Goal: Task Accomplishment & Management: Complete application form

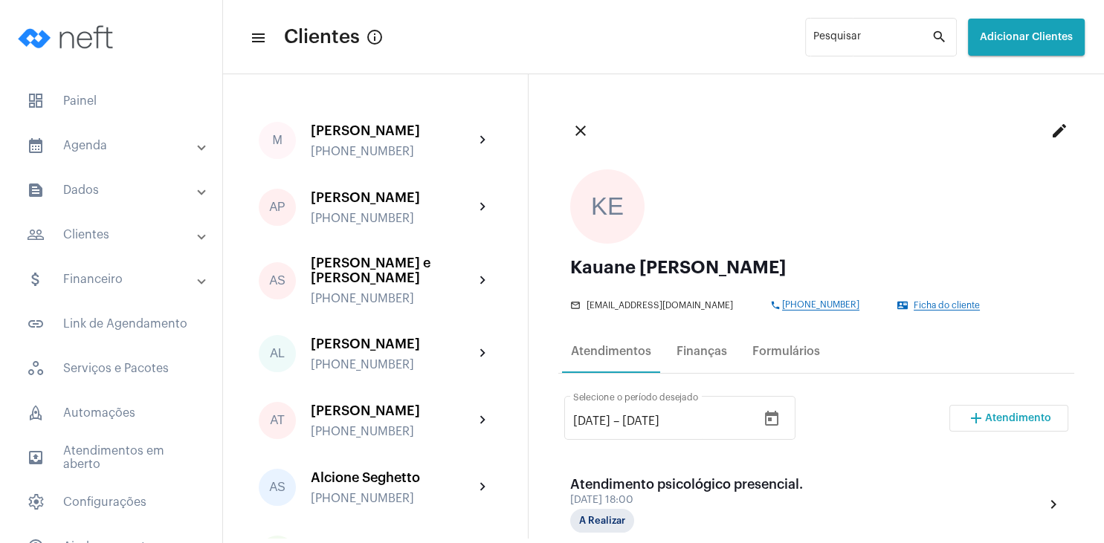
scroll to position [71, 0]
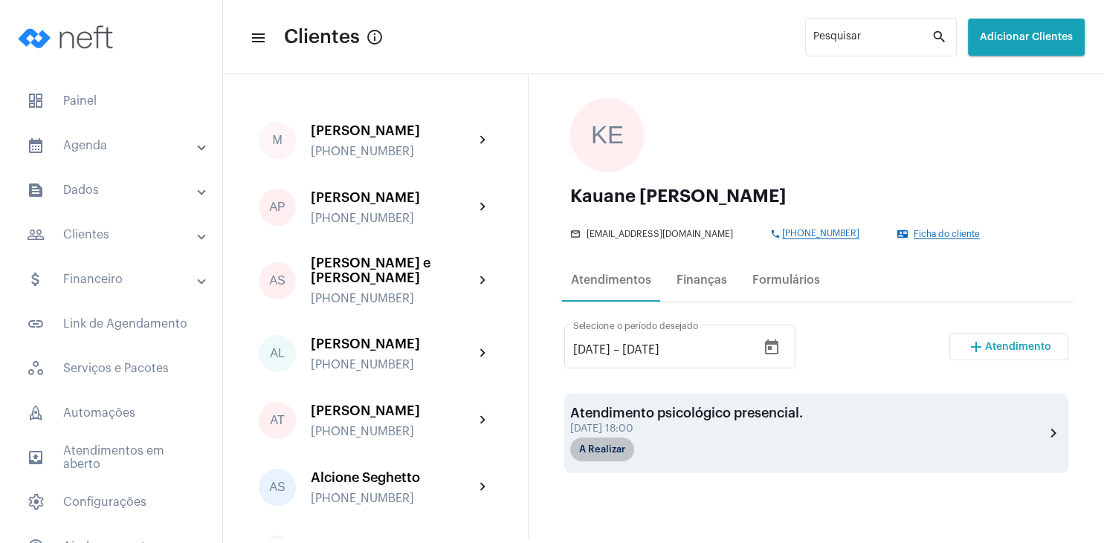
click at [612, 440] on mat-chip "A Realizar" at bounding box center [602, 450] width 64 height 24
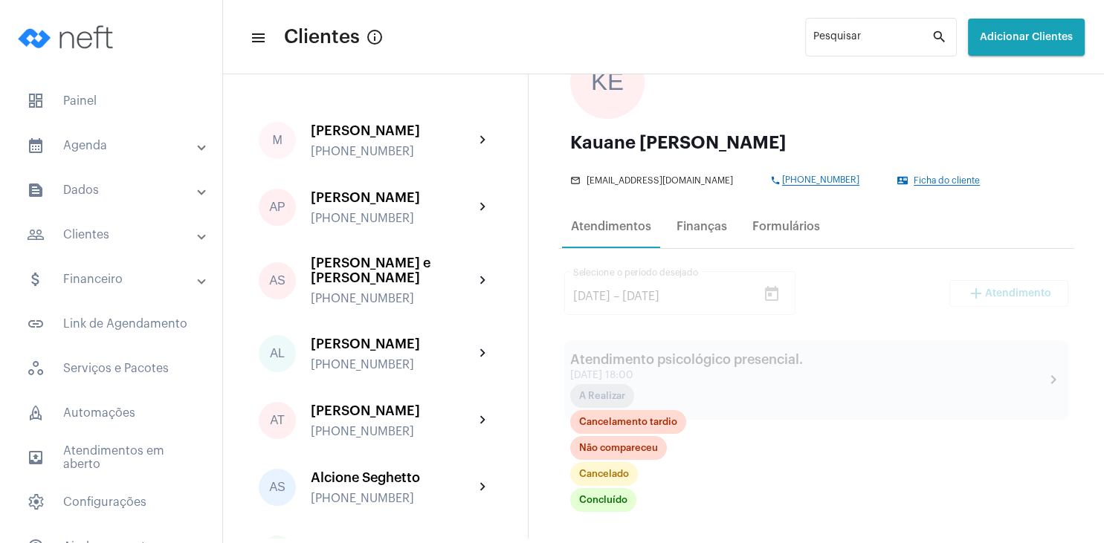
scroll to position [214, 0]
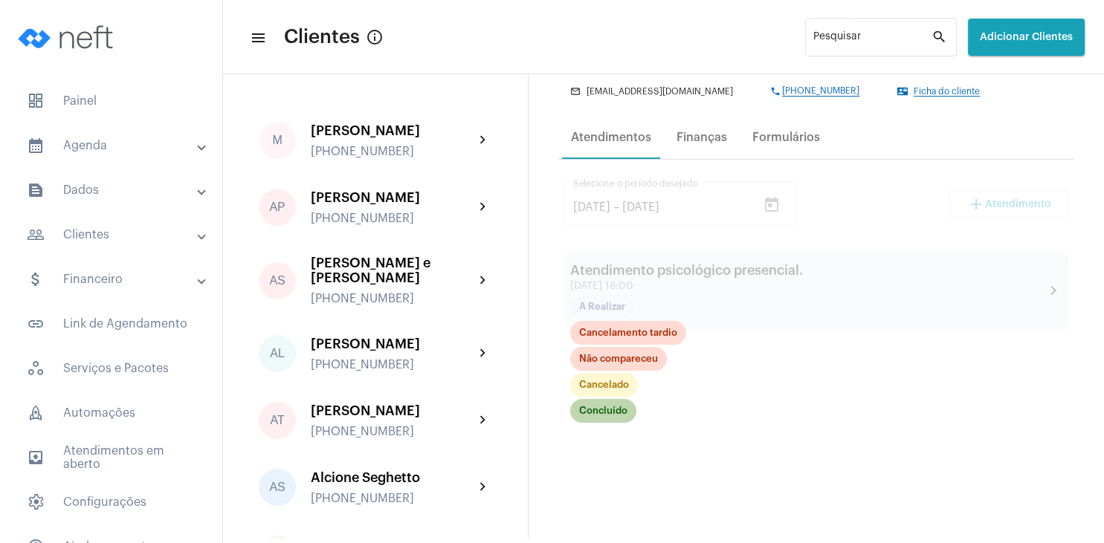
click at [613, 417] on mat-chip "Concluído" at bounding box center [603, 411] width 66 height 24
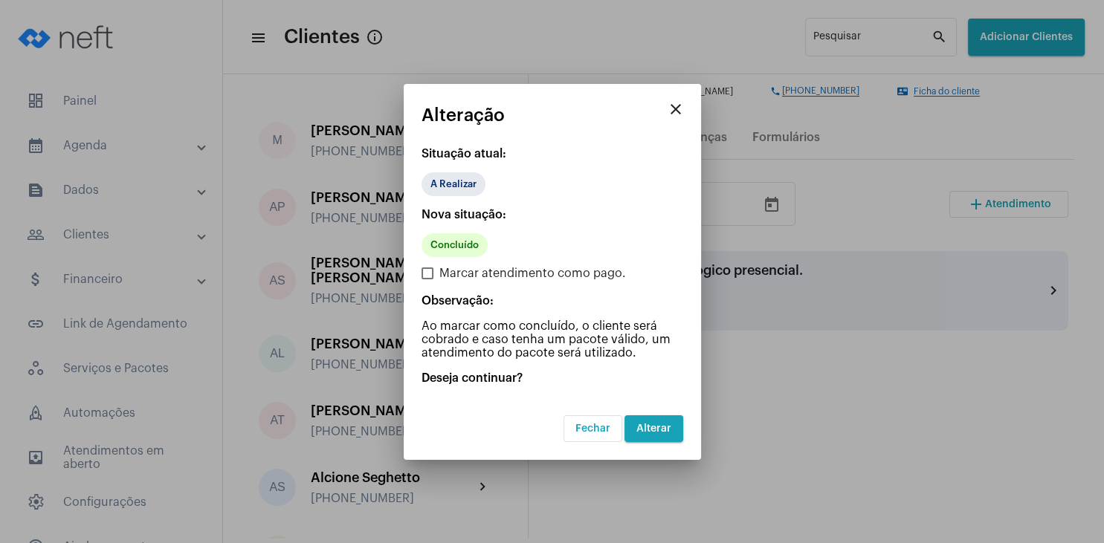
click at [647, 428] on span "Alterar" at bounding box center [653, 429] width 35 height 10
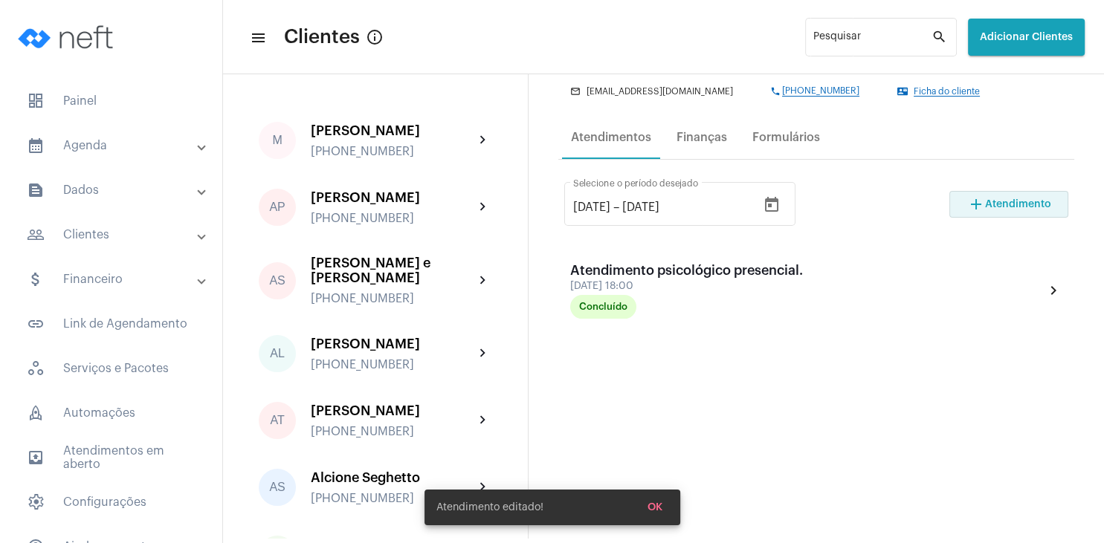
click at [997, 211] on button "add Atendimento" at bounding box center [1008, 204] width 119 height 27
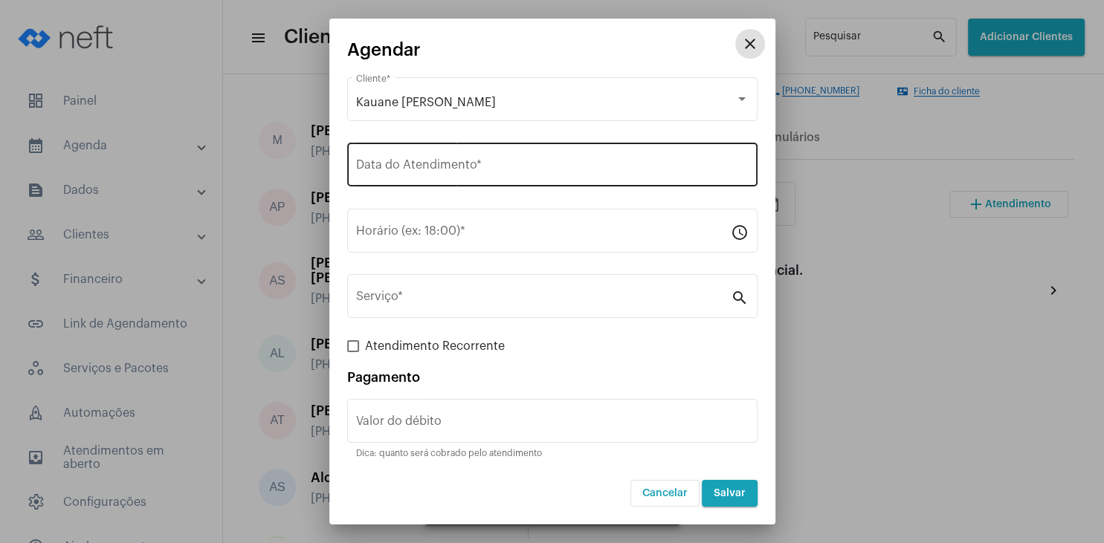
click at [453, 168] on input "Data do Atendimento *" at bounding box center [552, 167] width 392 height 13
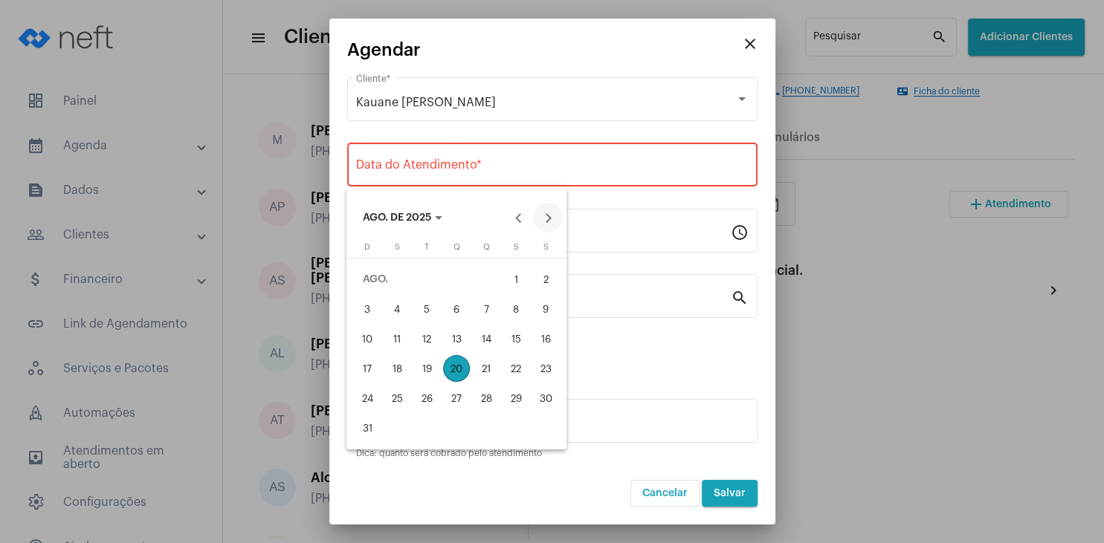
click at [551, 219] on button "Next month" at bounding box center [548, 218] width 30 height 30
click at [462, 316] on div "3" at bounding box center [456, 309] width 27 height 27
type input "[DATE]"
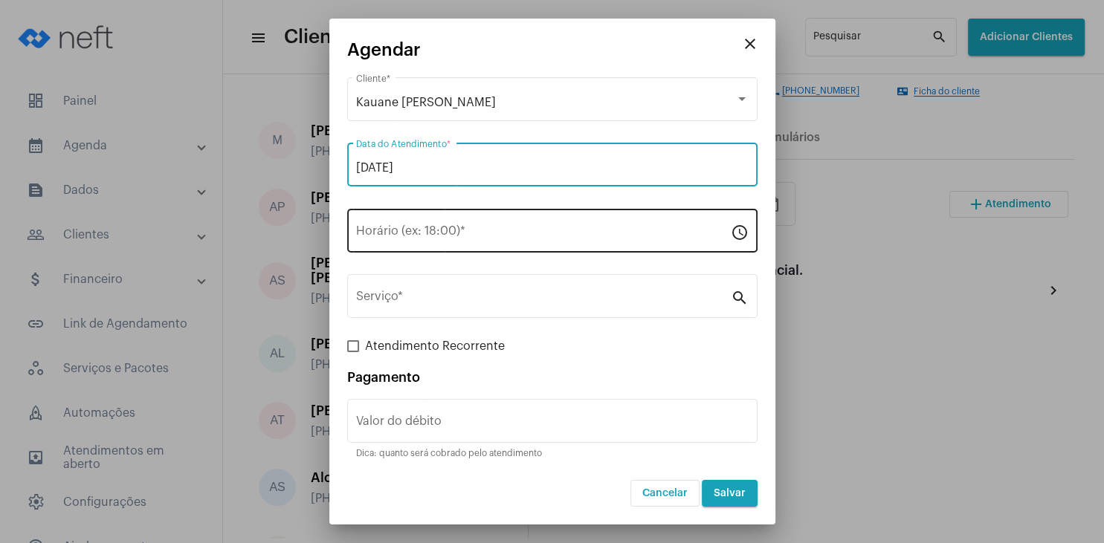
click at [419, 239] on input "Horário (ex: 18:00) *" at bounding box center [543, 233] width 375 height 13
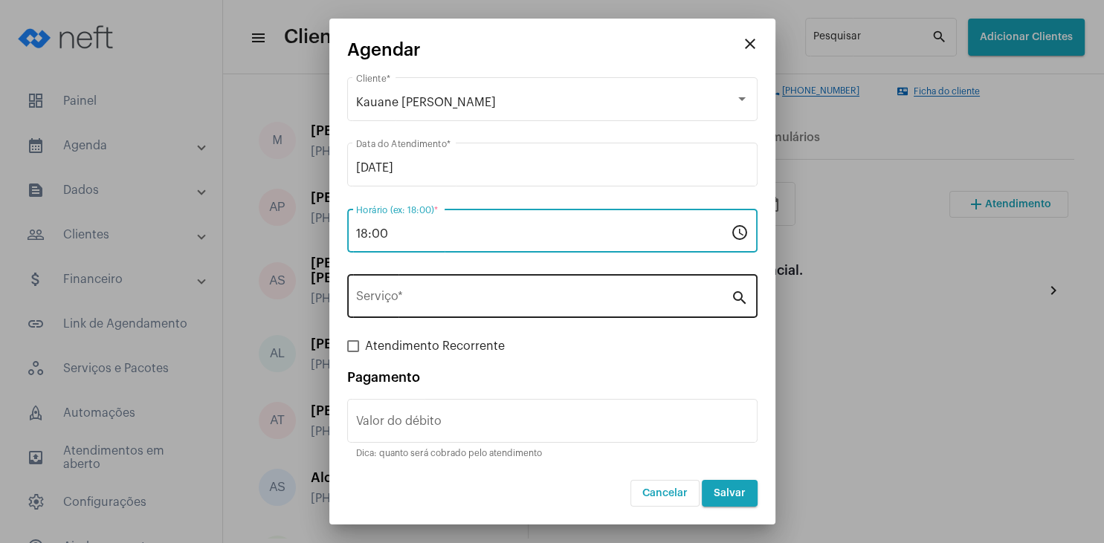
type input "18:00"
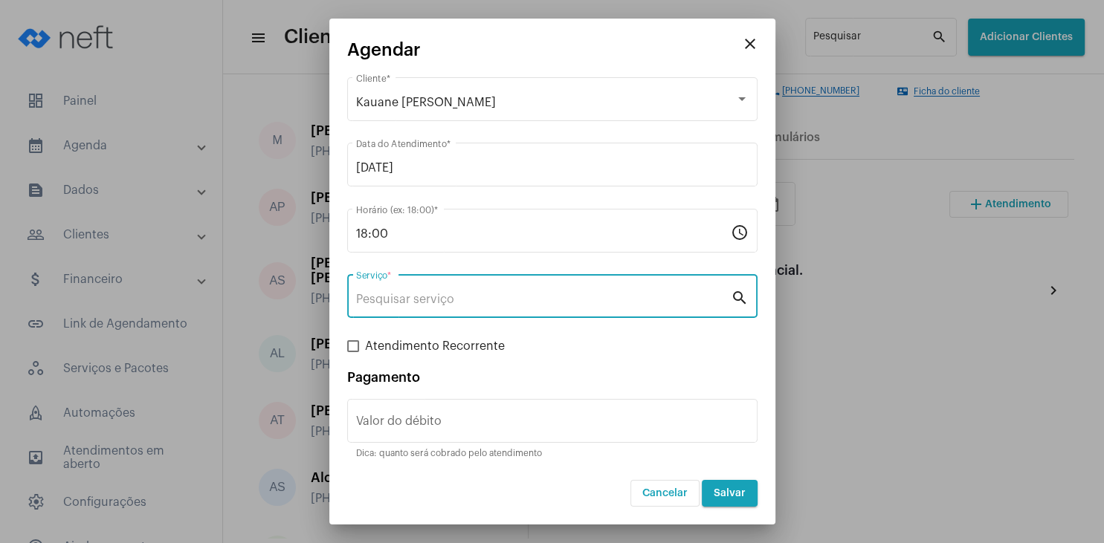
click at [406, 294] on input "Serviço *" at bounding box center [543, 299] width 375 height 13
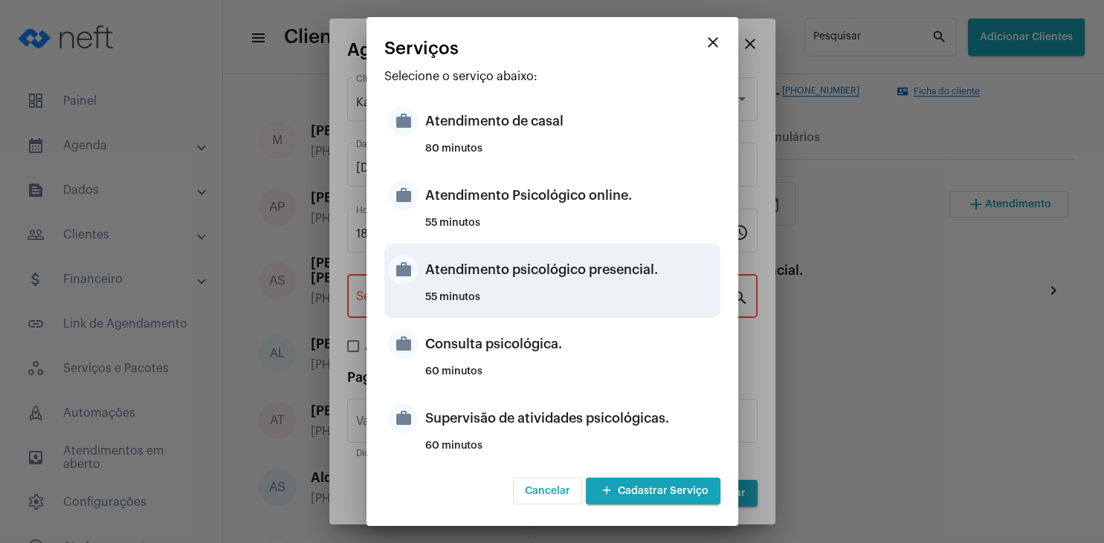
click at [569, 272] on div "Atendimento psicológico presencial." at bounding box center [570, 270] width 291 height 45
type input "Atendimento psicológico presencial."
type input "R$ 230"
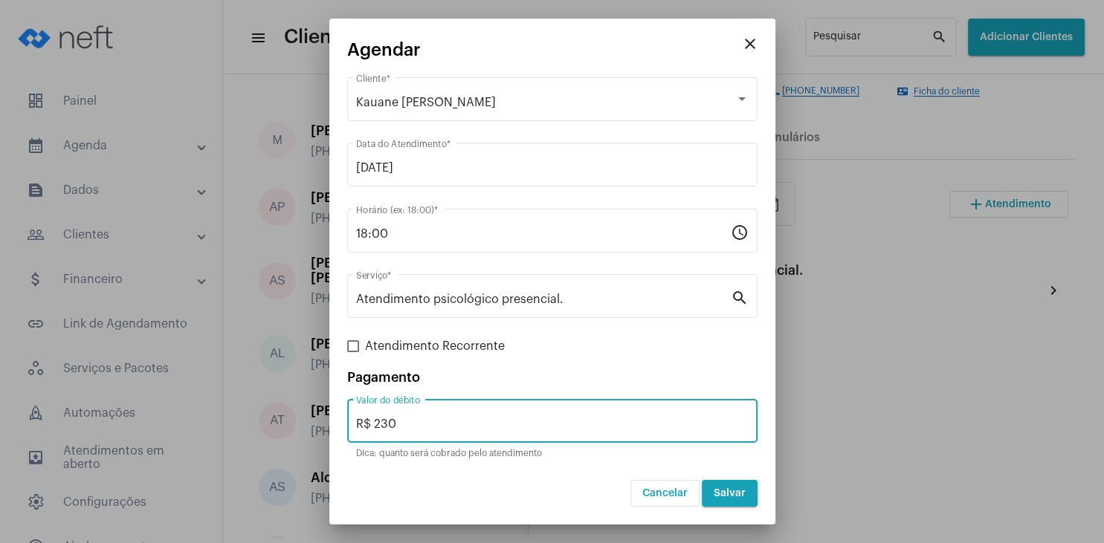
click at [438, 424] on input "R$ 230" at bounding box center [552, 424] width 392 height 13
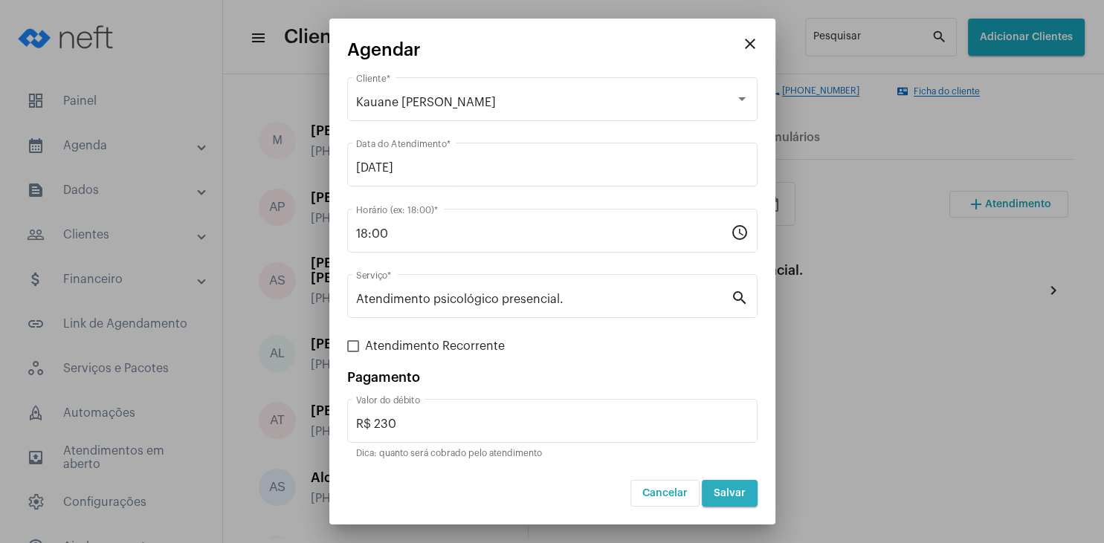
click at [748, 494] on button "Salvar" at bounding box center [730, 493] width 56 height 27
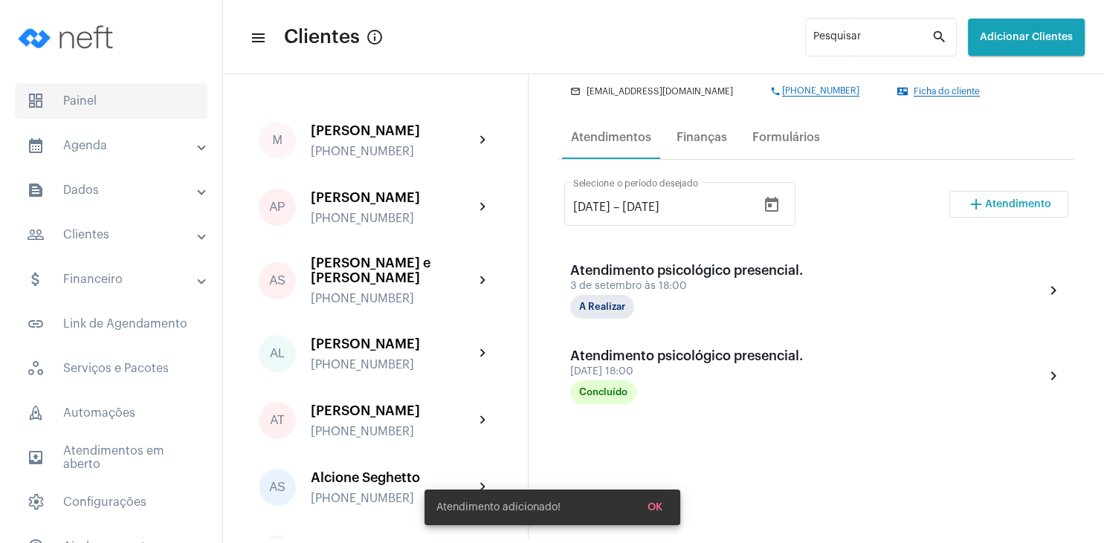
click at [118, 107] on span "dashboard Painel" at bounding box center [111, 101] width 193 height 36
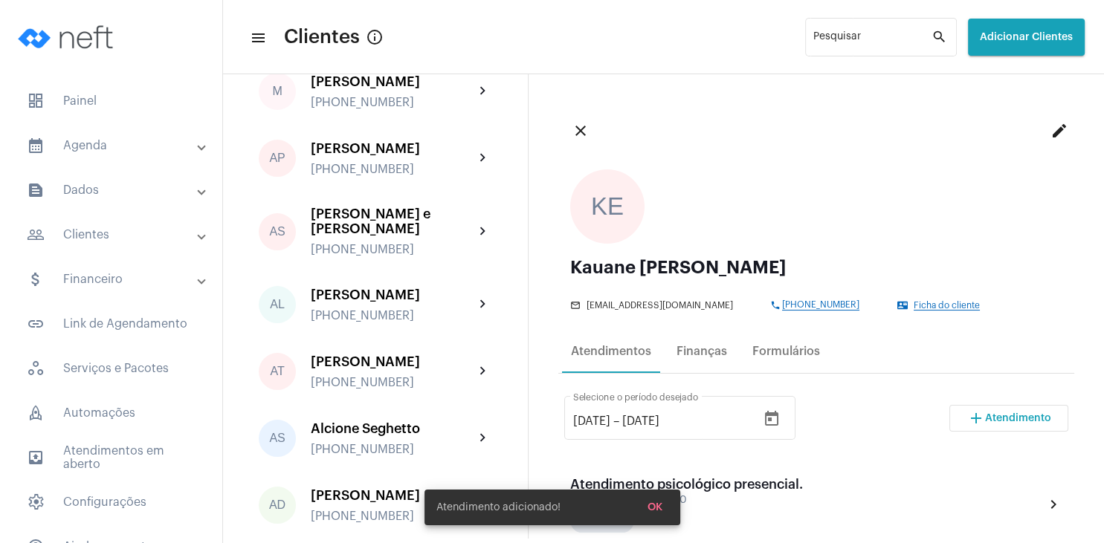
scroll to position [71, 0]
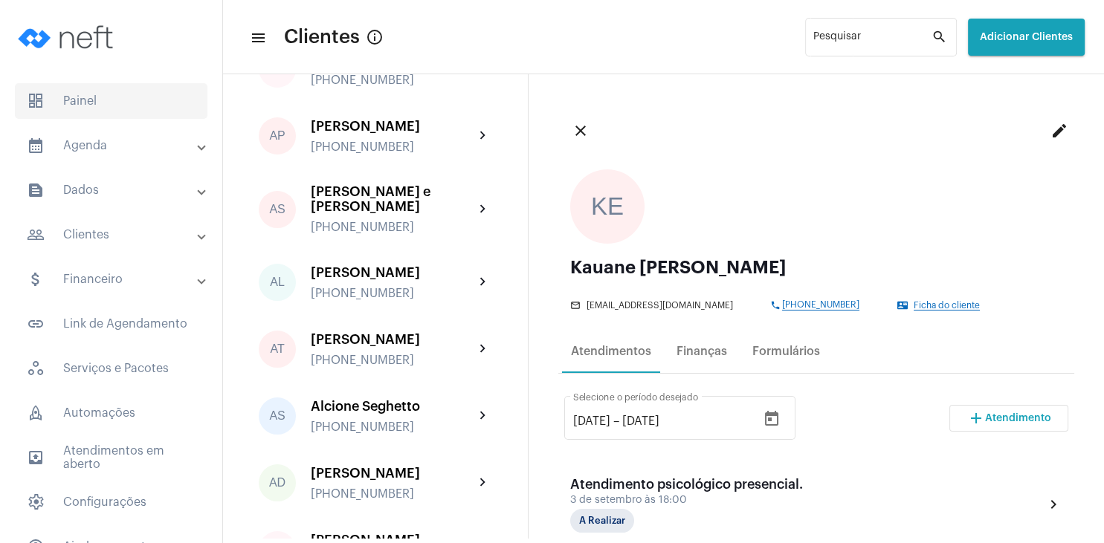
click at [148, 110] on span "dashboard Painel" at bounding box center [111, 101] width 193 height 36
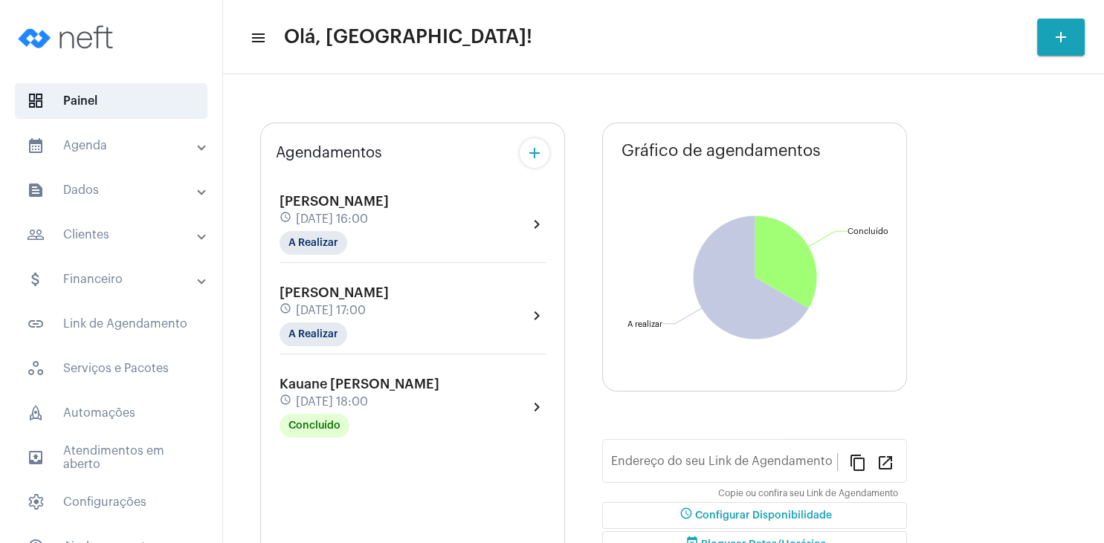
type input "[URL][DOMAIN_NAME]"
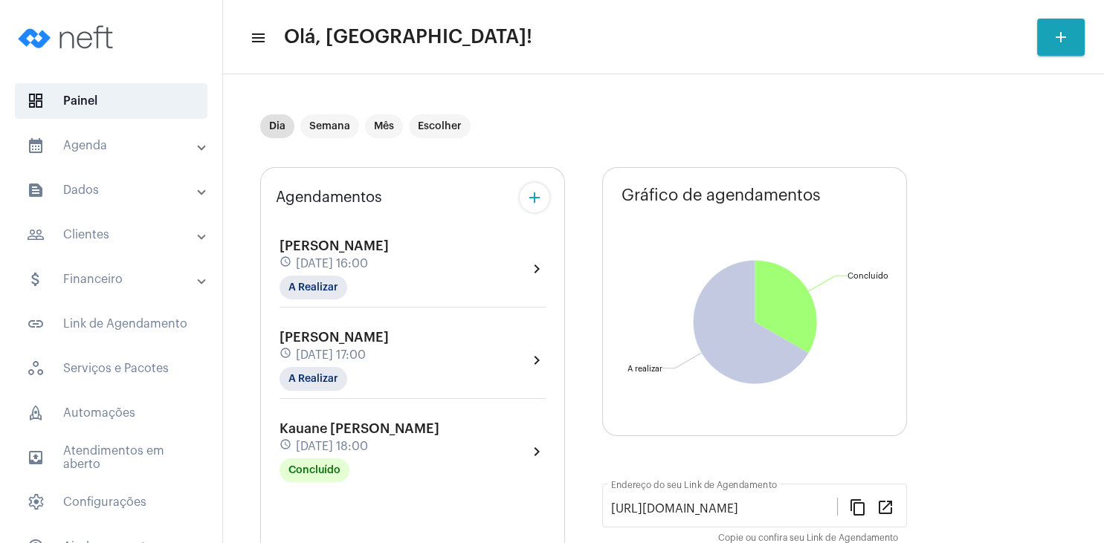
click at [314, 242] on span "[PERSON_NAME]" at bounding box center [333, 245] width 109 height 13
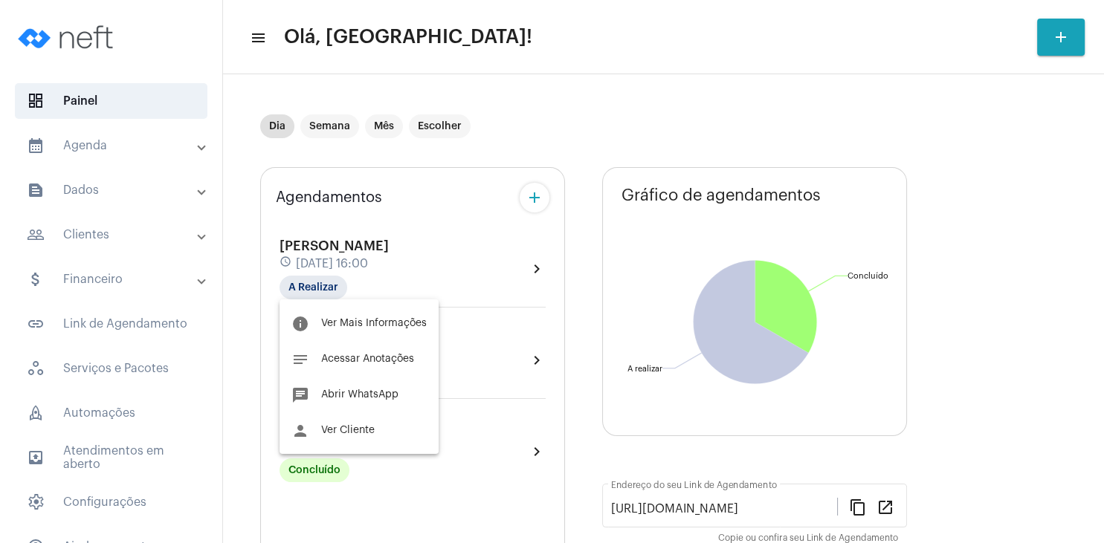
click at [320, 288] on div at bounding box center [552, 271] width 1104 height 543
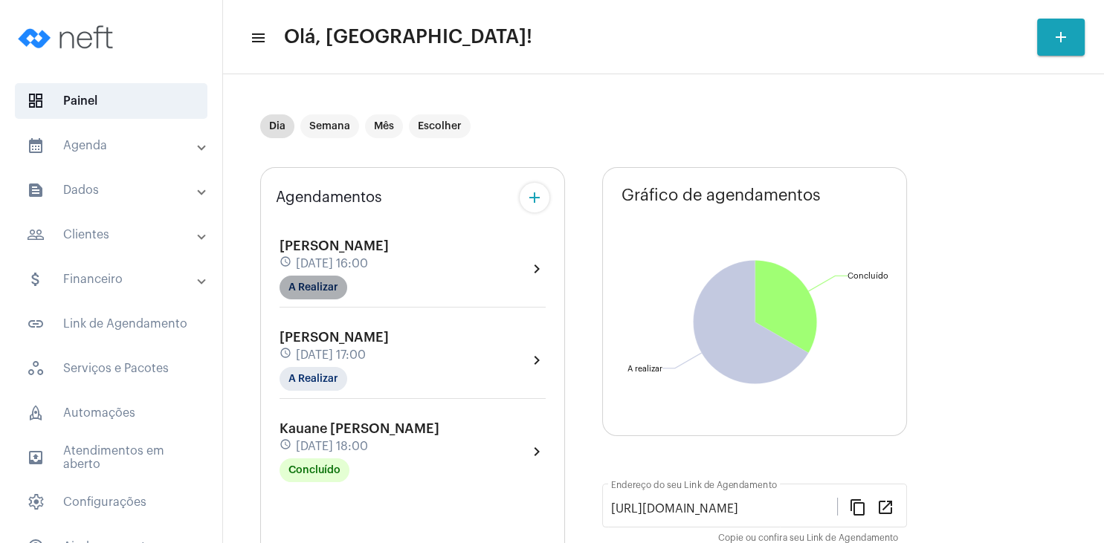
click at [335, 299] on mat-chip "A Realizar" at bounding box center [313, 288] width 68 height 24
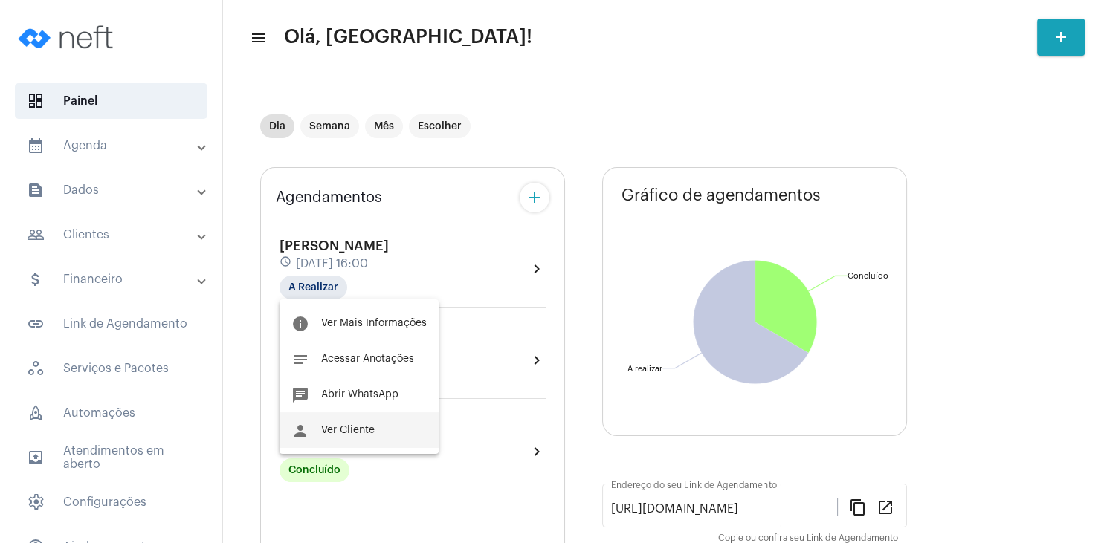
click at [371, 427] on span "Ver Cliente" at bounding box center [348, 430] width 54 height 10
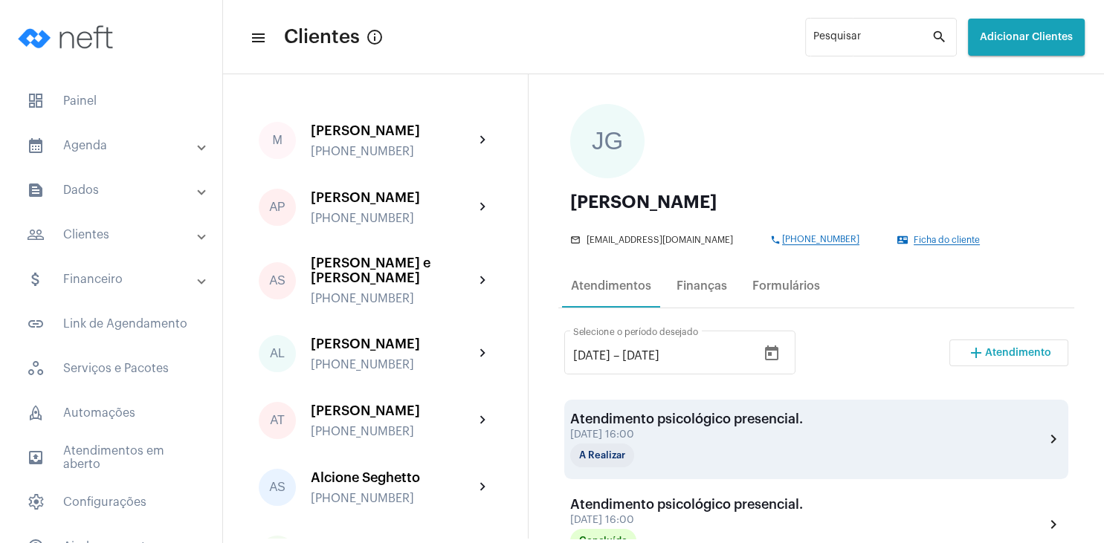
scroll to position [143, 0]
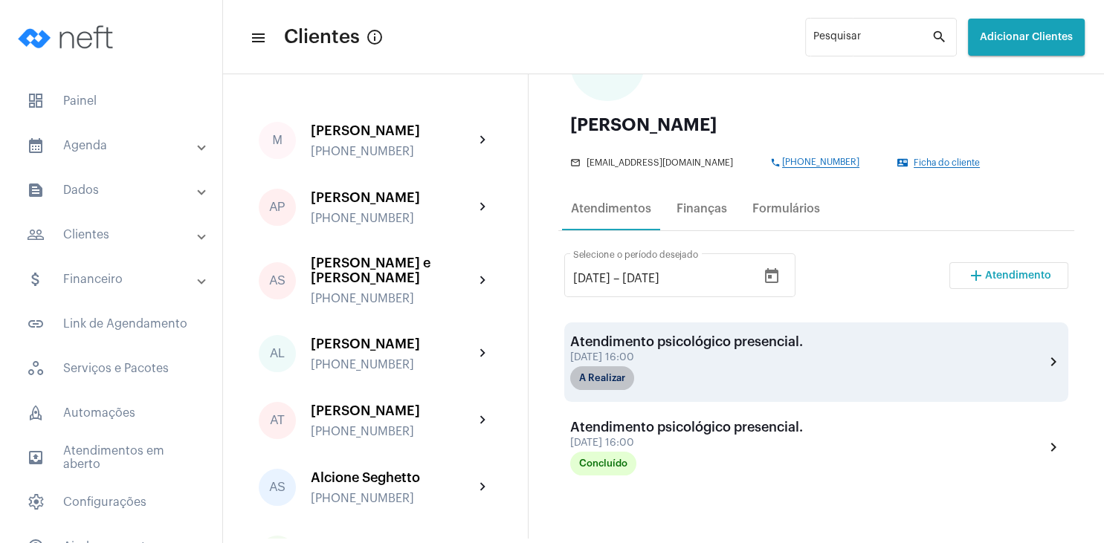
click at [626, 384] on mat-chip "A Realizar" at bounding box center [602, 378] width 64 height 24
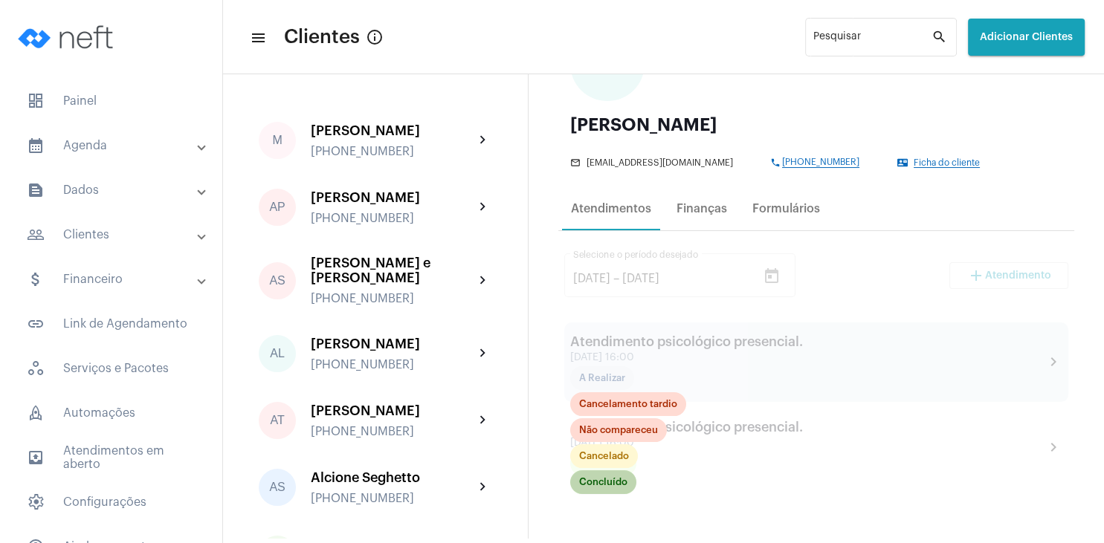
click at [598, 476] on mat-chip "Concluído" at bounding box center [603, 482] width 66 height 24
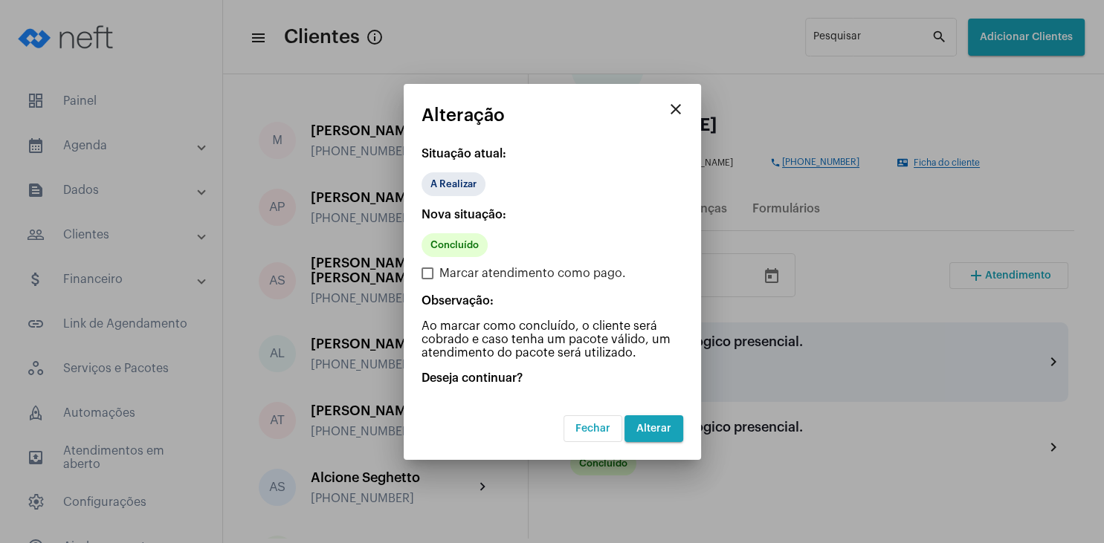
click at [659, 432] on span "Alterar" at bounding box center [653, 429] width 35 height 10
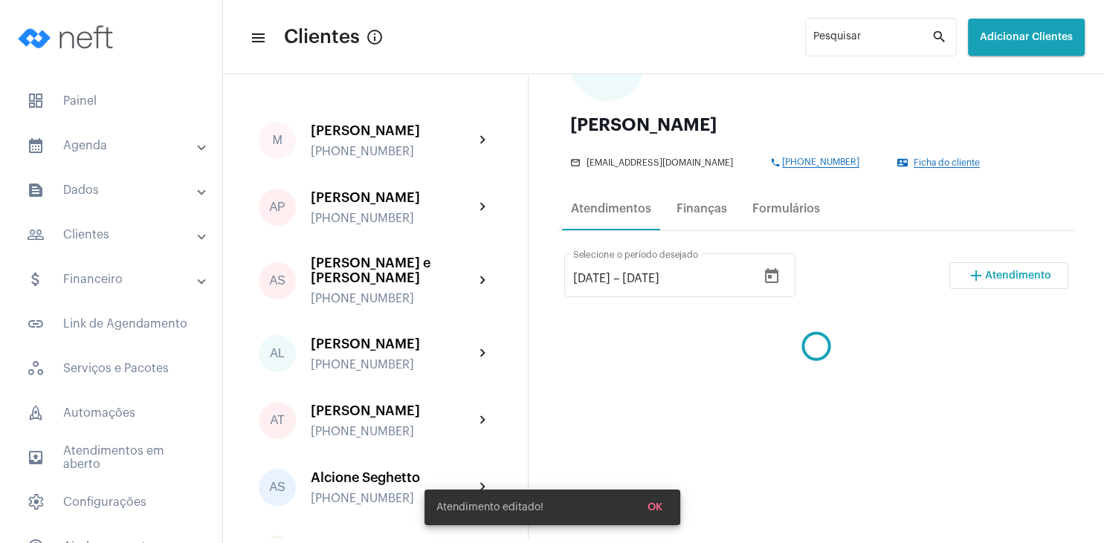
click at [989, 281] on span "Atendimento" at bounding box center [1018, 276] width 66 height 10
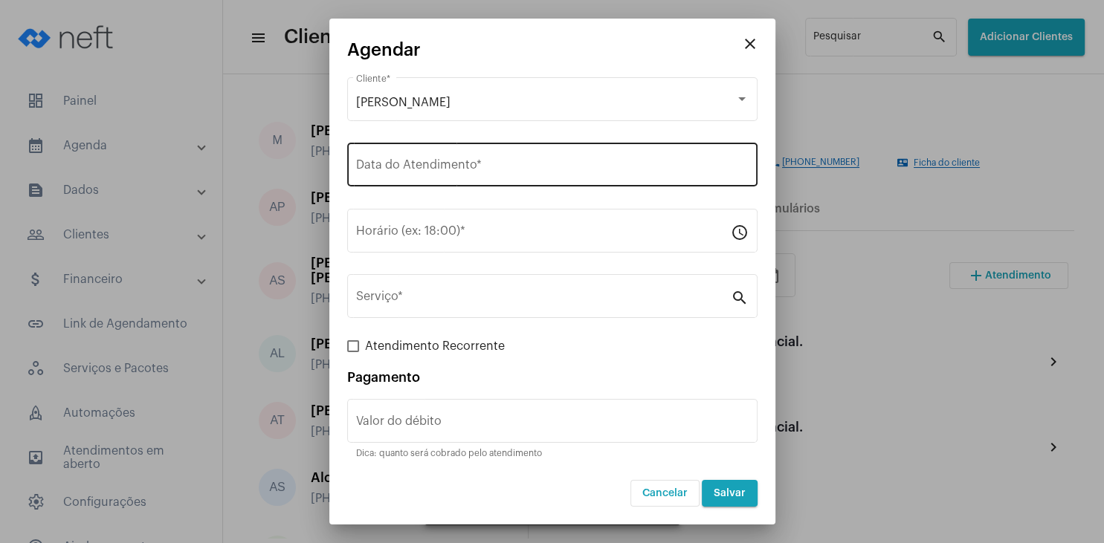
click at [448, 157] on div "Data do Atendimento *" at bounding box center [552, 163] width 392 height 47
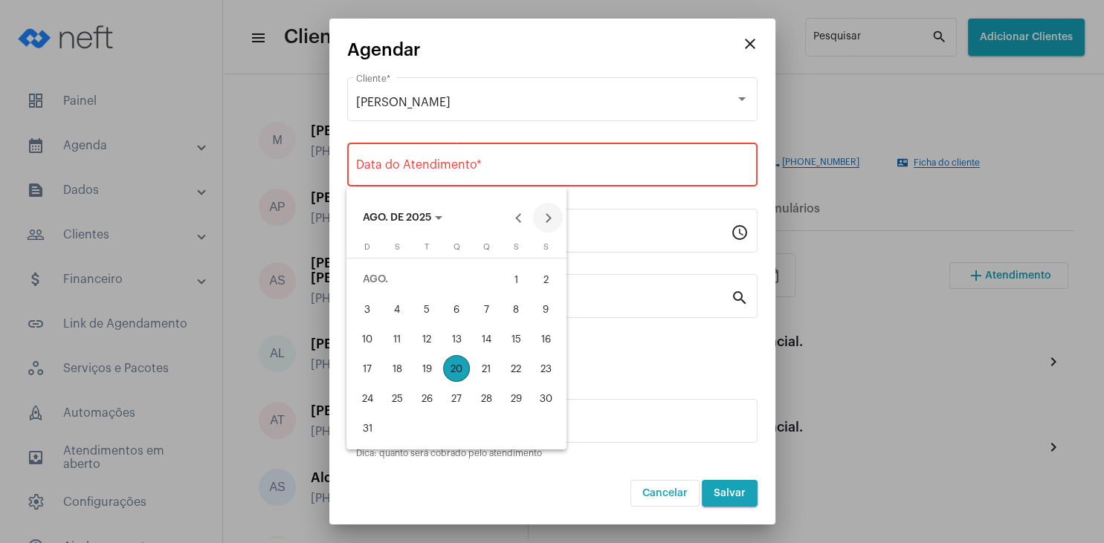
click at [552, 214] on button "Next month" at bounding box center [548, 218] width 30 height 30
click at [455, 306] on div "3" at bounding box center [456, 309] width 27 height 27
type input "[DATE]"
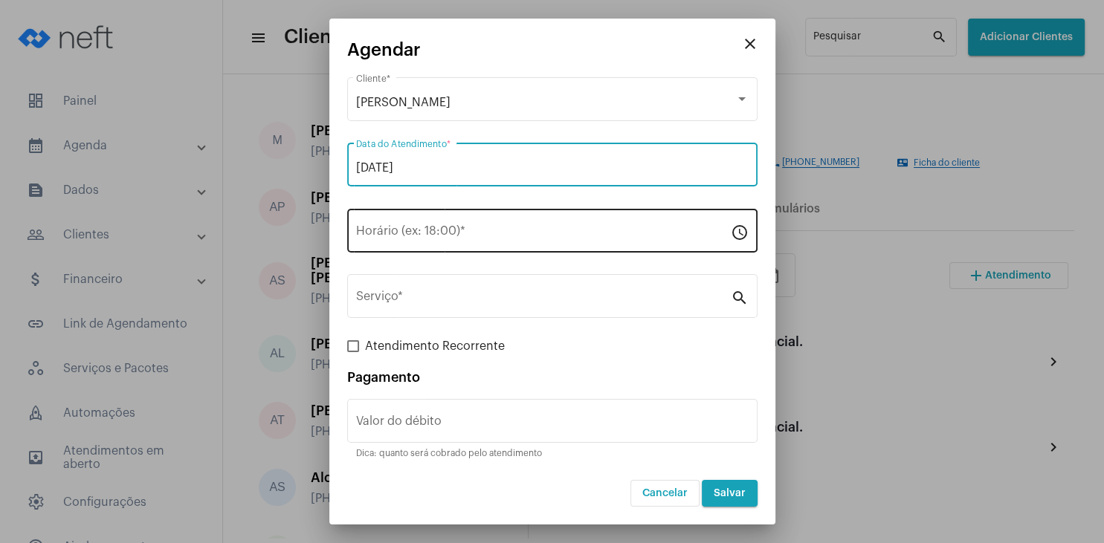
click at [404, 238] on input "Horário (ex: 18:00) *" at bounding box center [543, 233] width 375 height 13
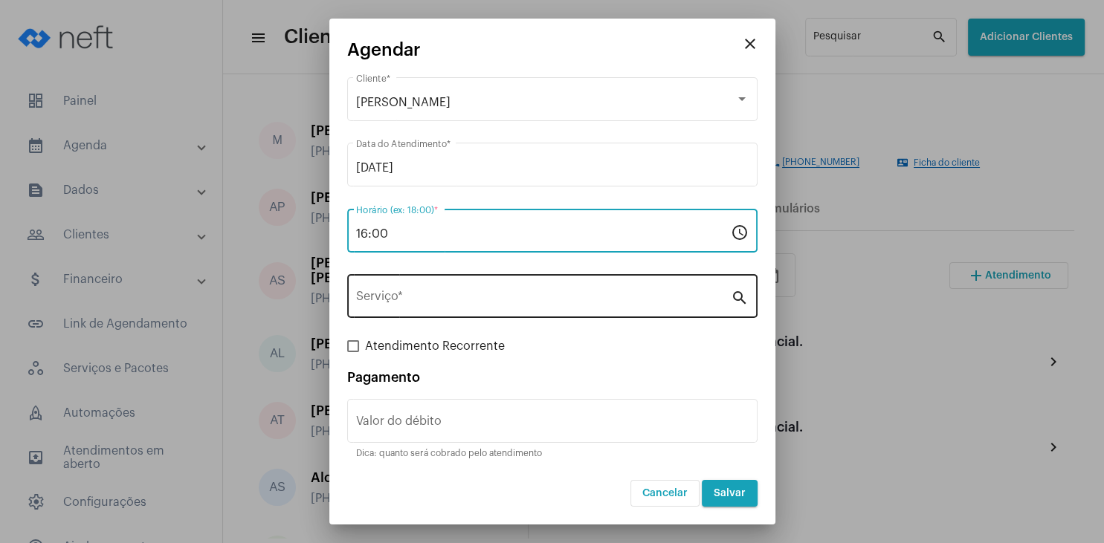
type input "16:00"
click at [406, 295] on input "Serviço *" at bounding box center [543, 299] width 375 height 13
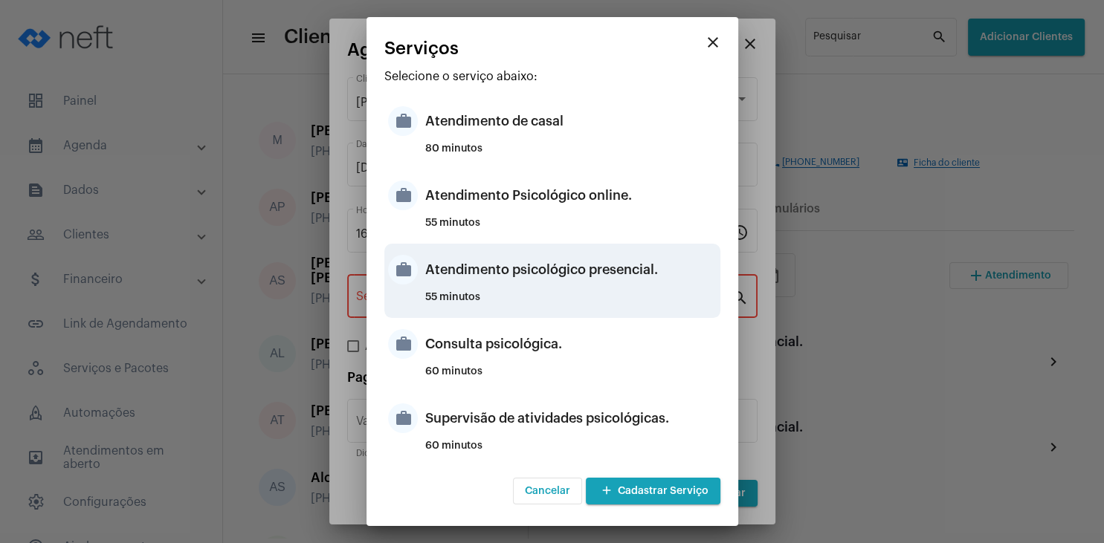
click at [609, 278] on div "Atendimento psicológico presencial." at bounding box center [570, 270] width 291 height 45
type input "Atendimento psicológico presencial."
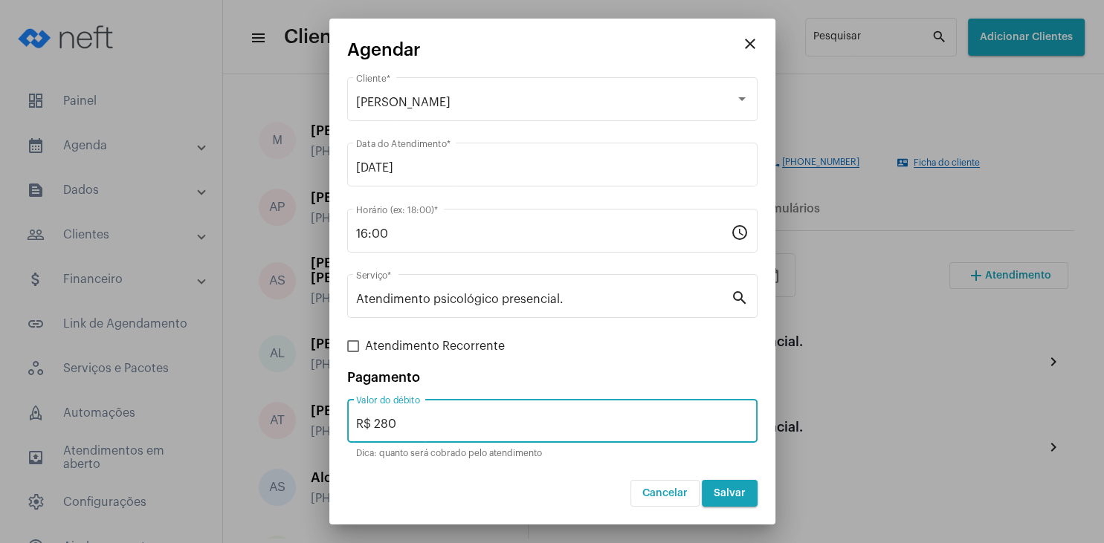
click at [465, 429] on input "R$ 280" at bounding box center [552, 424] width 392 height 13
type input "R$ 230"
click at [725, 496] on span "Salvar" at bounding box center [730, 493] width 32 height 10
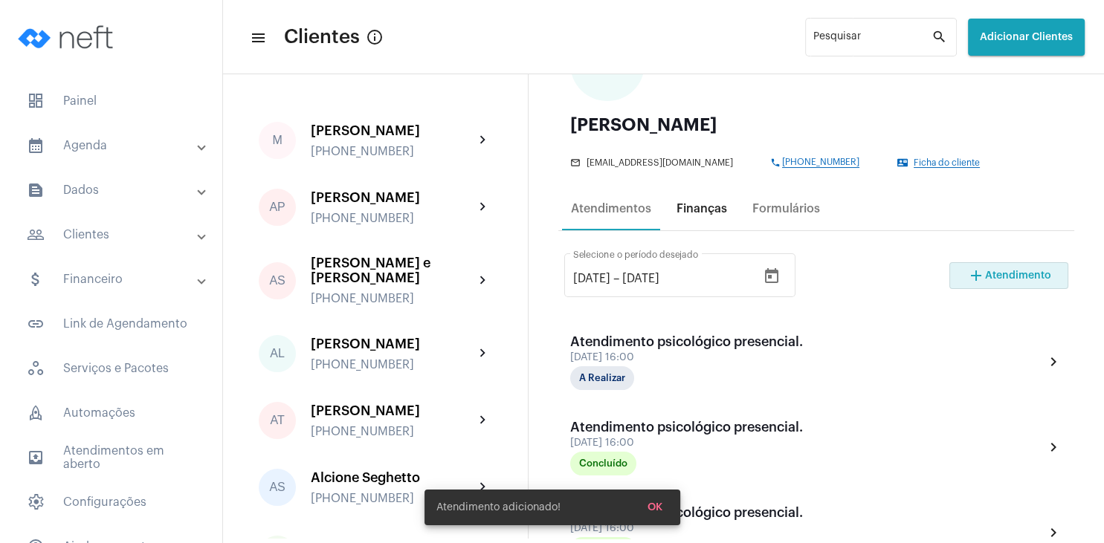
click at [702, 204] on div "Finanças" at bounding box center [701, 208] width 51 height 13
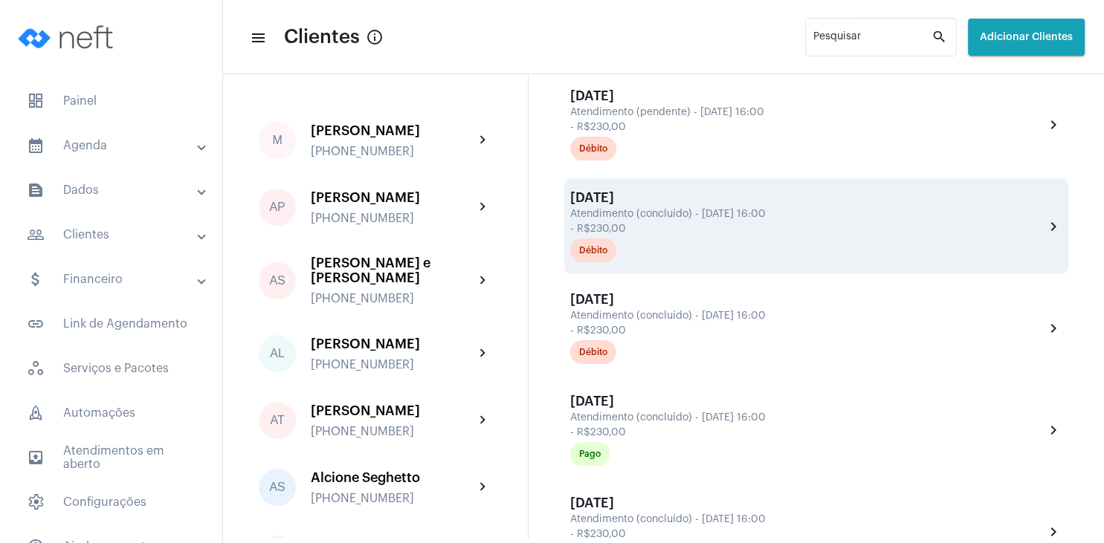
scroll to position [285, 0]
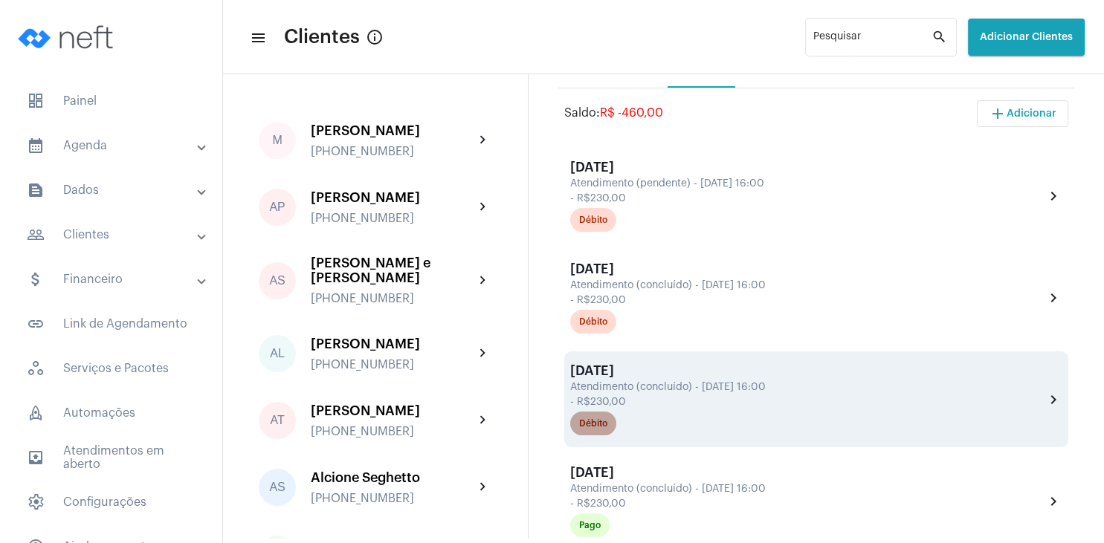
click at [614, 432] on mat-chip "Débito" at bounding box center [593, 424] width 46 height 24
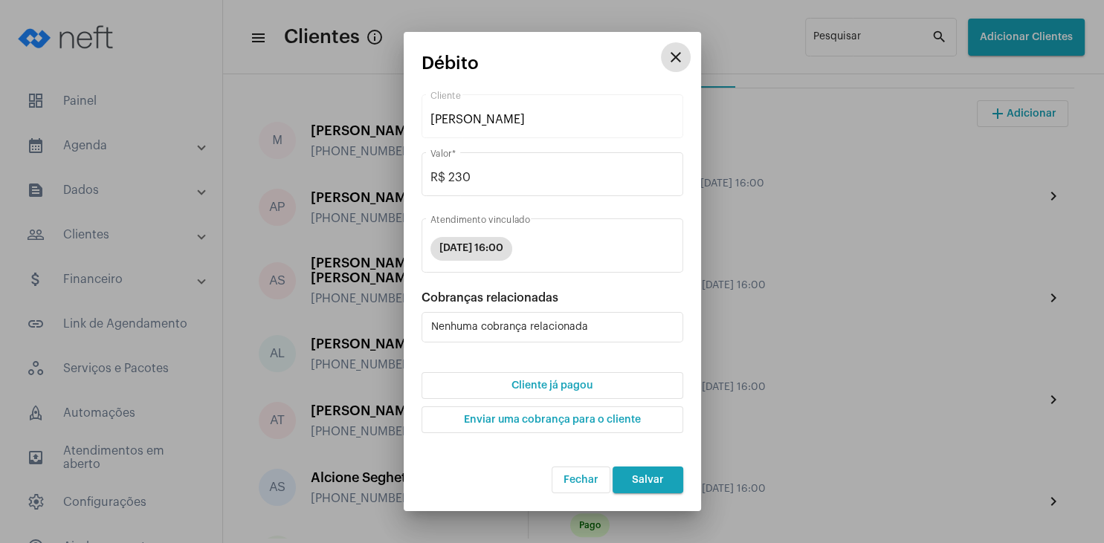
click at [595, 391] on button "Cliente já pagou" at bounding box center [552, 385] width 262 height 27
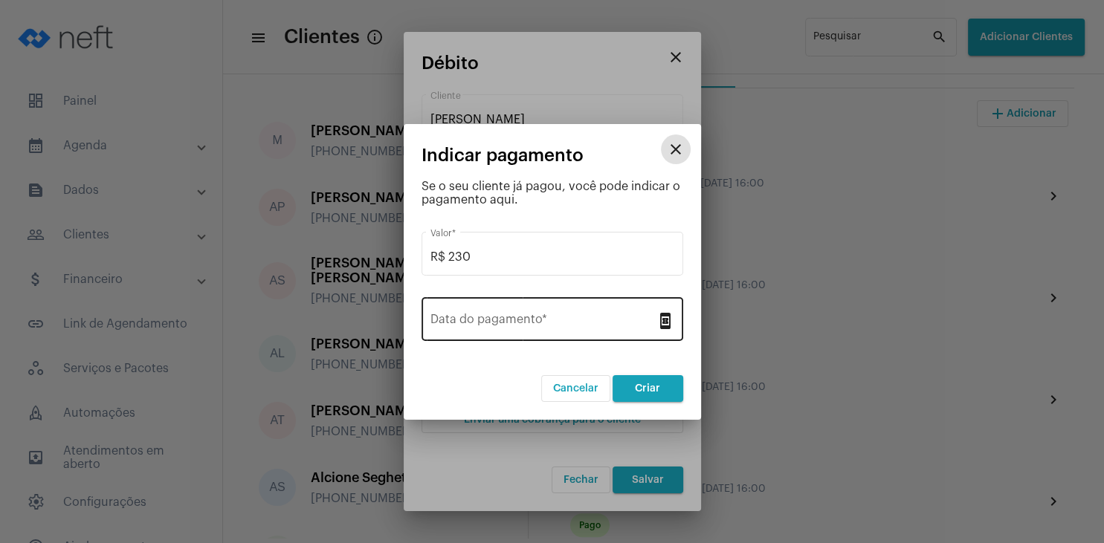
click at [525, 320] on input "Data do pagamento *" at bounding box center [543, 322] width 226 height 13
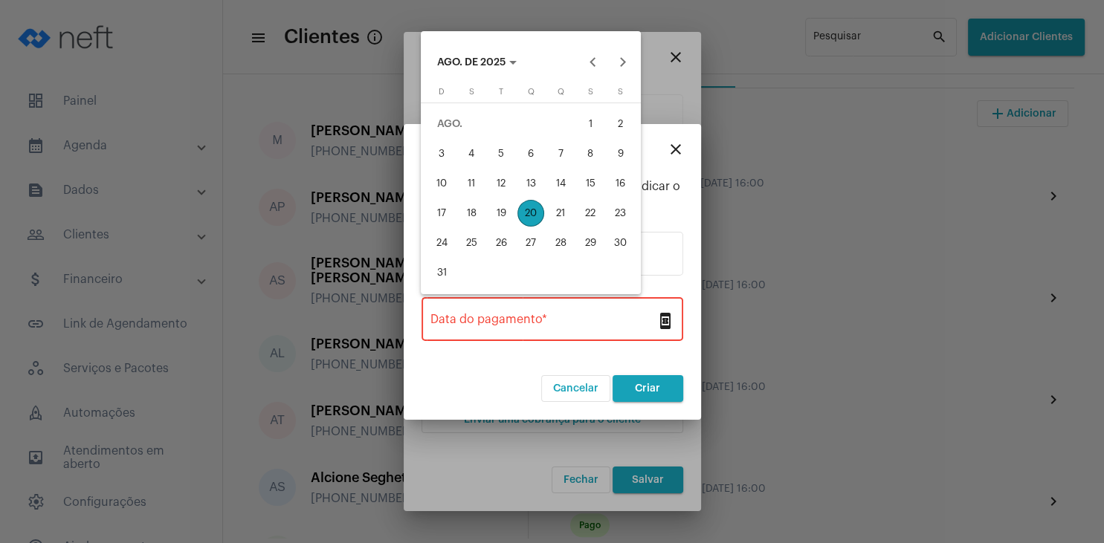
click at [650, 90] on div at bounding box center [552, 271] width 1104 height 543
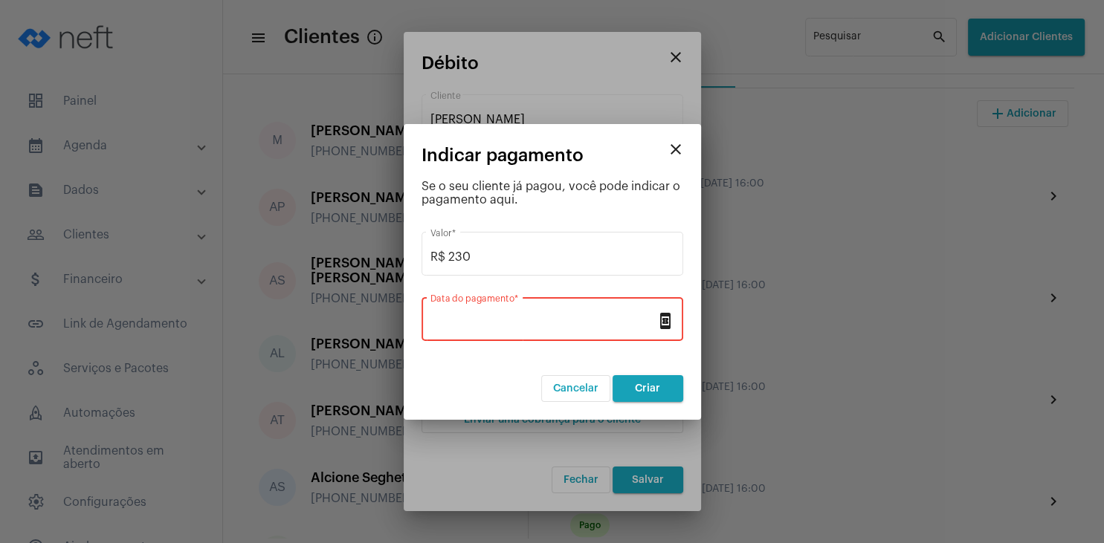
click at [673, 150] on mat-icon "close" at bounding box center [676, 149] width 18 height 18
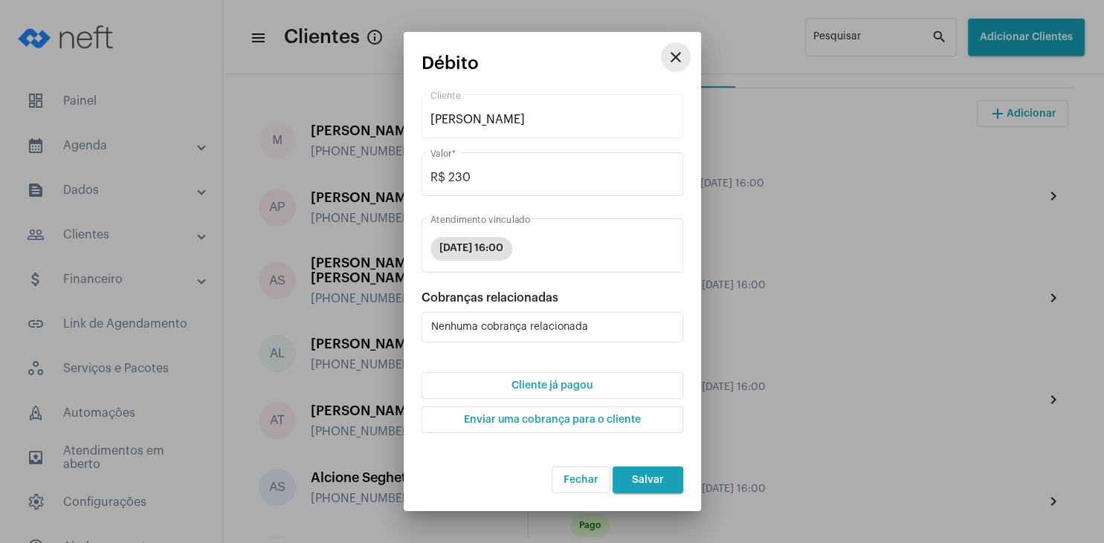
click at [680, 56] on mat-icon "close" at bounding box center [676, 57] width 18 height 18
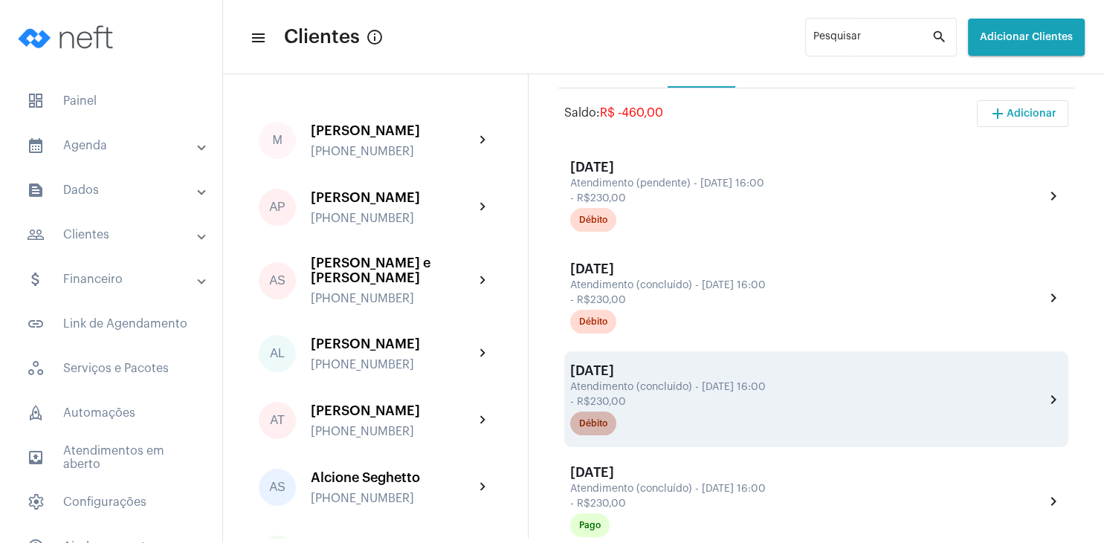
click at [587, 429] on div "Débito" at bounding box center [593, 424] width 28 height 10
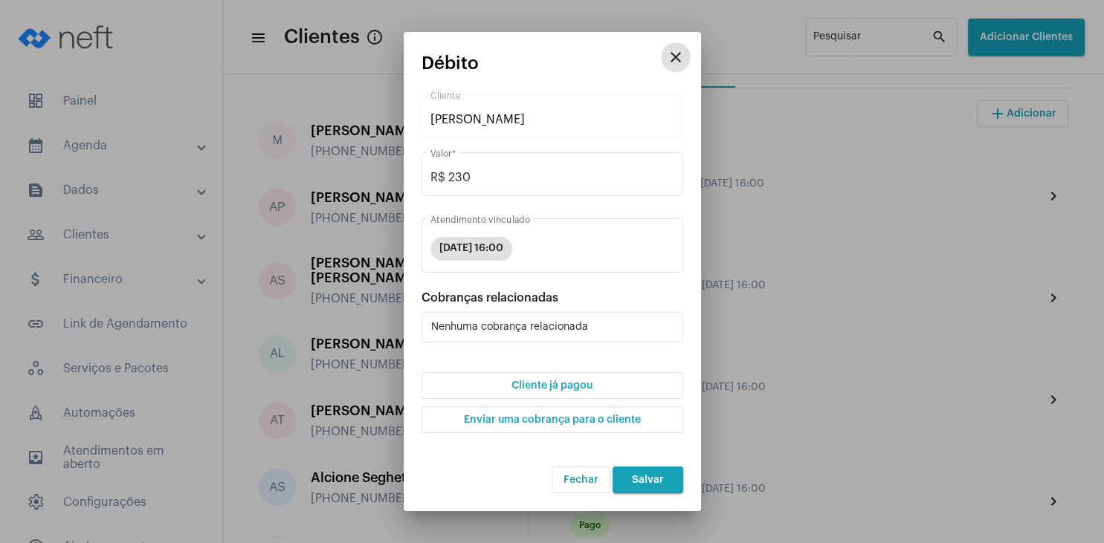
click at [569, 389] on span "Cliente já pagou" at bounding box center [551, 386] width 81 height 10
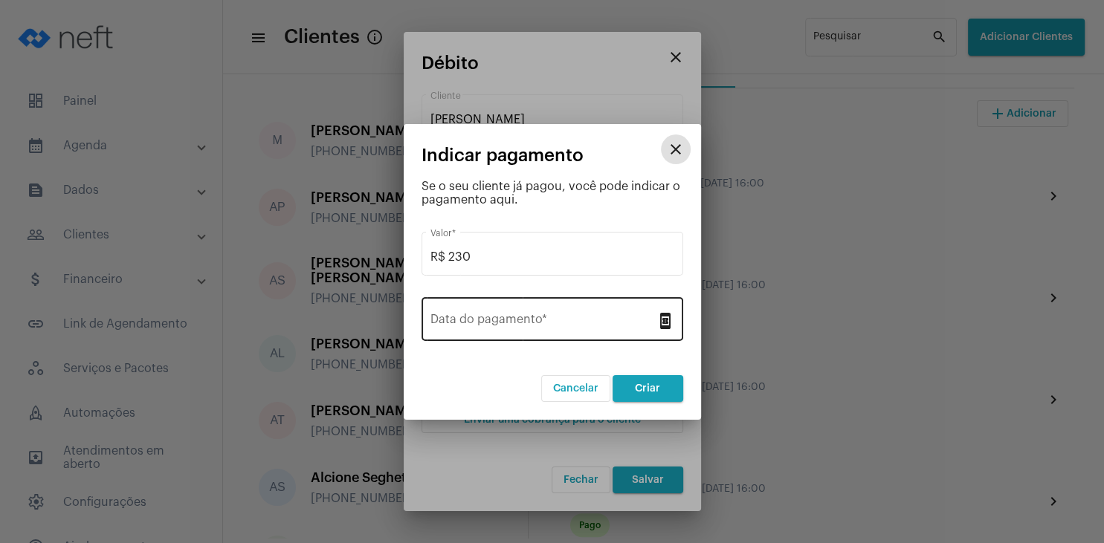
click at [549, 302] on div "Data do pagamento *" at bounding box center [543, 317] width 226 height 47
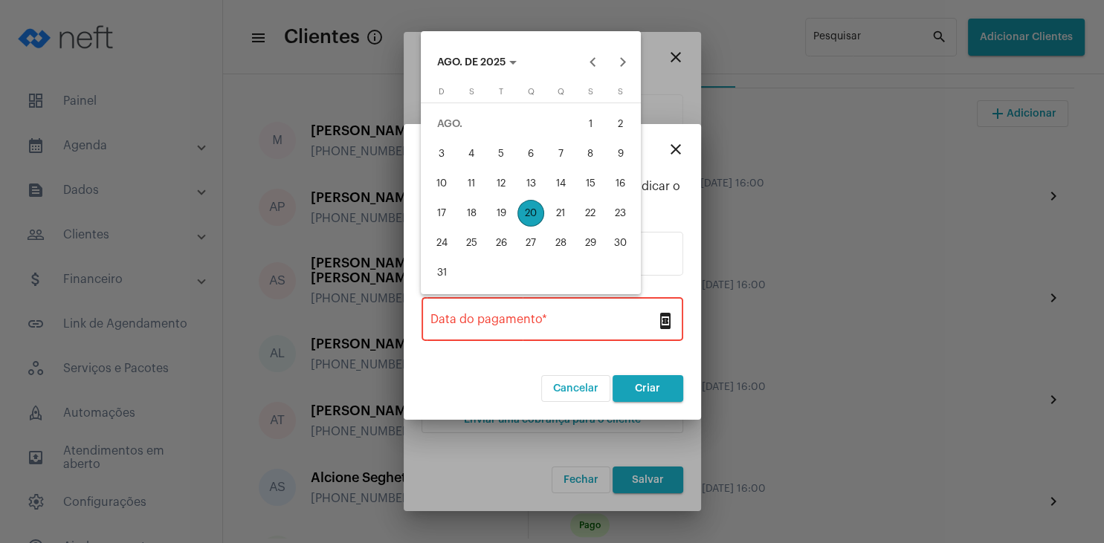
click at [582, 159] on div "8" at bounding box center [590, 153] width 27 height 27
type input "[DATE]"
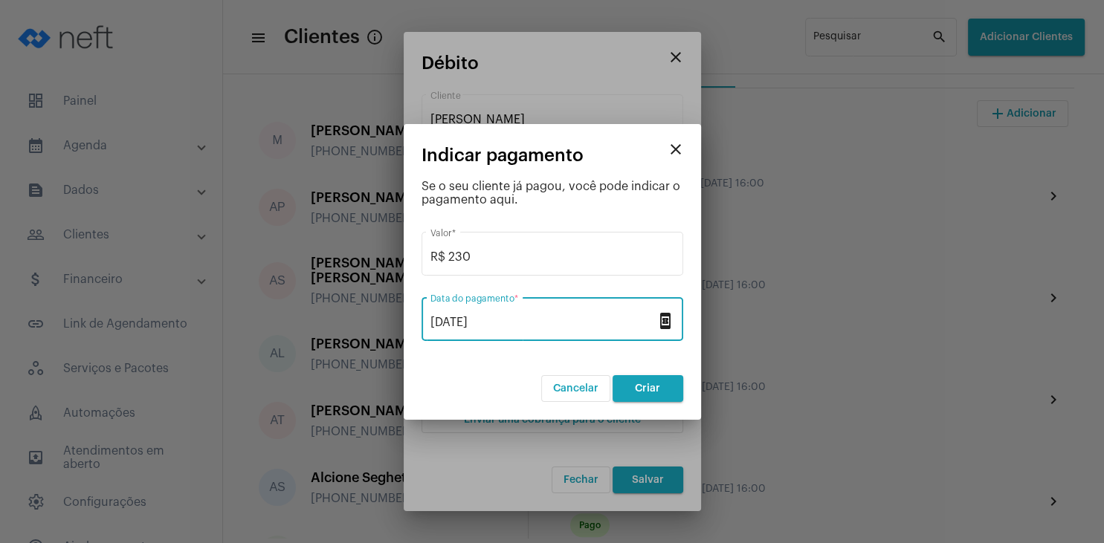
click at [633, 383] on button "Criar" at bounding box center [647, 388] width 71 height 27
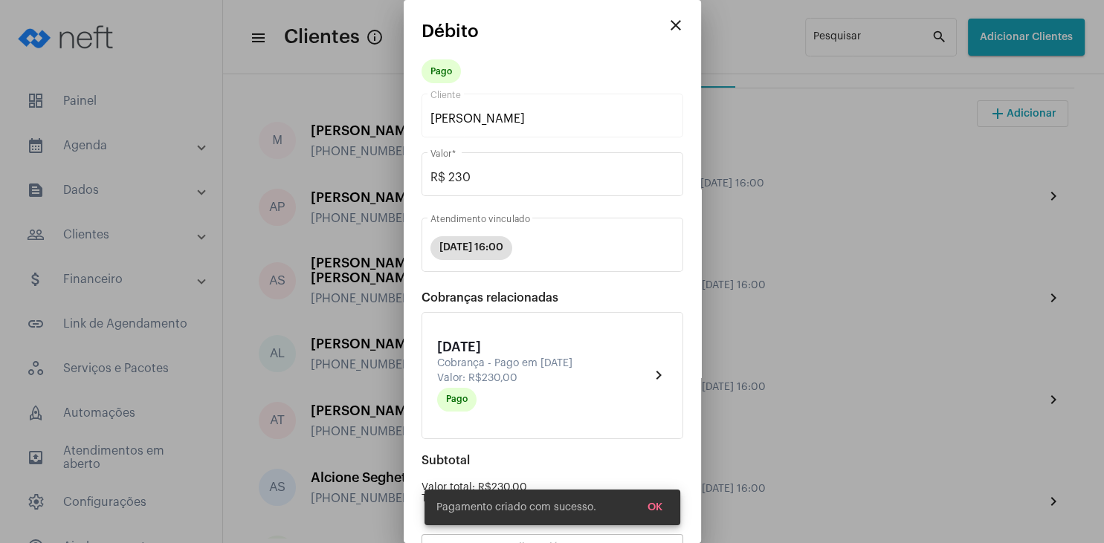
click at [651, 505] on span "OK" at bounding box center [654, 507] width 15 height 10
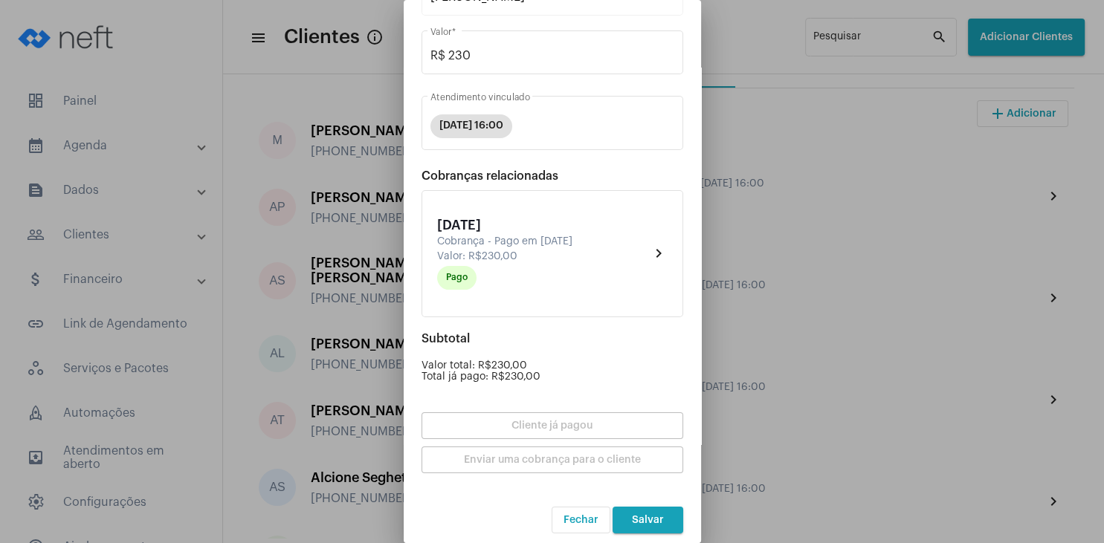
scroll to position [130, 0]
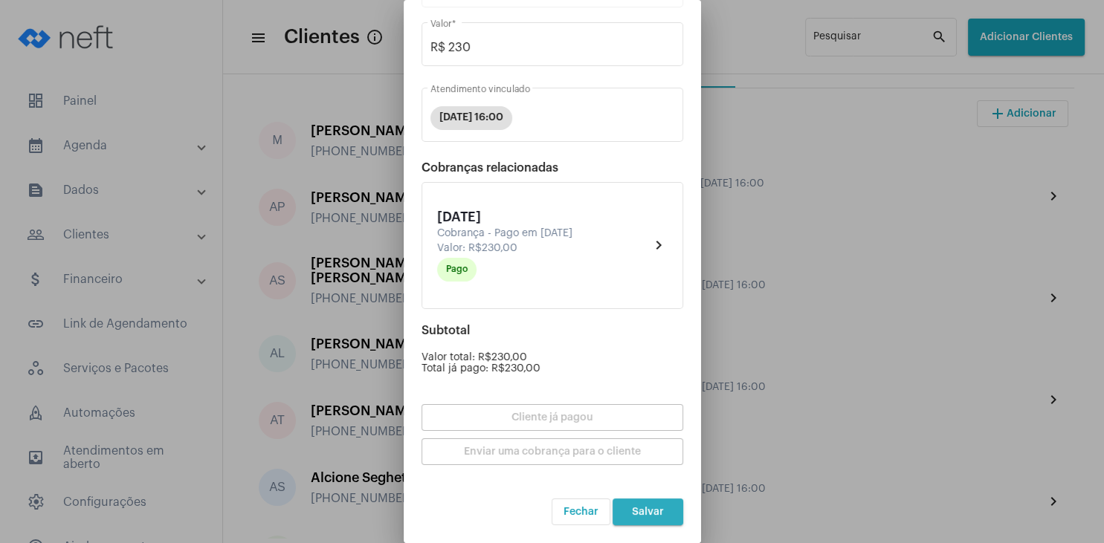
click at [648, 507] on button "Salvar" at bounding box center [647, 512] width 71 height 27
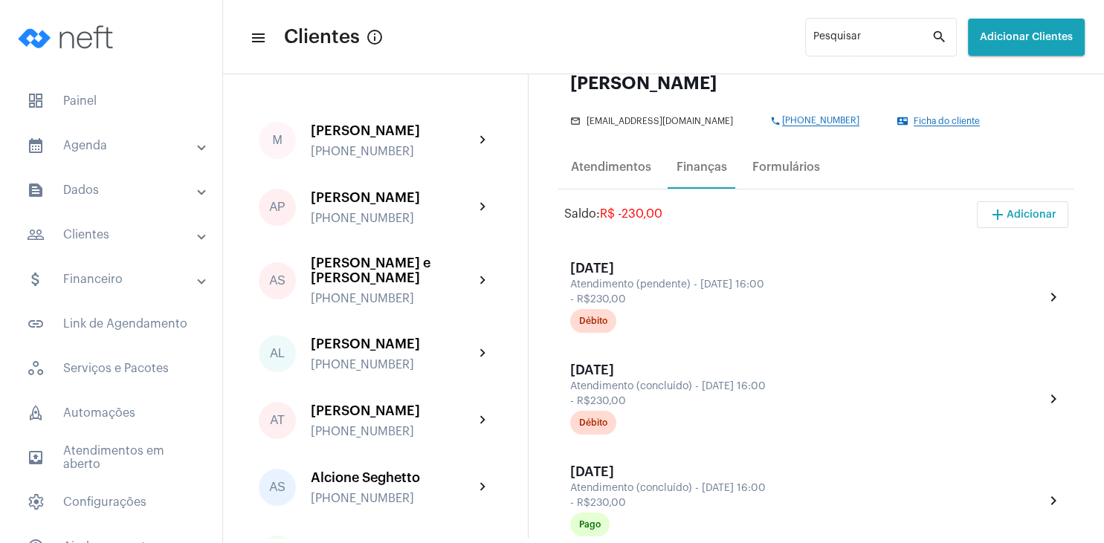
scroll to position [143, 0]
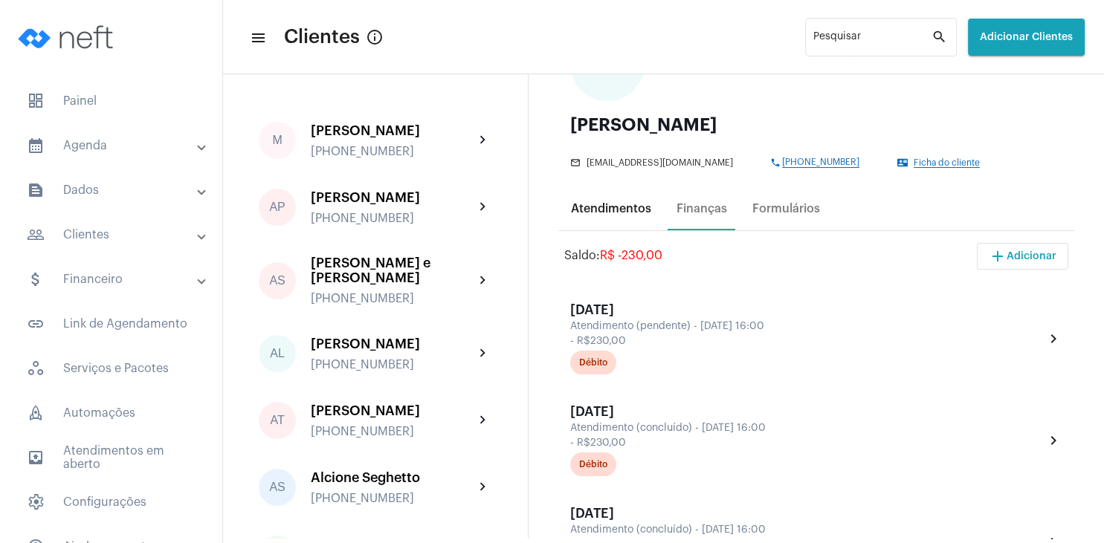
click at [620, 216] on div "Atendimentos" at bounding box center [611, 208] width 80 height 13
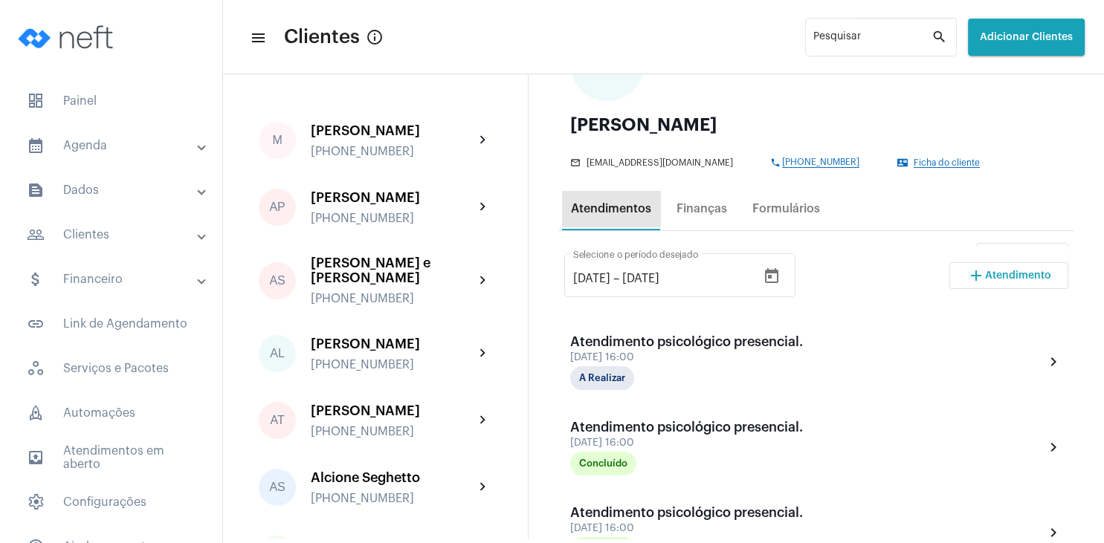
scroll to position [0, 0]
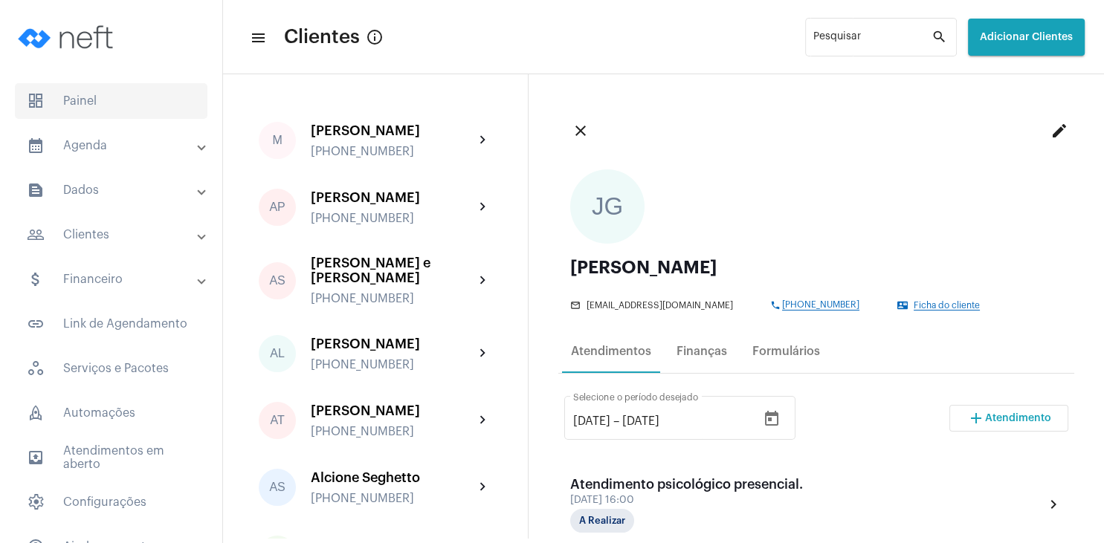
click at [109, 113] on span "dashboard Painel" at bounding box center [111, 101] width 193 height 36
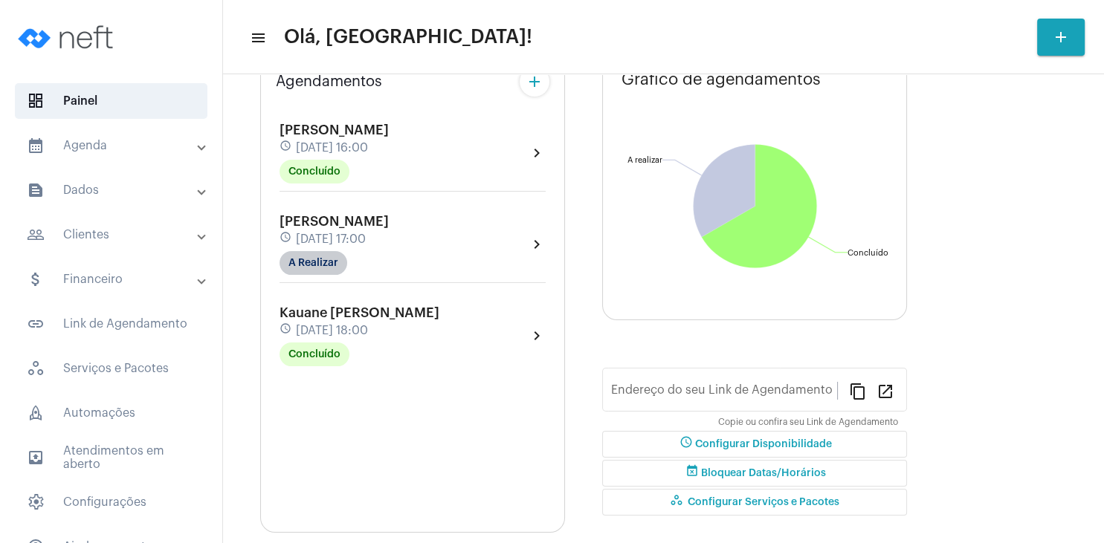
type input "[URL][DOMAIN_NAME]"
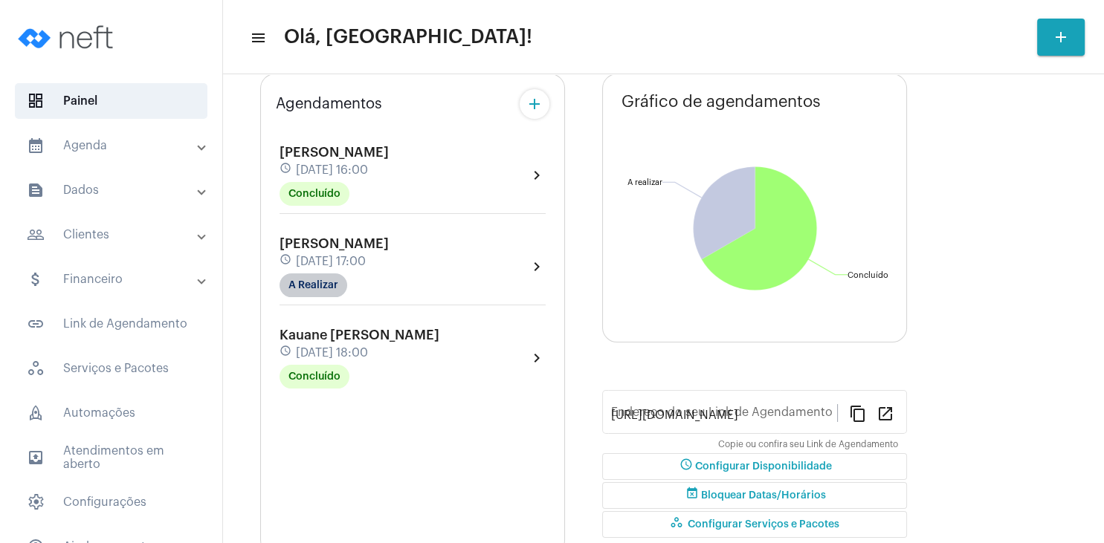
click at [311, 269] on div "[PERSON_NAME] schedule [DATE] 16:00 Concluído chevron_right [PERSON_NAME] sched…" at bounding box center [413, 259] width 274 height 266
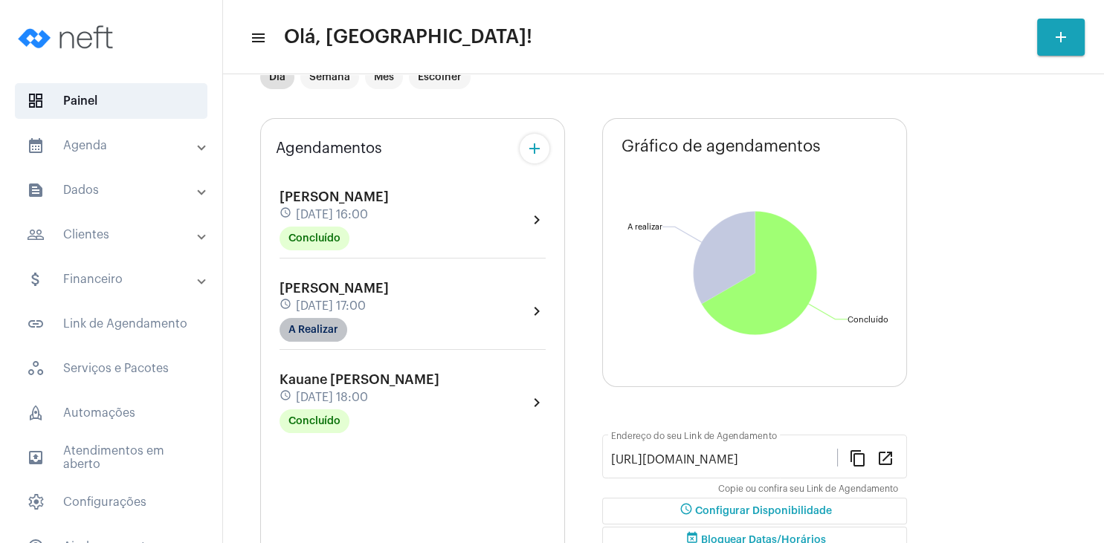
click at [321, 322] on mat-chip "A Realizar" at bounding box center [313, 330] width 68 height 24
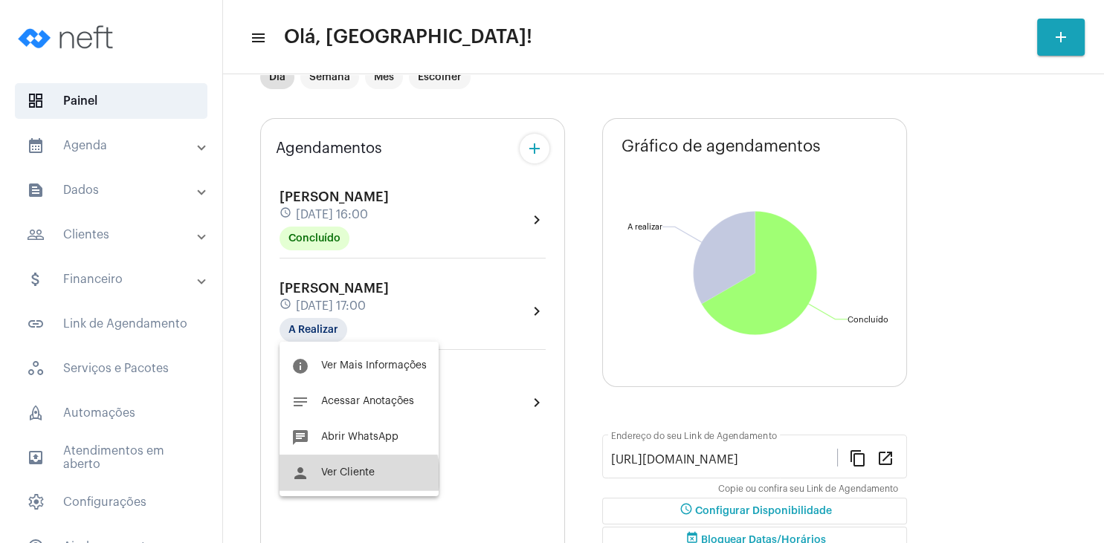
drag, startPoint x: 357, startPoint y: 476, endPoint x: 367, endPoint y: 473, distance: 10.6
click at [358, 476] on span "Ver Cliente" at bounding box center [348, 473] width 54 height 10
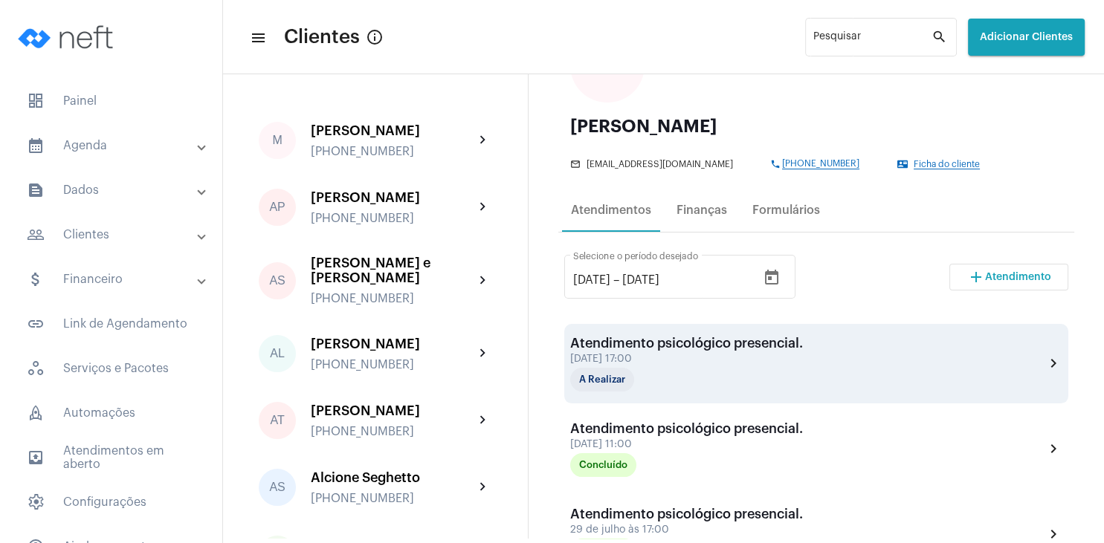
scroll to position [143, 0]
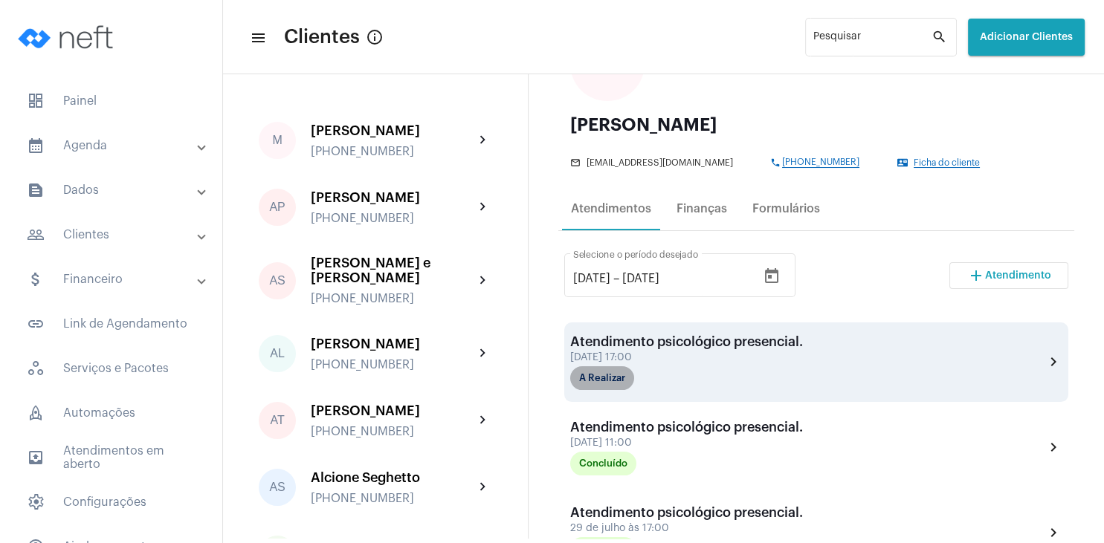
click at [610, 381] on mat-chip "A Realizar" at bounding box center [602, 378] width 64 height 24
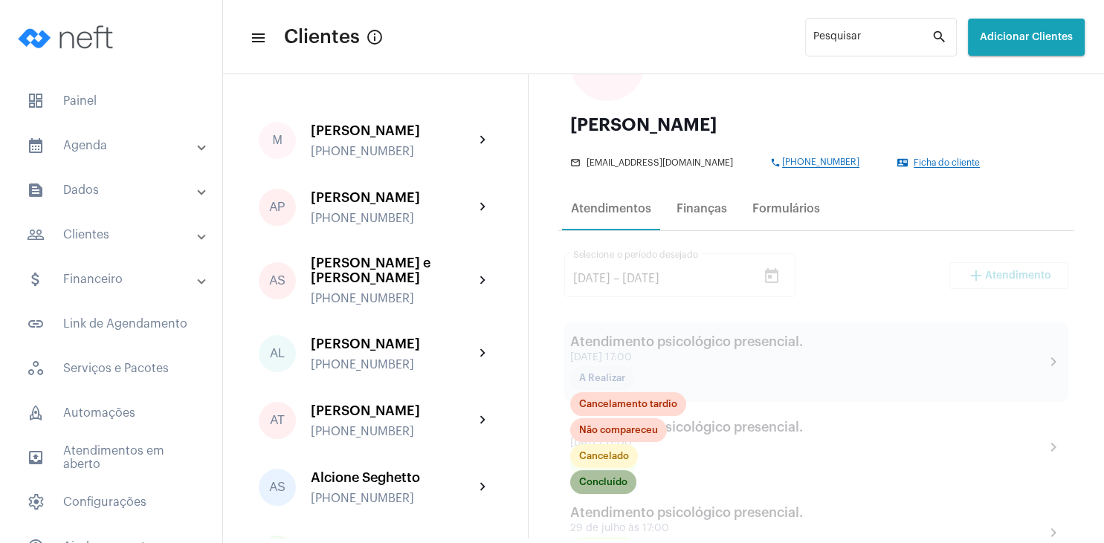
click at [602, 480] on mat-chip "Concluído" at bounding box center [603, 482] width 66 height 24
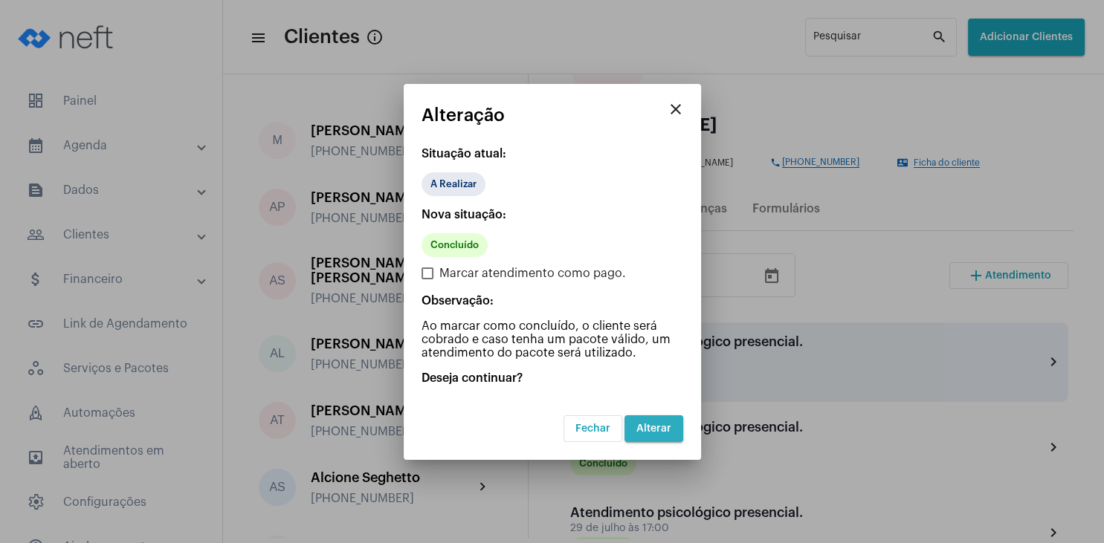
click at [658, 427] on span "Alterar" at bounding box center [653, 429] width 35 height 10
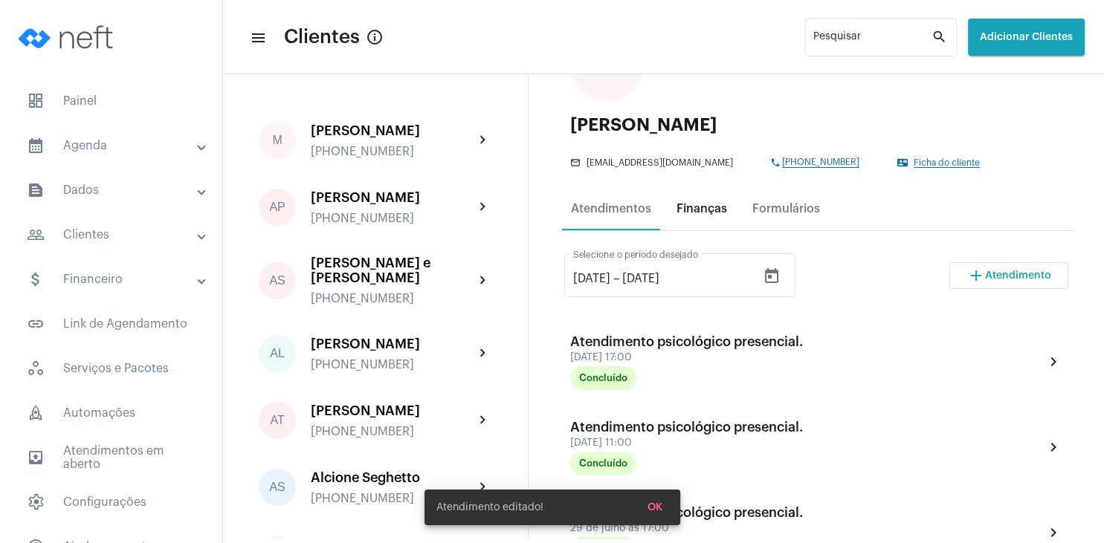
click at [700, 217] on div "Finanças" at bounding box center [701, 209] width 68 height 36
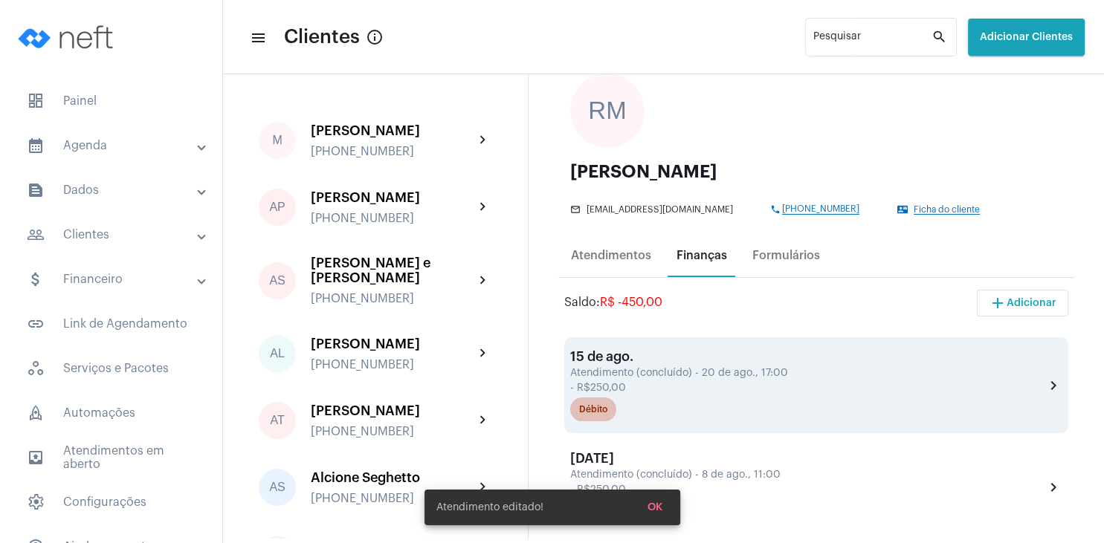
scroll to position [143, 0]
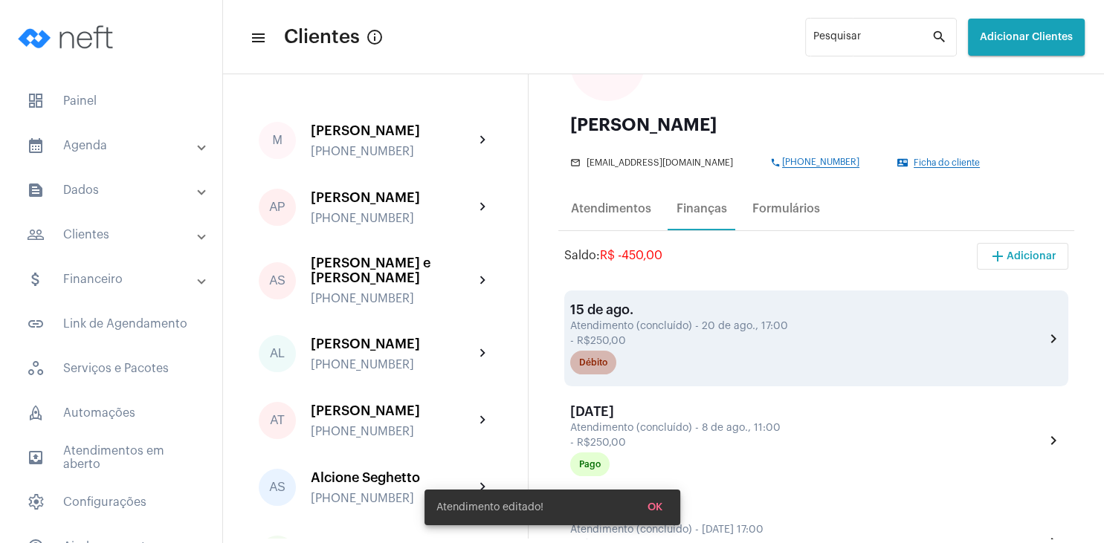
click at [609, 369] on mat-chip "Débito" at bounding box center [593, 363] width 46 height 24
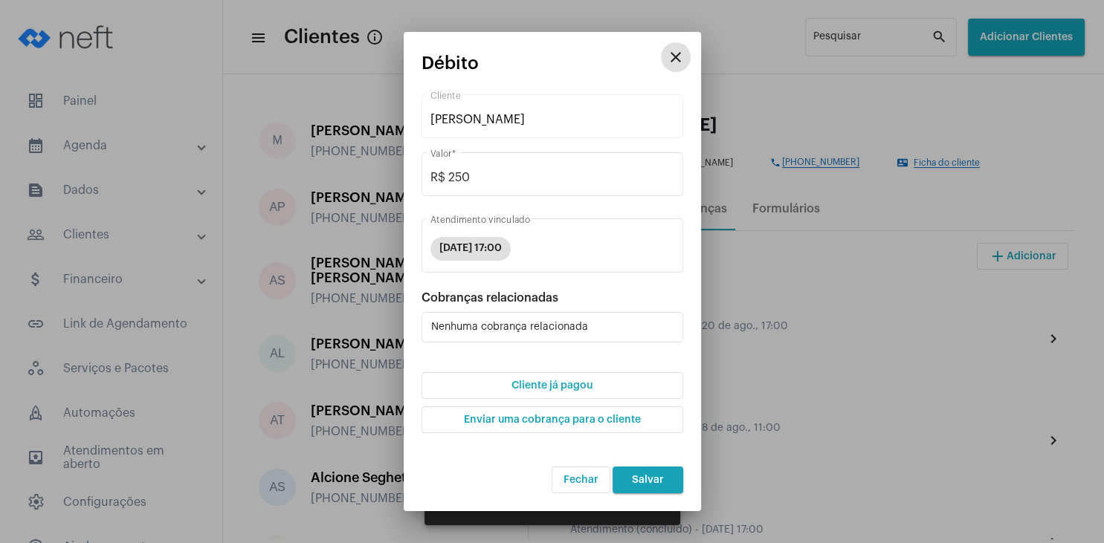
click at [582, 380] on button "Cliente já pagou" at bounding box center [552, 385] width 262 height 27
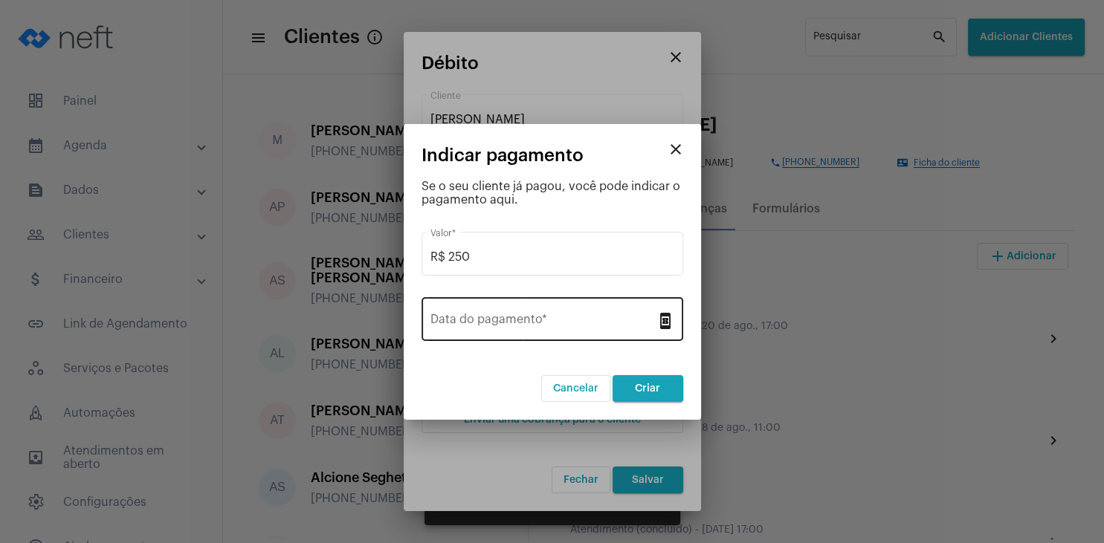
click at [553, 311] on div "Data do pagamento *" at bounding box center [543, 317] width 226 height 47
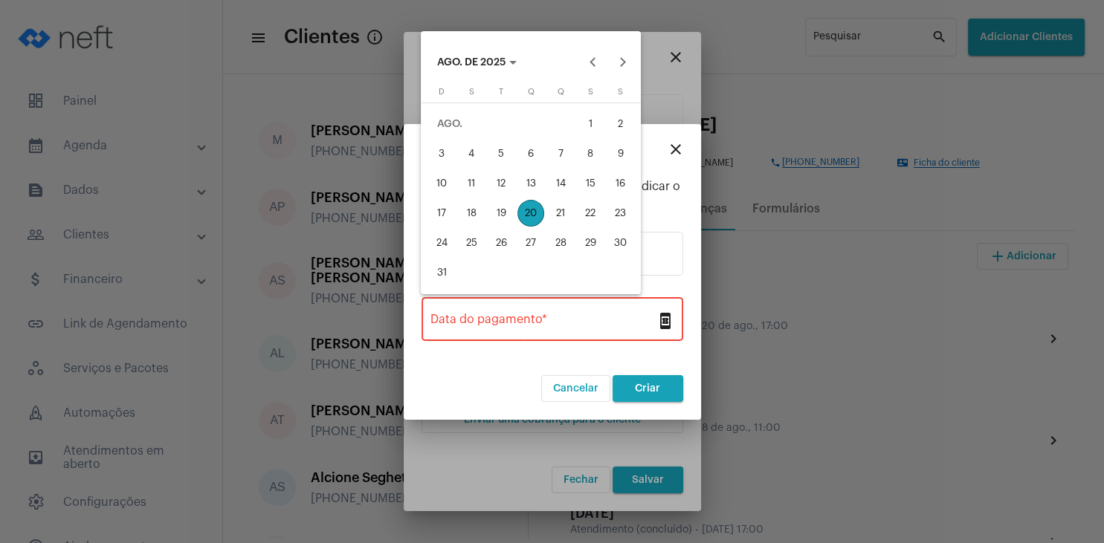
click at [522, 210] on div "20" at bounding box center [530, 213] width 27 height 27
type input "[DATE]"
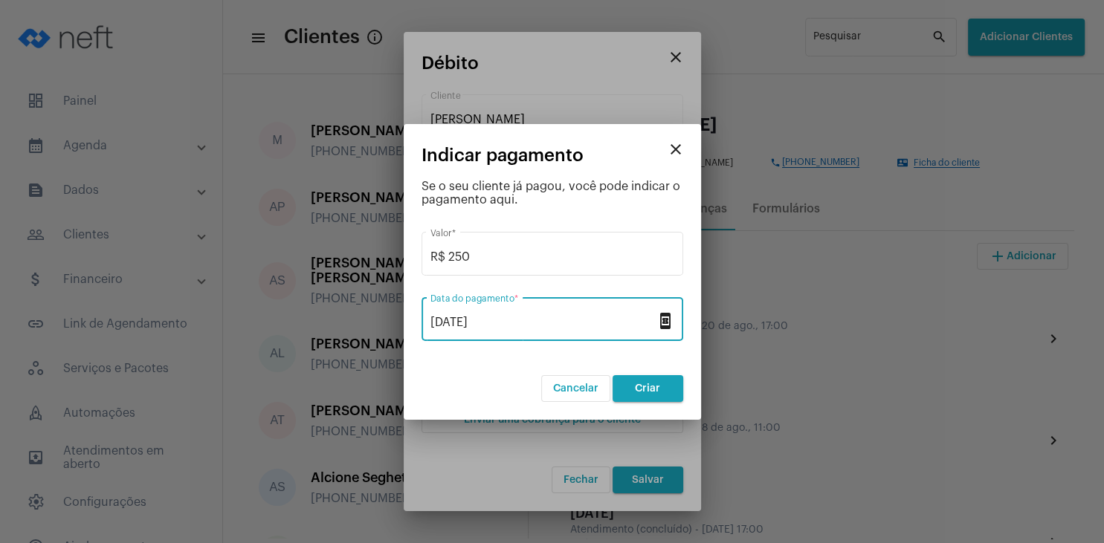
click at [647, 385] on span "Criar" at bounding box center [647, 389] width 25 height 10
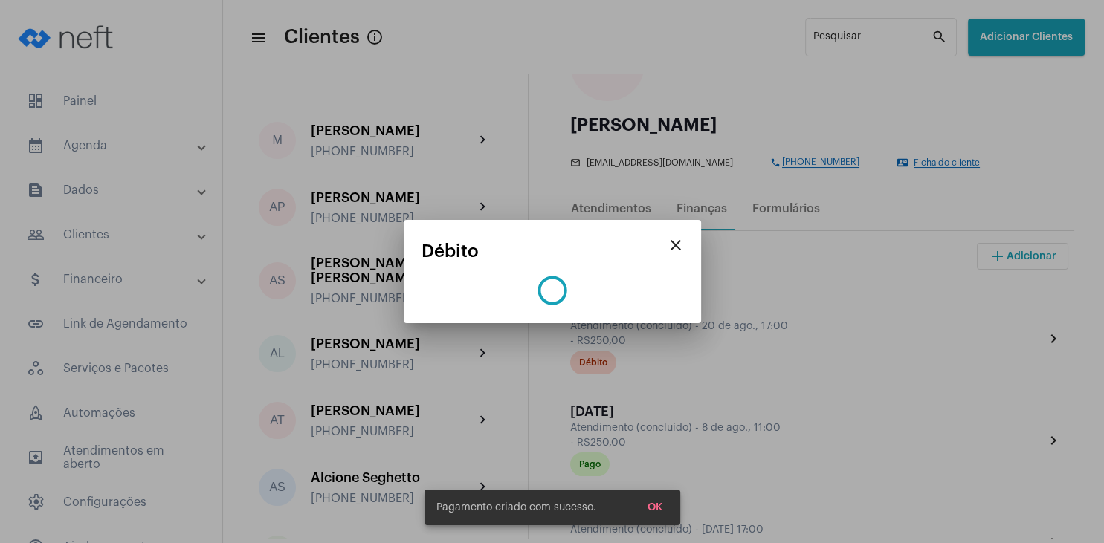
click at [656, 507] on span "OK" at bounding box center [654, 507] width 15 height 10
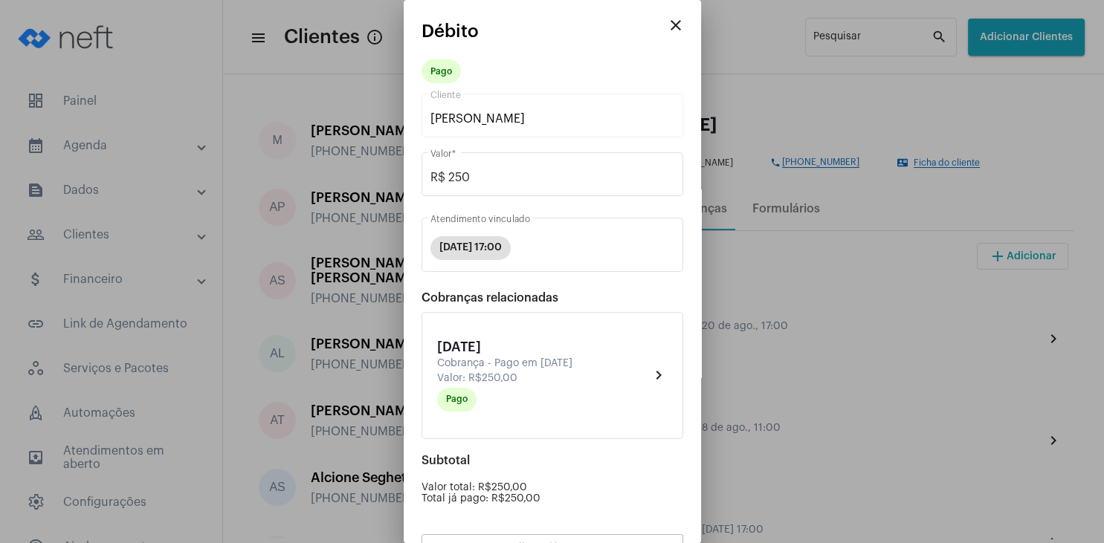
scroll to position [130, 0]
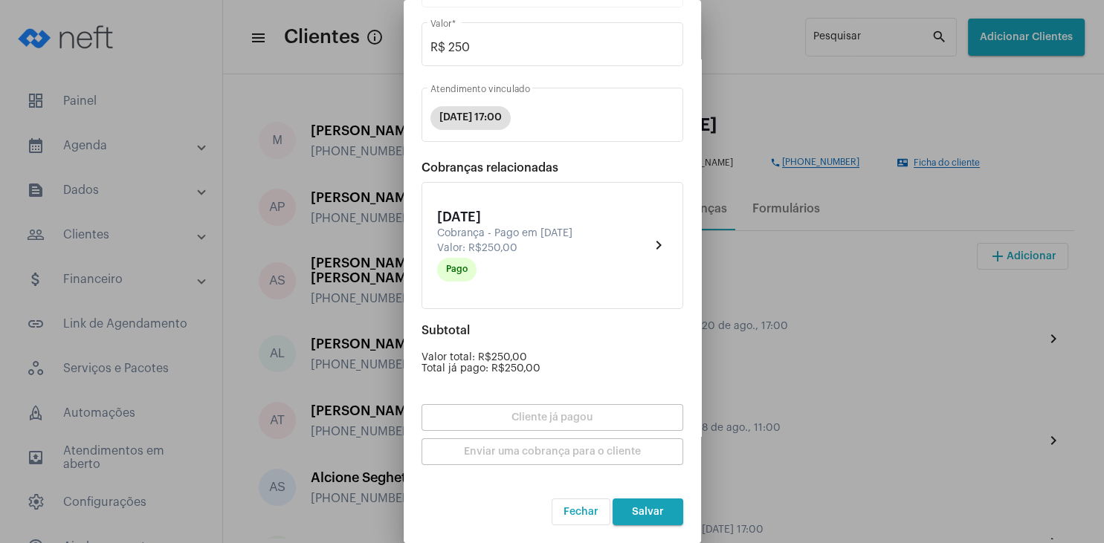
click at [647, 502] on button "Salvar" at bounding box center [647, 512] width 71 height 27
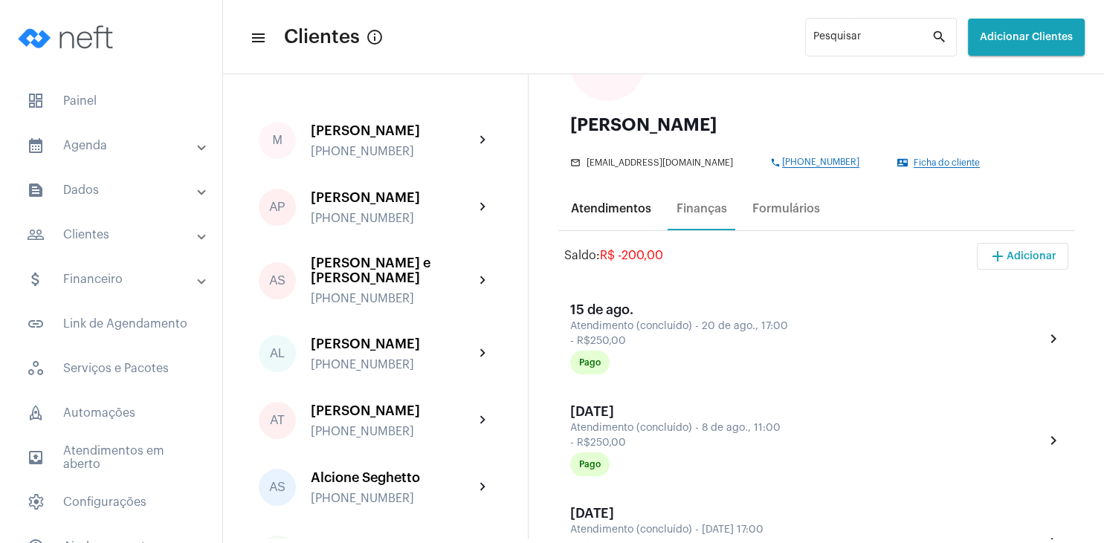
click at [641, 216] on div "Atendimentos" at bounding box center [611, 209] width 98 height 36
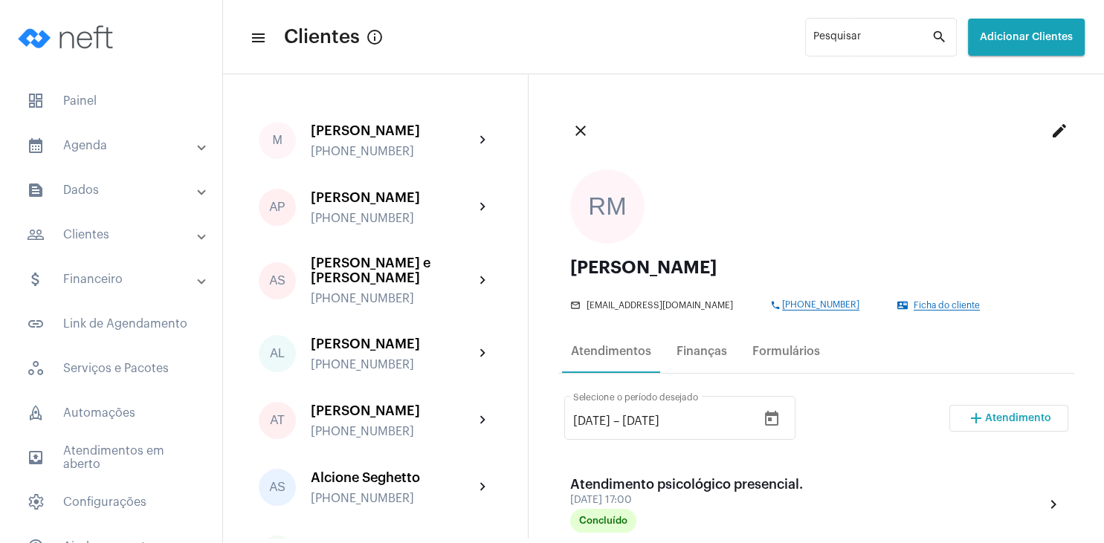
click at [992, 422] on span "Atendimento" at bounding box center [1018, 418] width 66 height 10
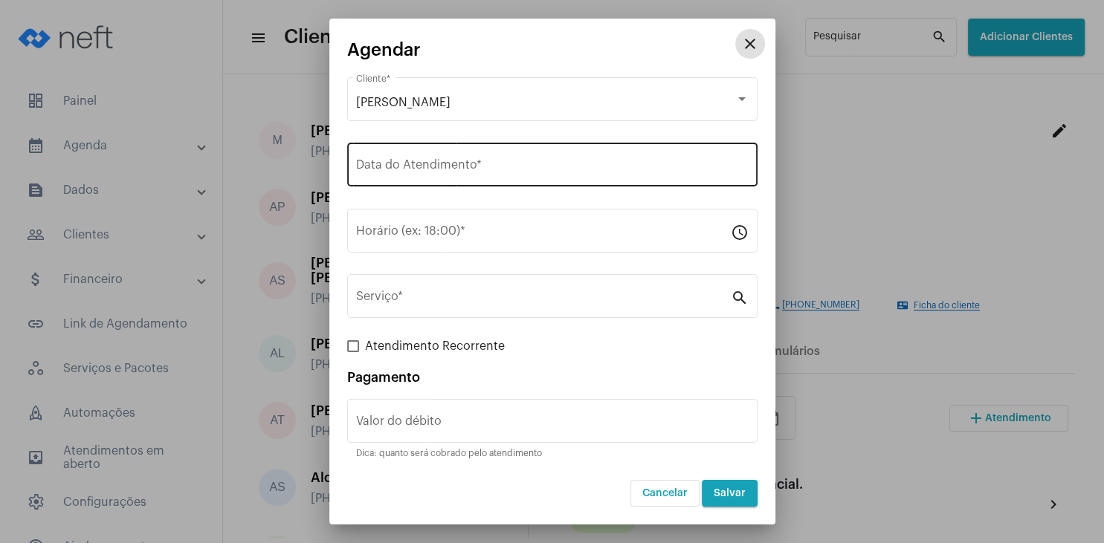
click at [436, 165] on input "Data do Atendimento *" at bounding box center [552, 167] width 392 height 13
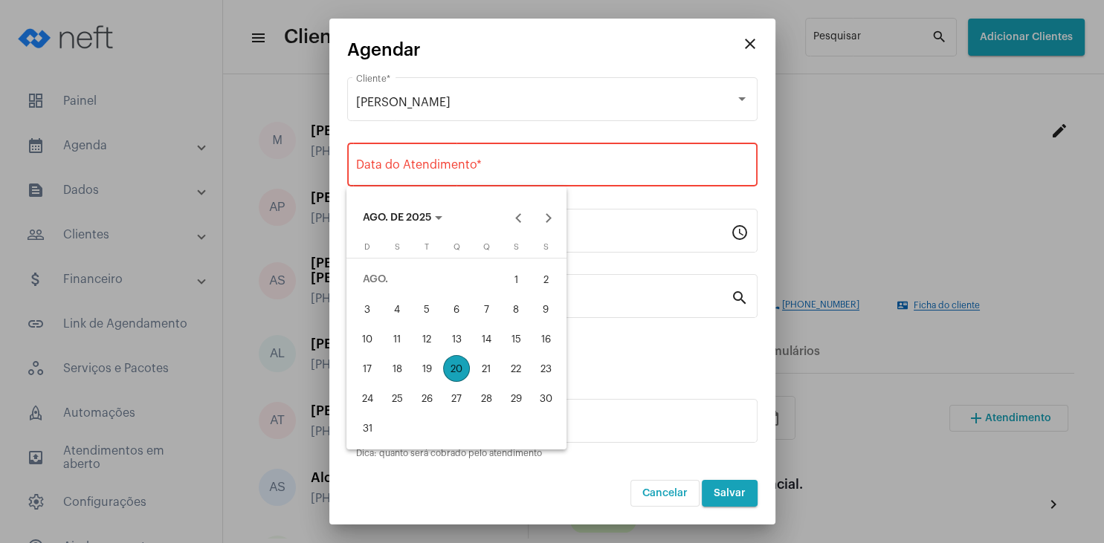
click at [462, 398] on div "27" at bounding box center [456, 398] width 27 height 27
type input "[DATE]"
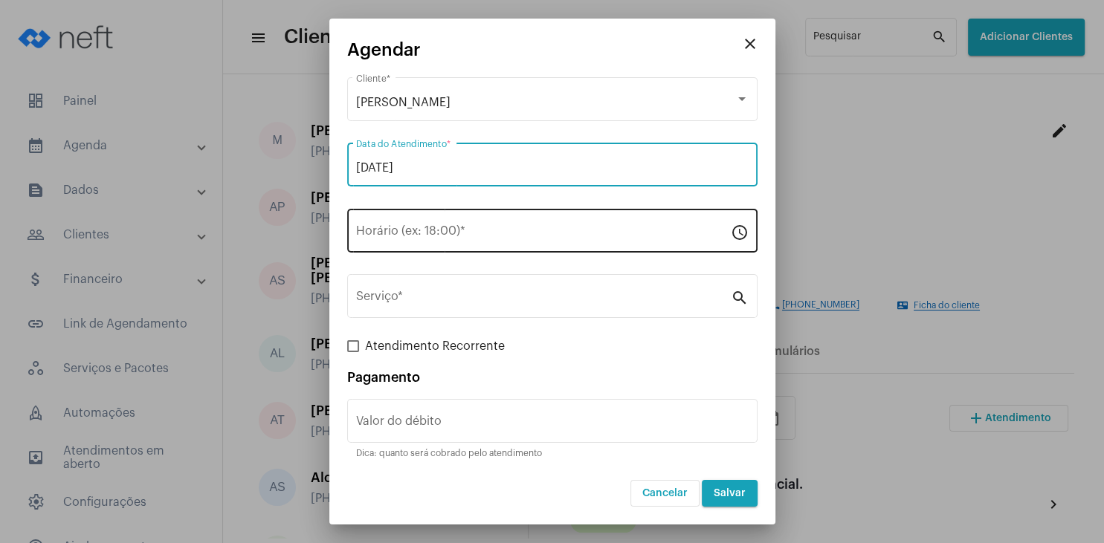
click at [430, 224] on div "Horário (ex: 18:00) *" at bounding box center [543, 229] width 375 height 47
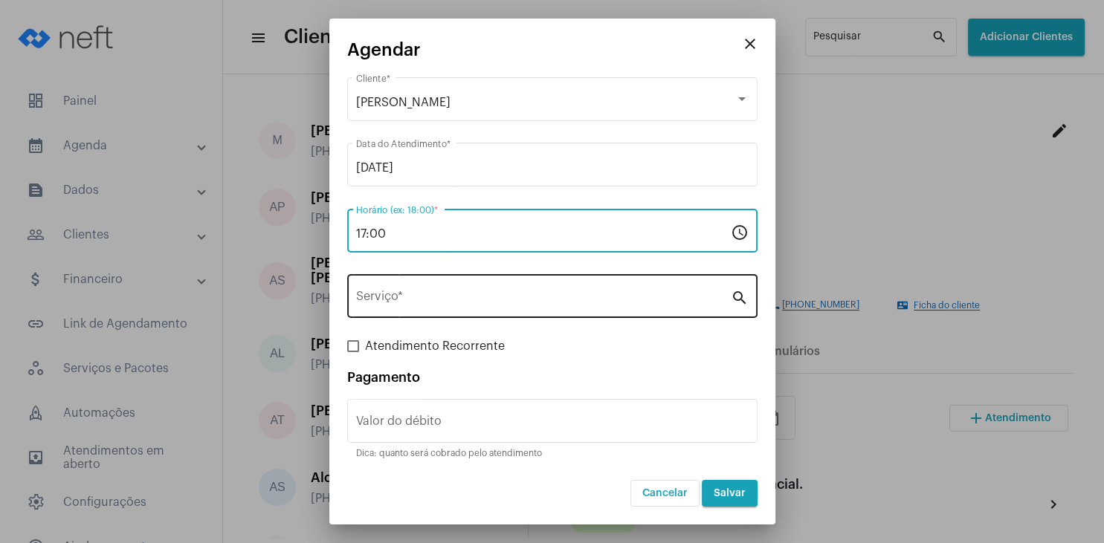
type input "17:00"
click at [436, 314] on div "Serviço *" at bounding box center [543, 294] width 375 height 47
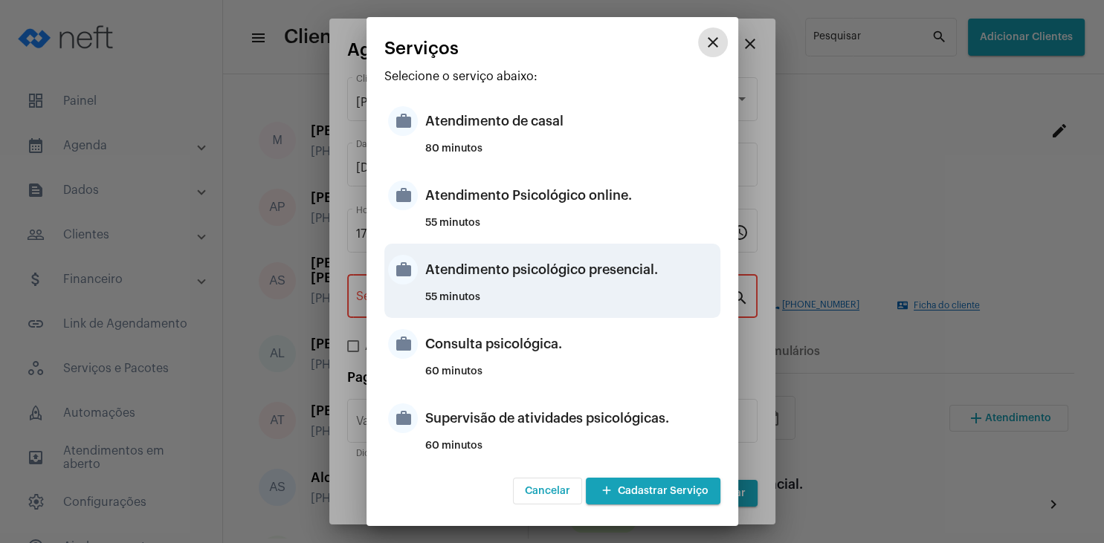
click at [593, 279] on div "Atendimento psicológico presencial." at bounding box center [570, 270] width 291 height 45
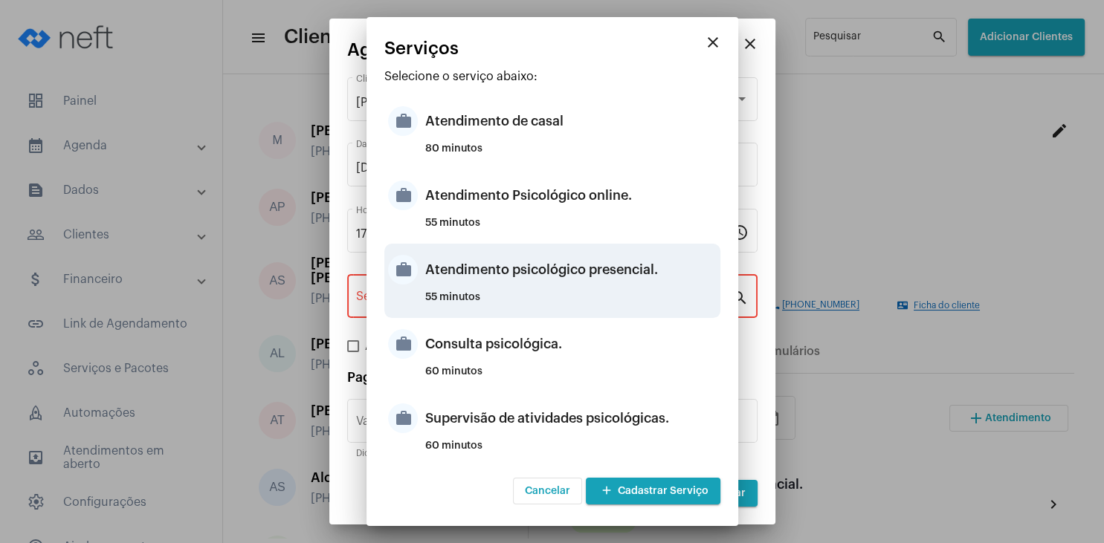
type input "Atendimento psicológico presencial."
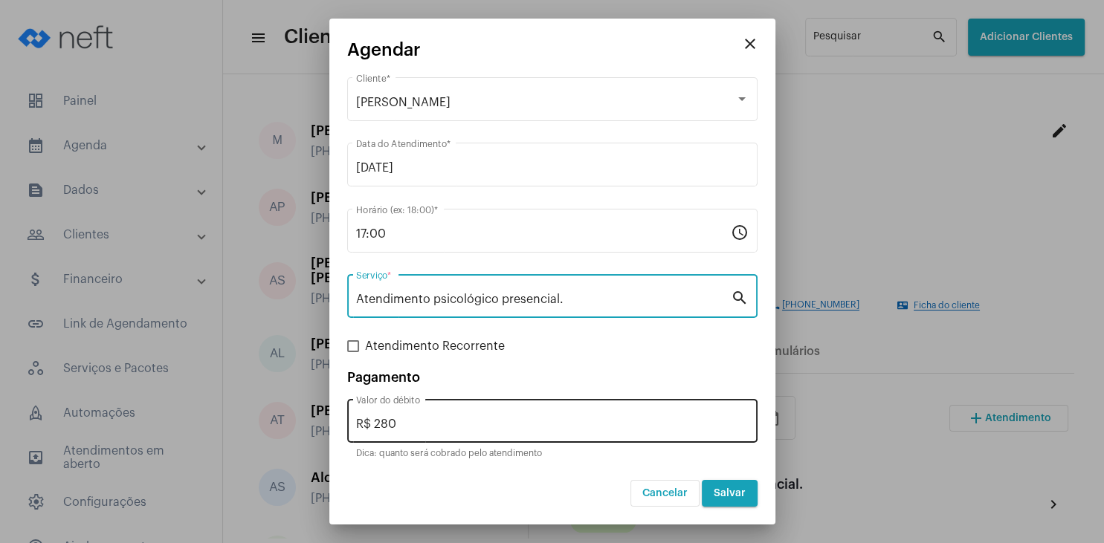
click at [472, 427] on input "R$ 280" at bounding box center [552, 424] width 392 height 13
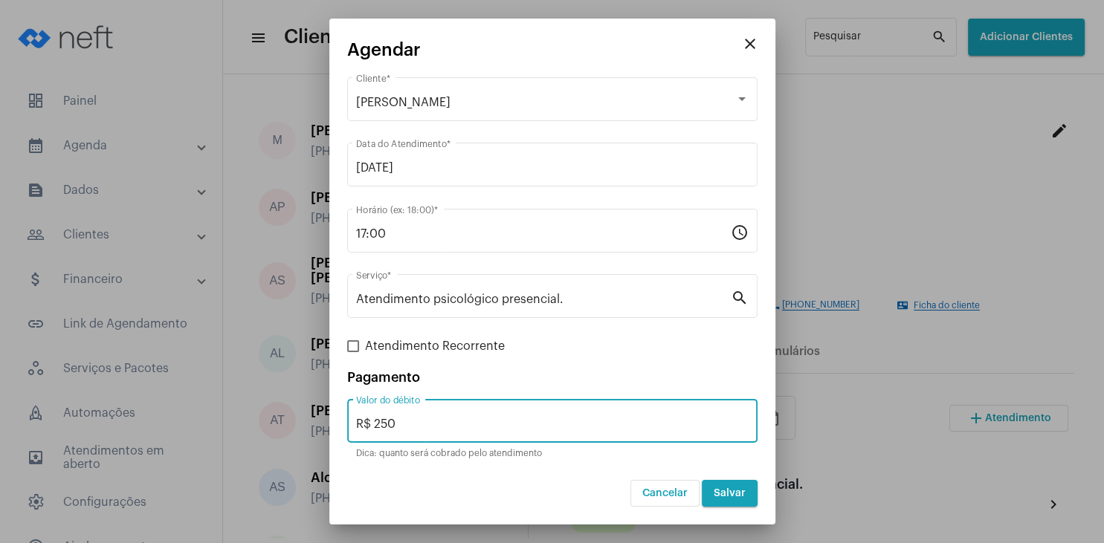
type input "R$ 250"
click at [745, 500] on button "Salvar" at bounding box center [730, 493] width 56 height 27
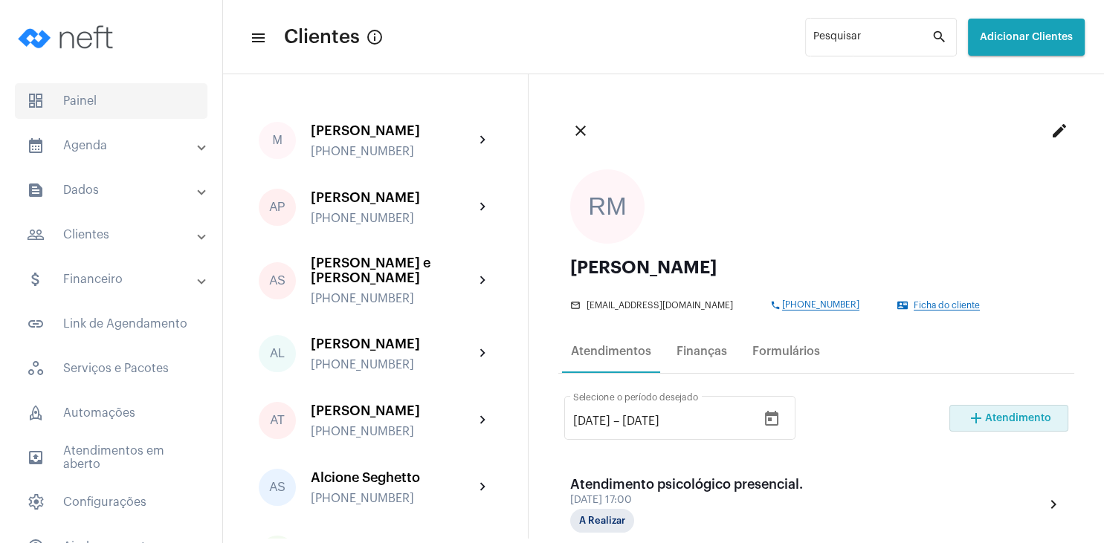
click at [109, 106] on span "dashboard Painel" at bounding box center [111, 101] width 193 height 36
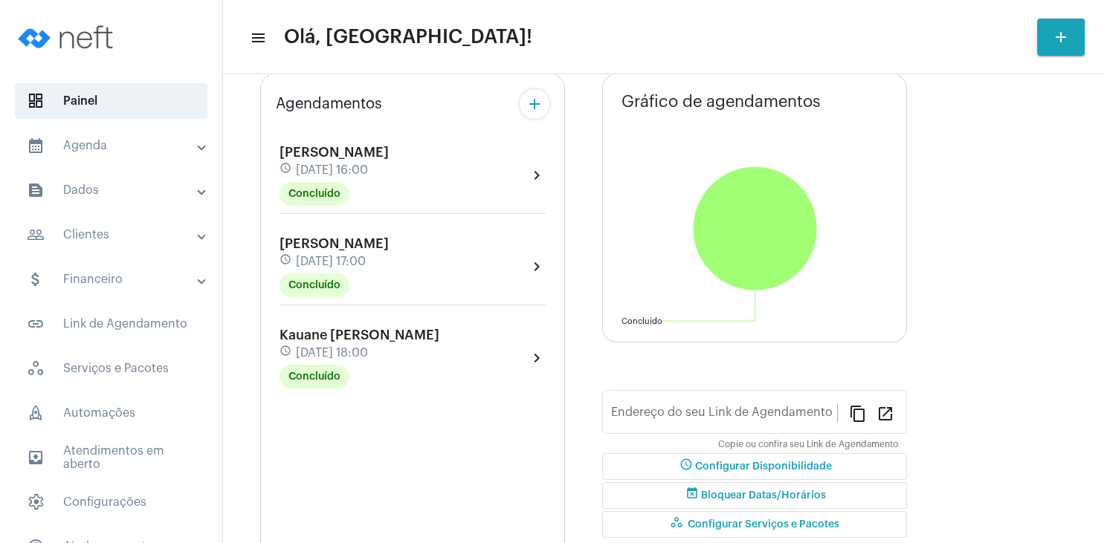
type input "[URL][DOMAIN_NAME]"
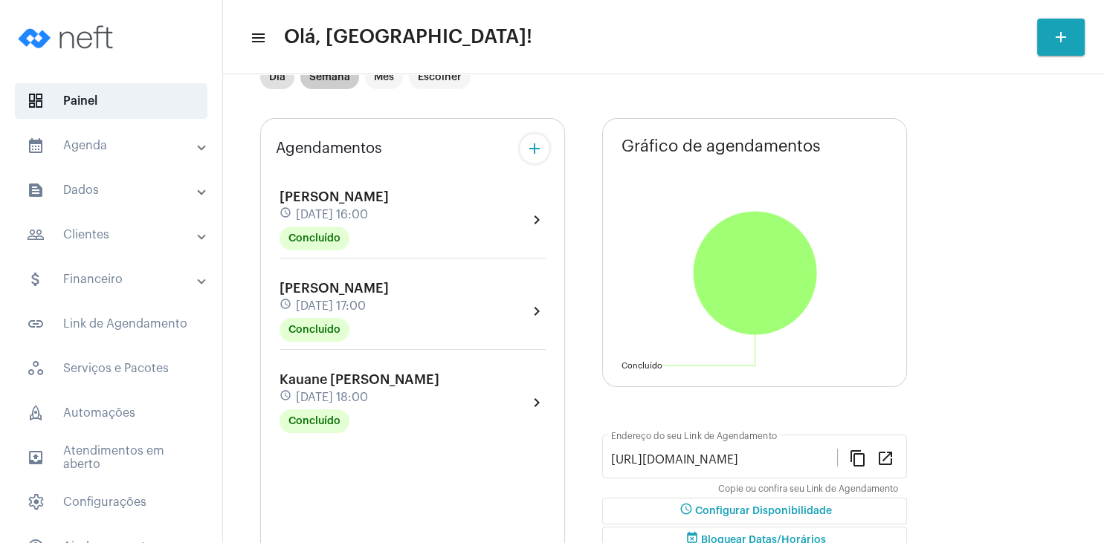
click at [331, 89] on mat-chip "Semana" at bounding box center [329, 77] width 59 height 24
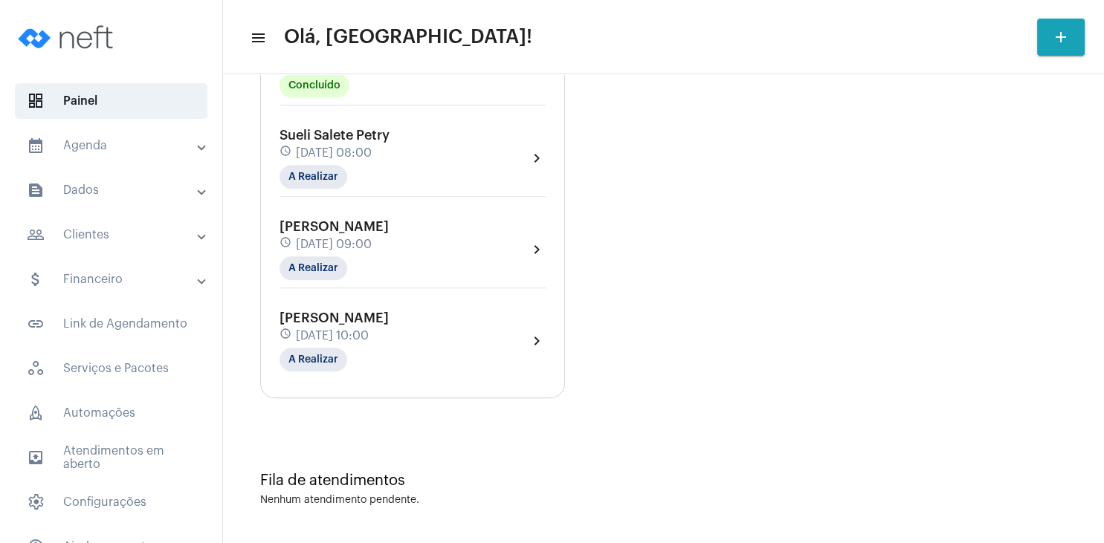
scroll to position [630, 0]
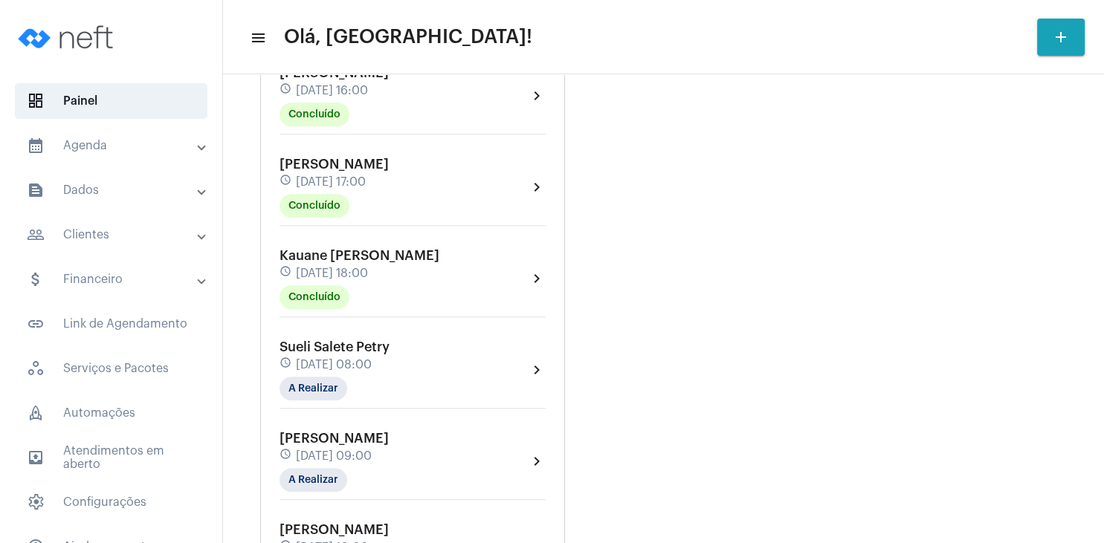
click at [105, 237] on mat-panel-title "people_outline Clientes" at bounding box center [113, 235] width 172 height 18
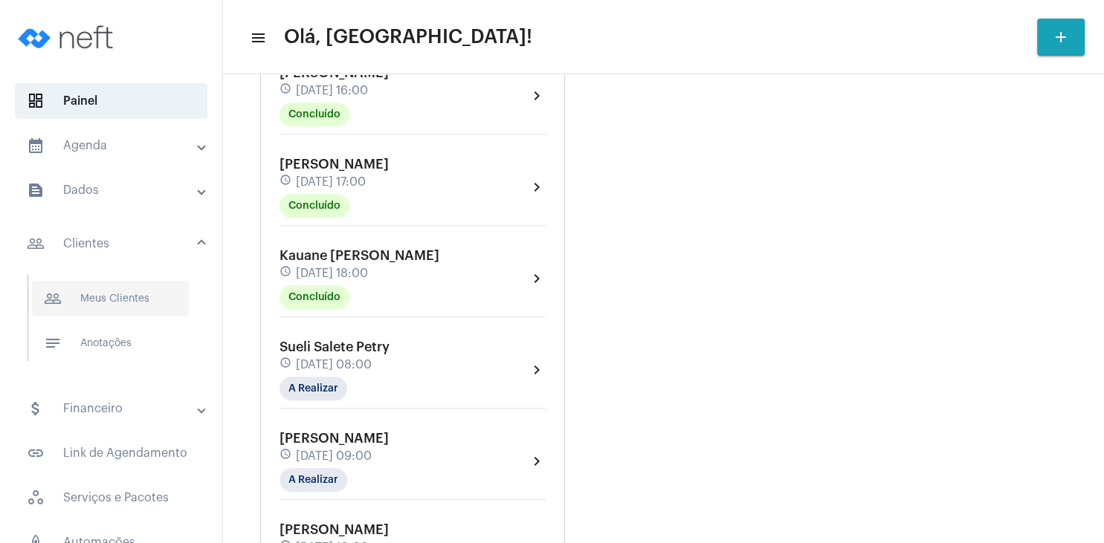
click at [109, 302] on span "people_outline Meus Clientes" at bounding box center [110, 299] width 157 height 36
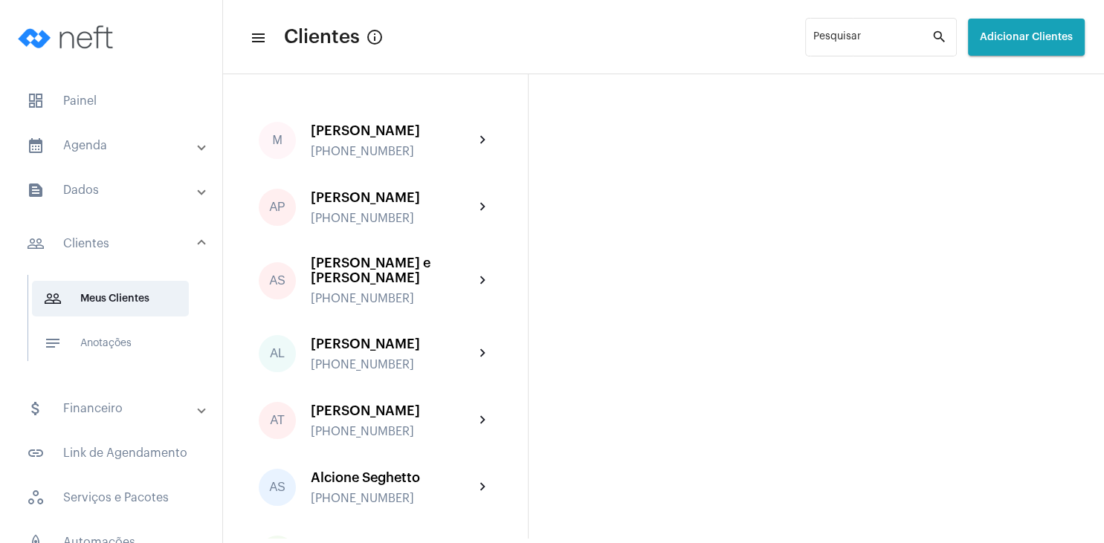
scroll to position [71, 0]
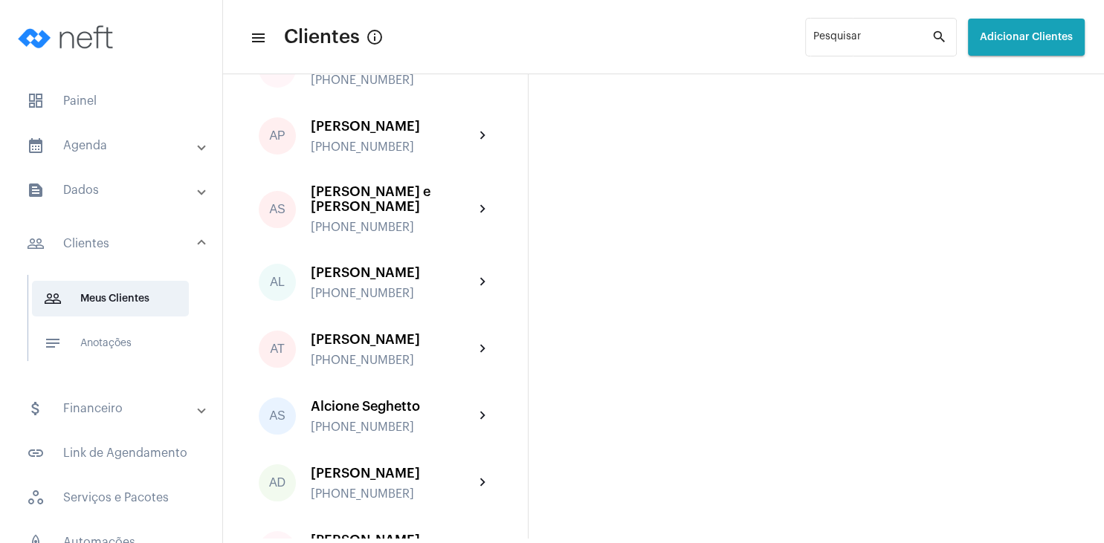
click at [1036, 40] on span "Adicionar Clientes" at bounding box center [1026, 37] width 93 height 10
click at [1022, 75] on span "add Novo Cliente" at bounding box center [1024, 78] width 86 height 27
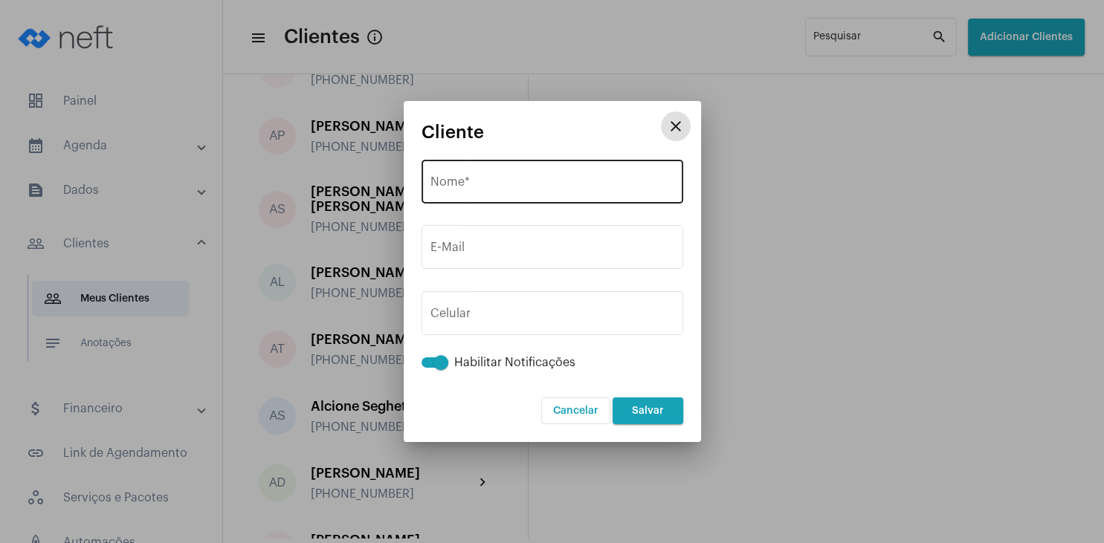
click at [554, 180] on input "Nome *" at bounding box center [552, 184] width 244 height 13
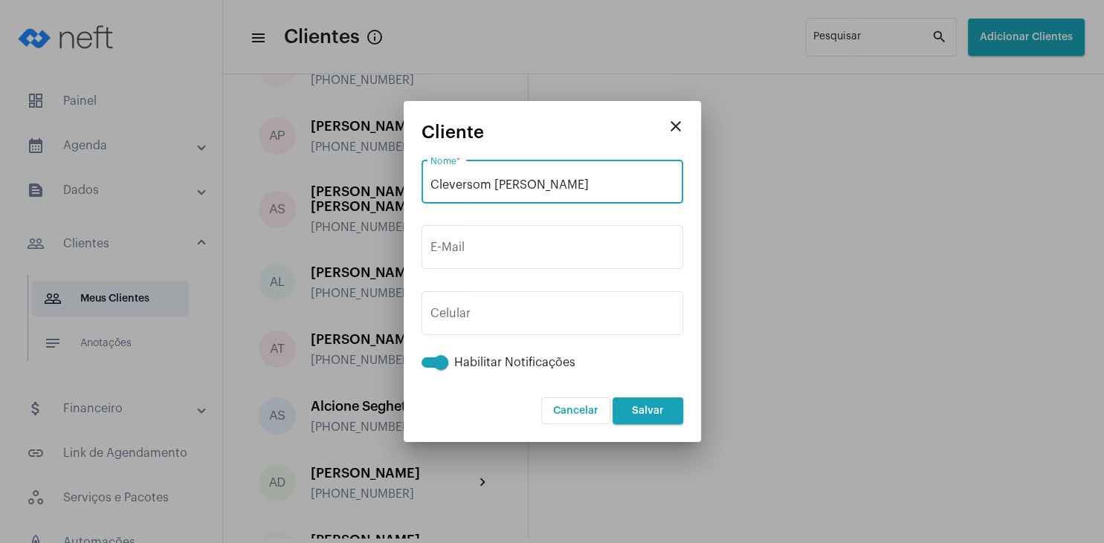
type input "Cleversom [PERSON_NAME]"
click at [670, 417] on button "Salvar" at bounding box center [647, 411] width 71 height 27
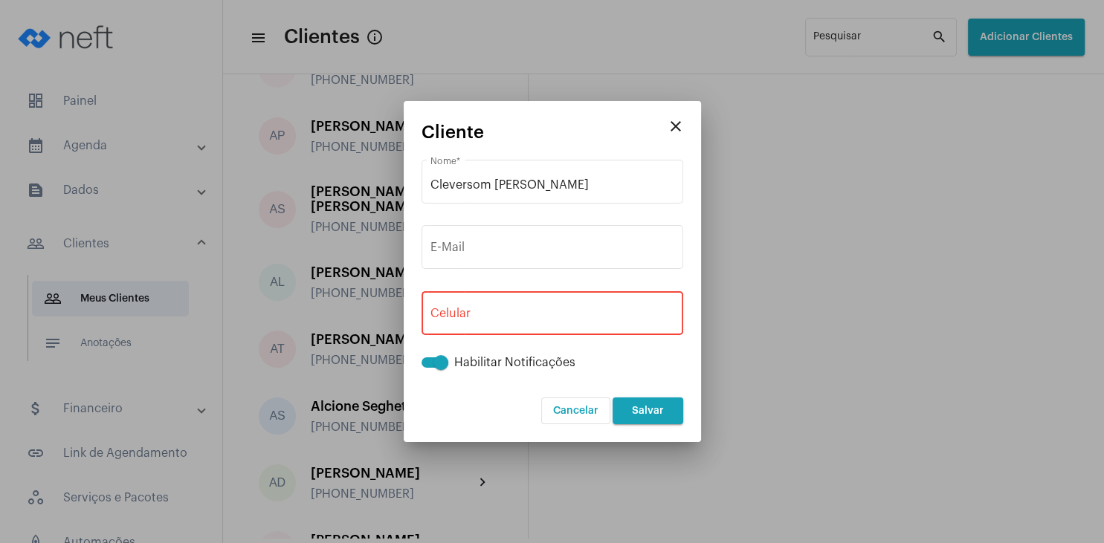
click at [547, 320] on input "tel" at bounding box center [552, 316] width 244 height 13
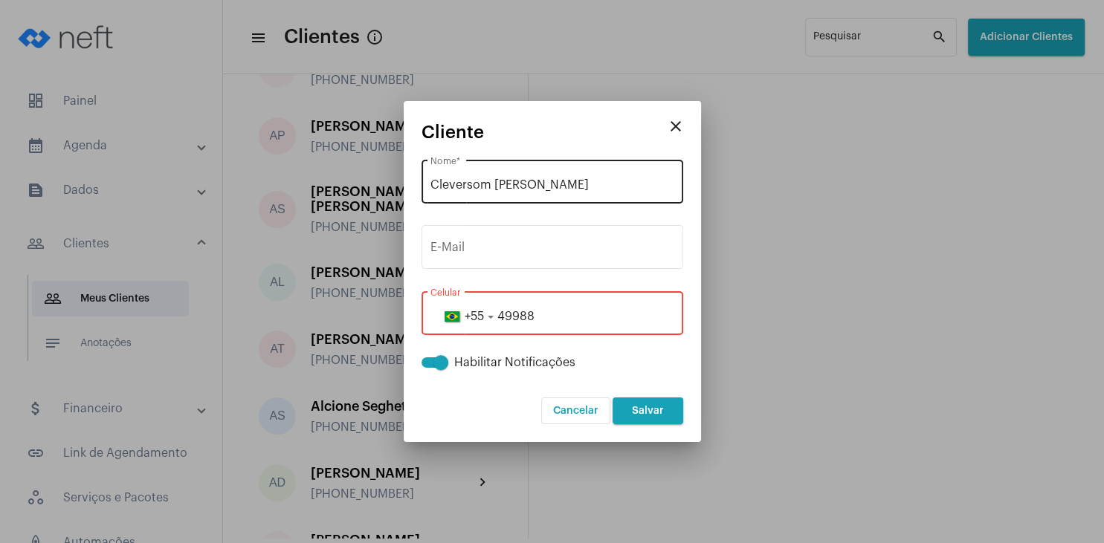
type input "49988"
drag, startPoint x: 589, startPoint y: 185, endPoint x: 409, endPoint y: 175, distance: 180.2
click at [430, 188] on input "Cleversom [PERSON_NAME]" at bounding box center [552, 184] width 244 height 13
type input "[PERSON_NAME]"
click at [554, 311] on input "49988" at bounding box center [552, 316] width 244 height 13
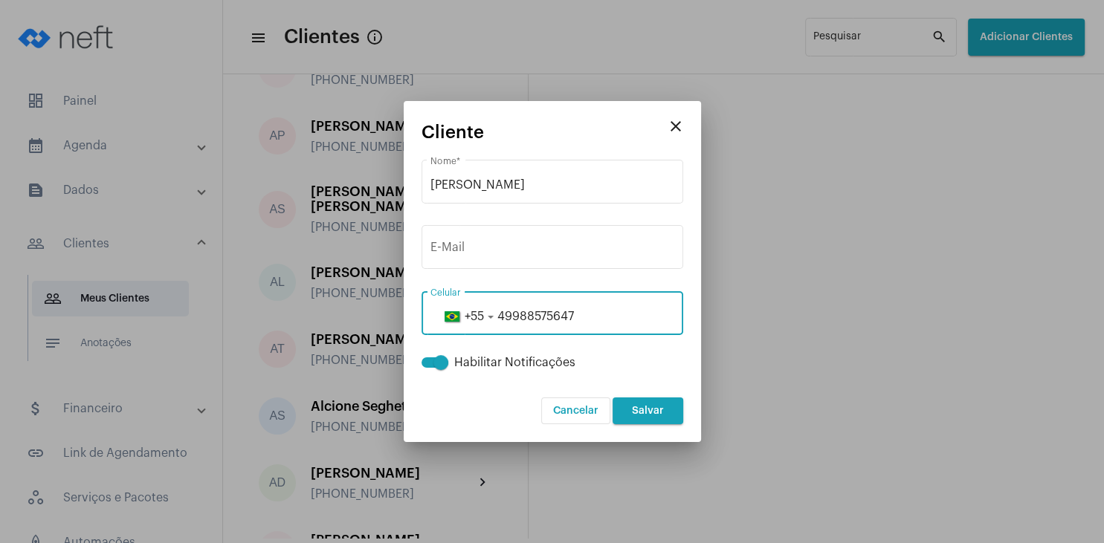
type input "49988575647"
click at [664, 415] on button "Salvar" at bounding box center [647, 411] width 71 height 27
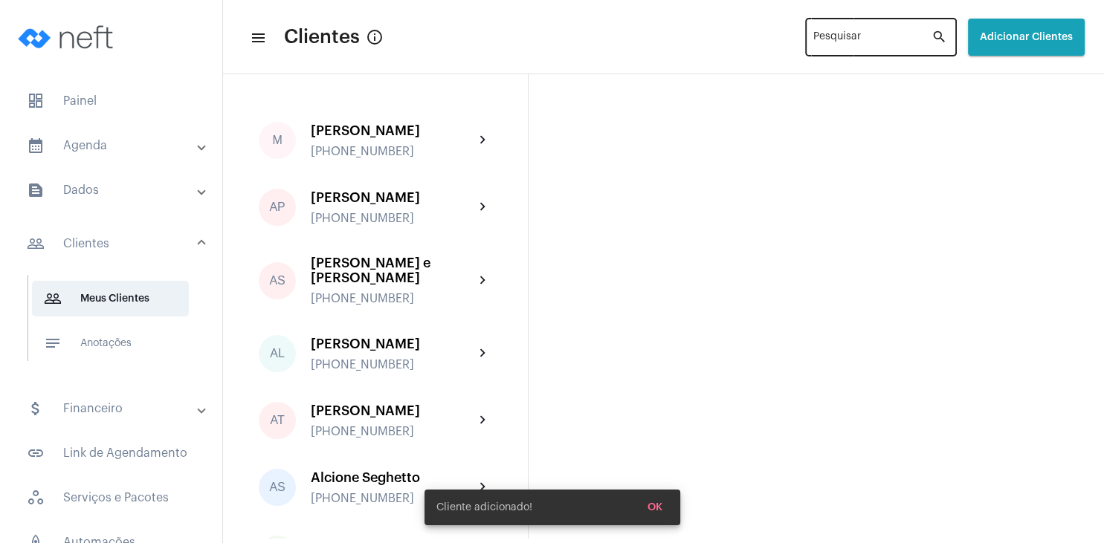
click at [834, 43] on input "Pesquisar" at bounding box center [872, 40] width 118 height 12
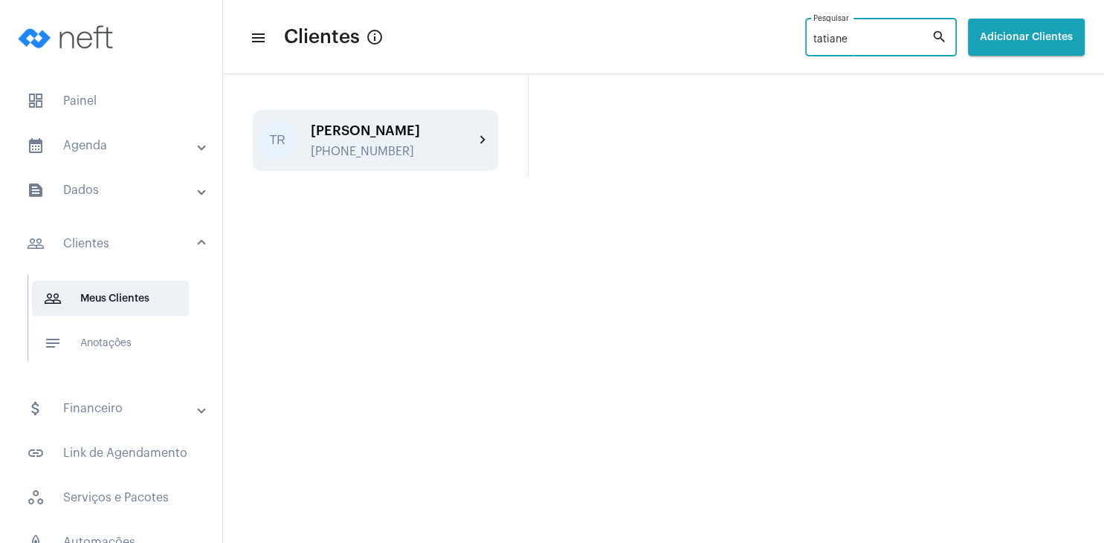
type input "tatiane"
click at [410, 129] on div "[PERSON_NAME]" at bounding box center [393, 130] width 164 height 15
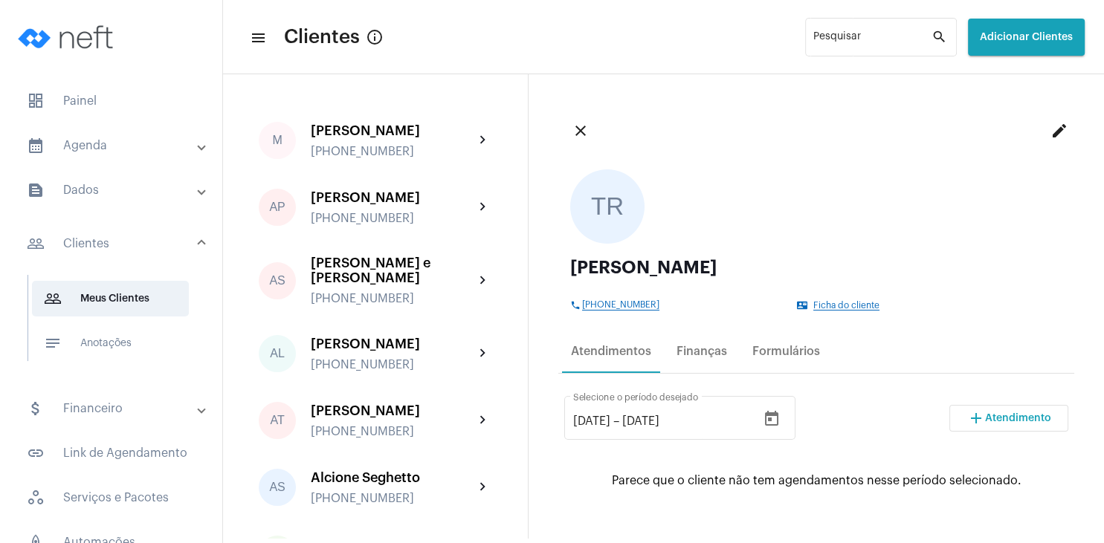
scroll to position [143, 0]
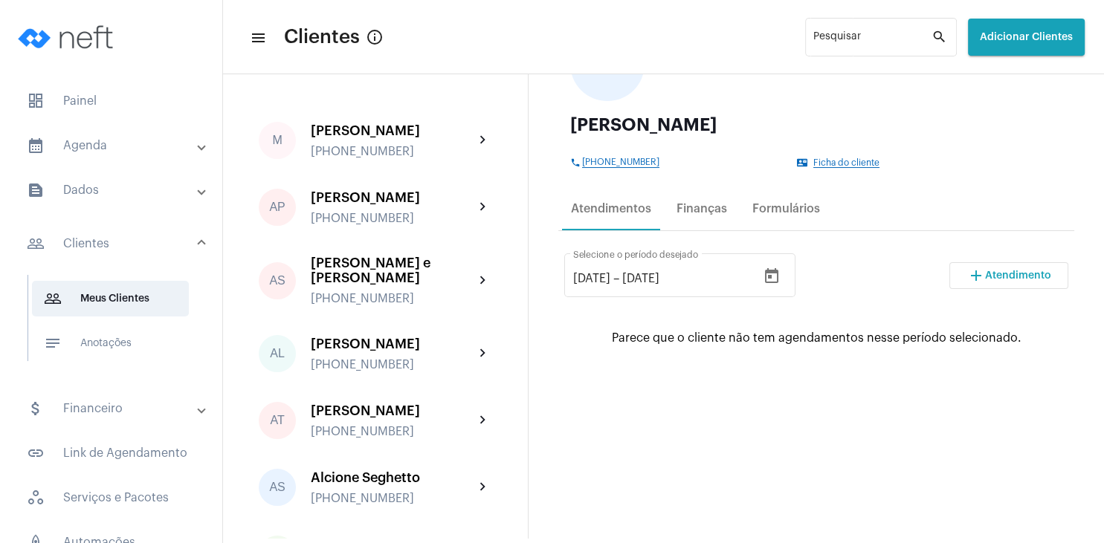
click at [1000, 279] on span "Atendimento" at bounding box center [1018, 276] width 66 height 10
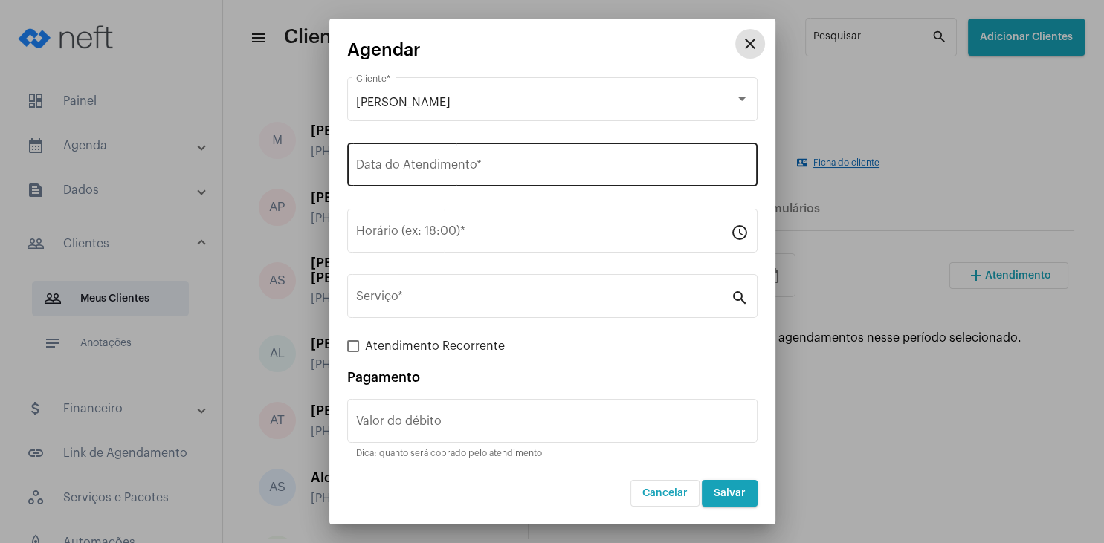
click at [418, 164] on input "Data do Atendimento *" at bounding box center [552, 167] width 392 height 13
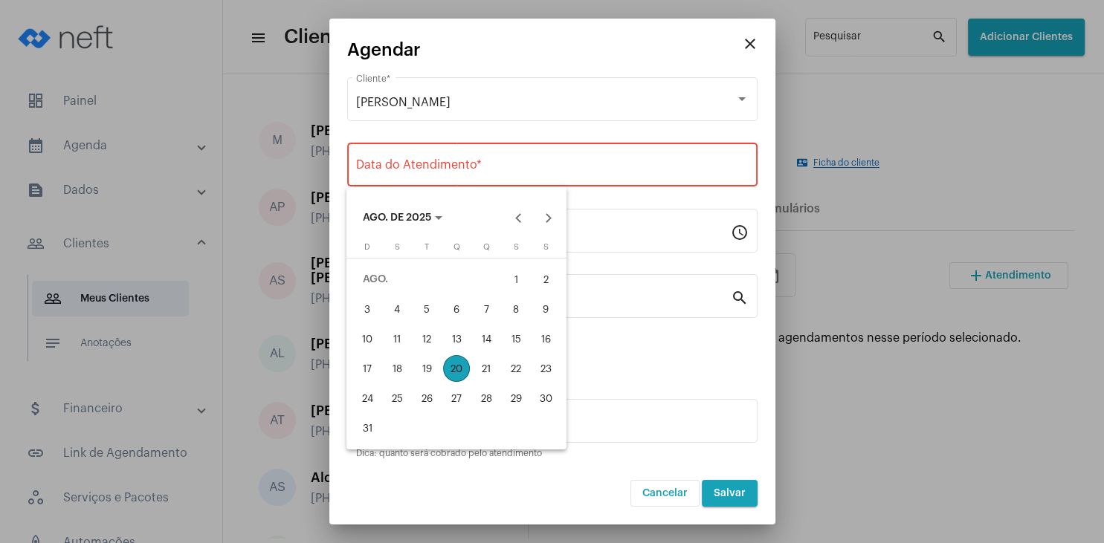
click at [516, 370] on div "22" at bounding box center [515, 368] width 27 height 27
type input "[DATE]"
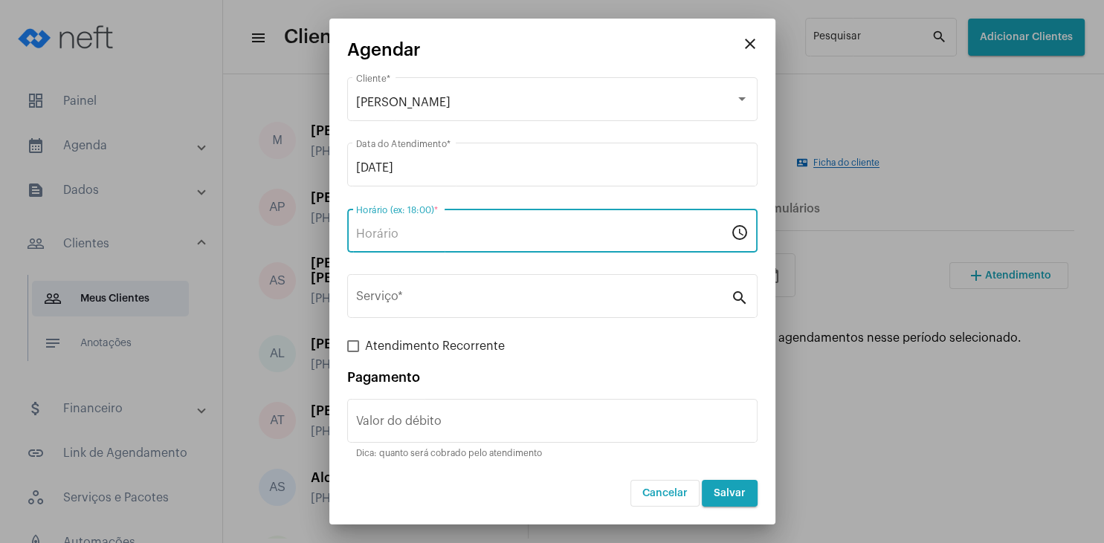
click at [457, 239] on input "Horário (ex: 18:00) *" at bounding box center [543, 233] width 375 height 13
click at [397, 237] on input "Horário (ex: 18:00) *" at bounding box center [543, 233] width 375 height 13
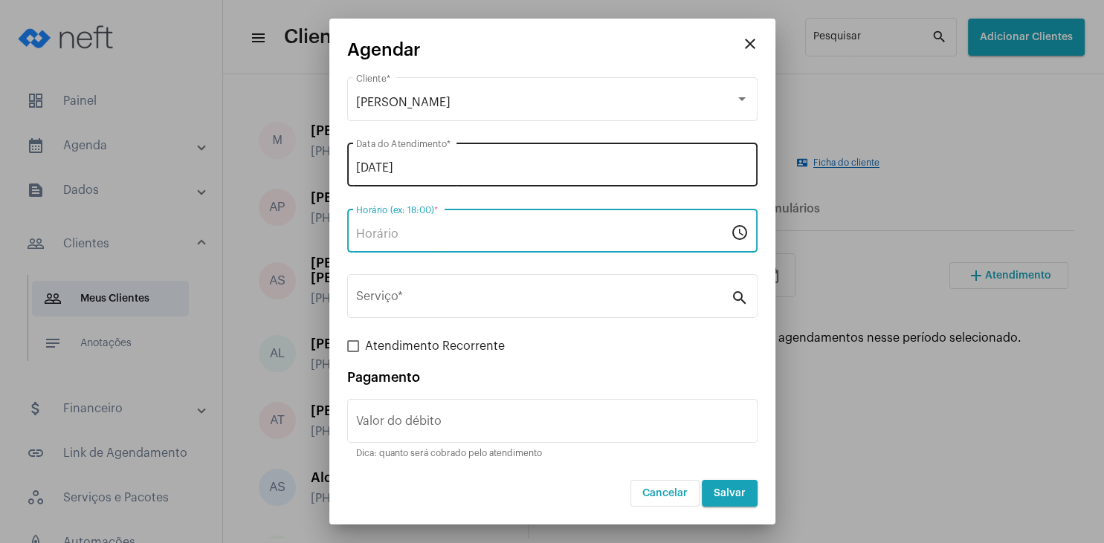
click at [436, 171] on input "[DATE]" at bounding box center [552, 167] width 392 height 13
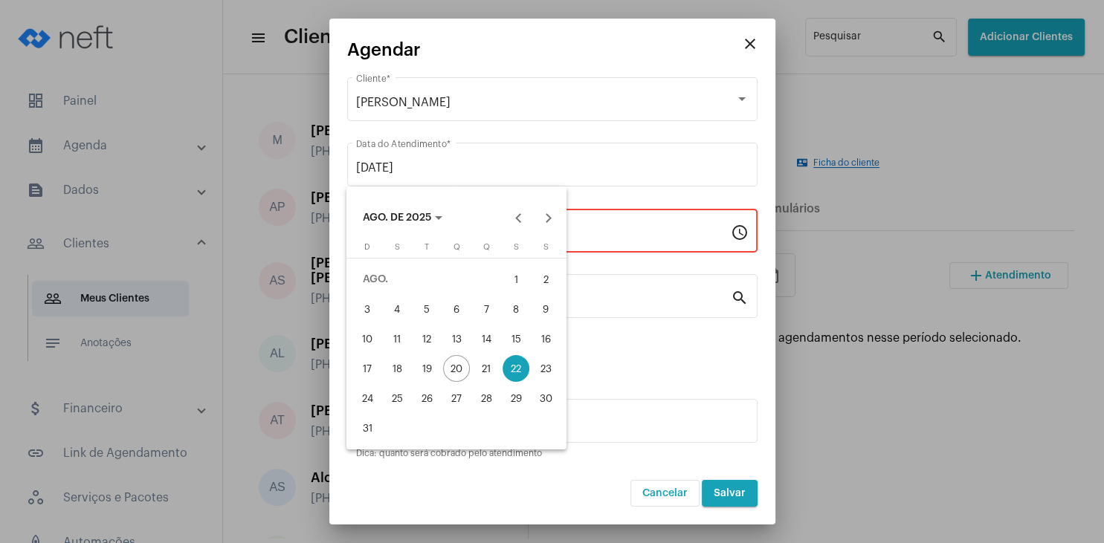
click at [514, 369] on div "22" at bounding box center [515, 368] width 27 height 27
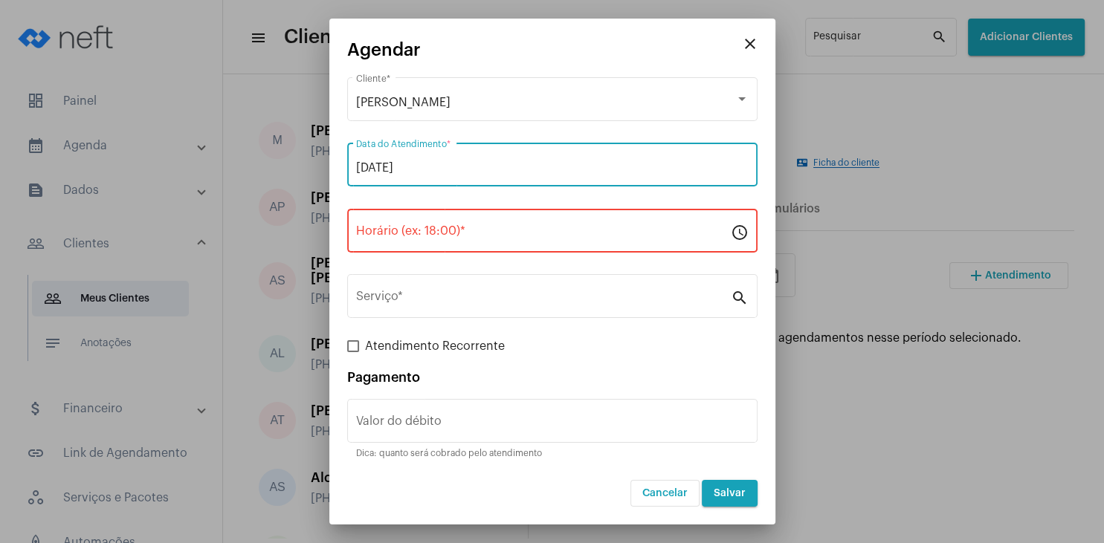
click at [397, 239] on input "Horário (ex: 18:00) *" at bounding box center [543, 233] width 375 height 13
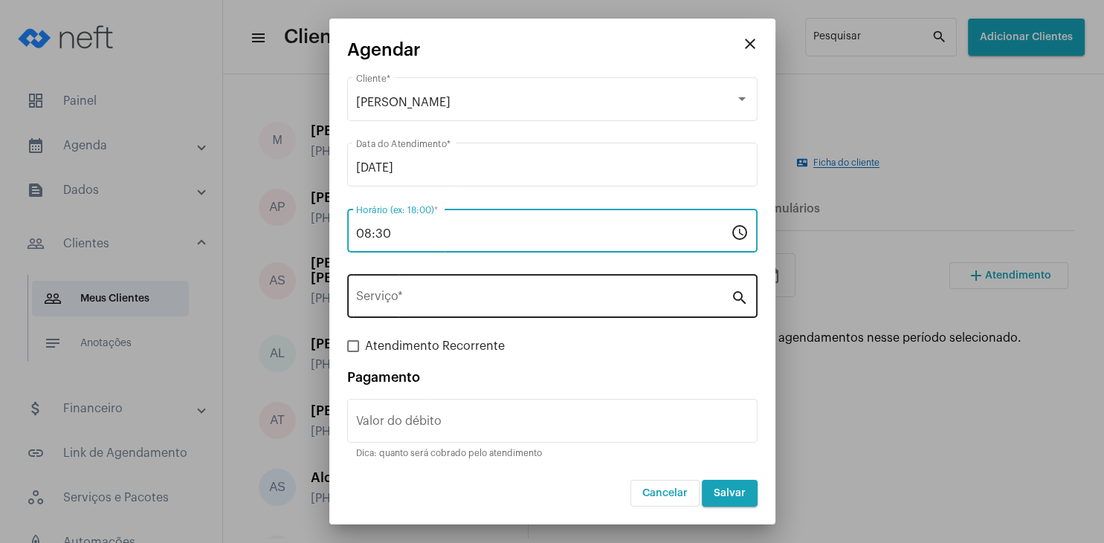
type input "08:30"
click at [415, 311] on div "Serviço *" at bounding box center [543, 294] width 375 height 47
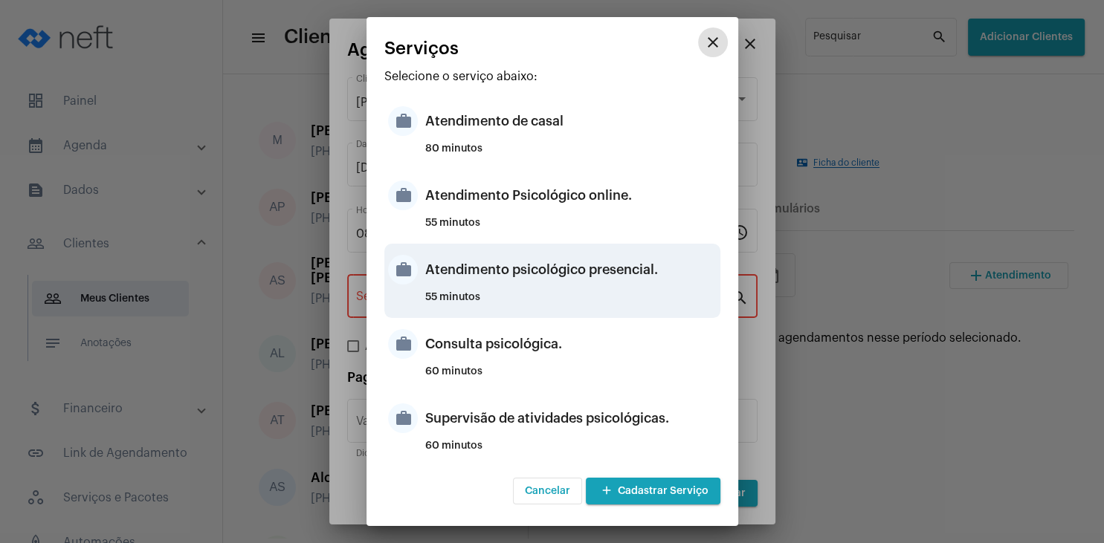
click at [616, 288] on div "Atendimento psicológico presencial." at bounding box center [570, 270] width 291 height 45
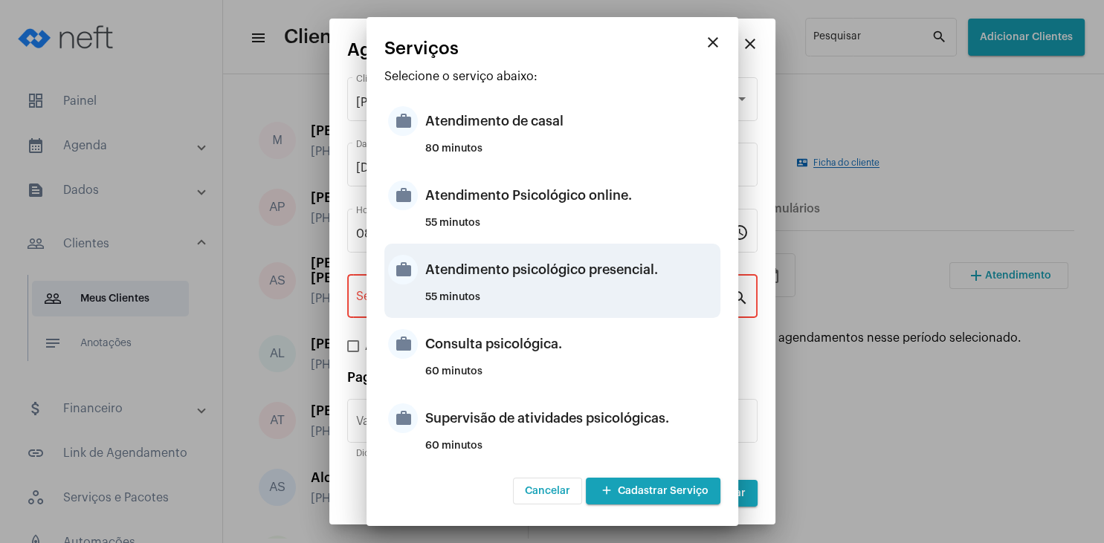
type input "Atendimento psicológico presencial."
type input "R$ 280"
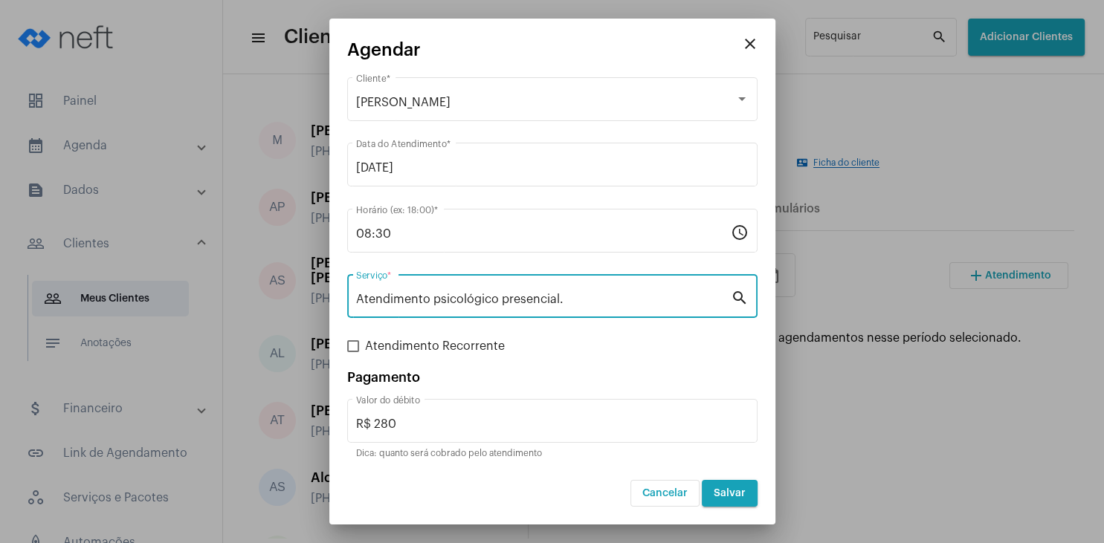
click at [616, 288] on div "Atendimento psicológico presencial. Serviço *" at bounding box center [543, 294] width 375 height 47
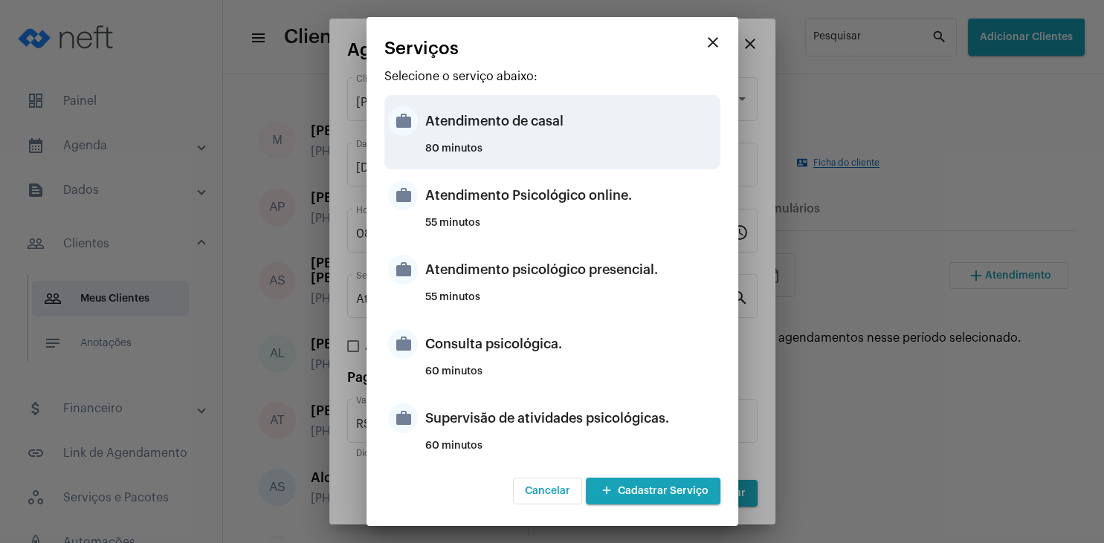
click at [553, 140] on div "Atendimento de casal" at bounding box center [570, 121] width 291 height 45
type input "Atendimento de casal"
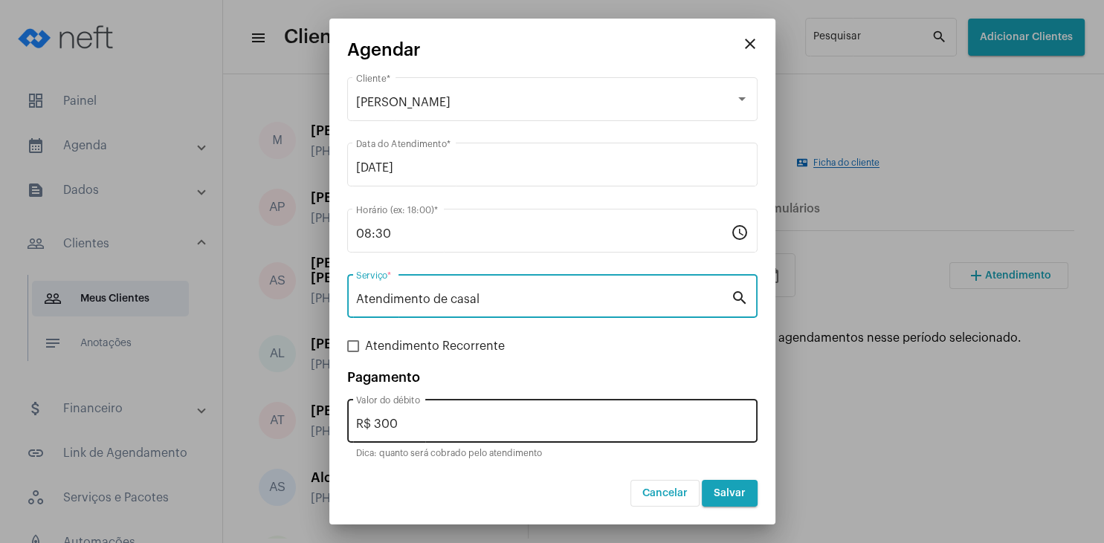
click at [418, 416] on div "R$ 300 Valor do débito" at bounding box center [552, 419] width 392 height 47
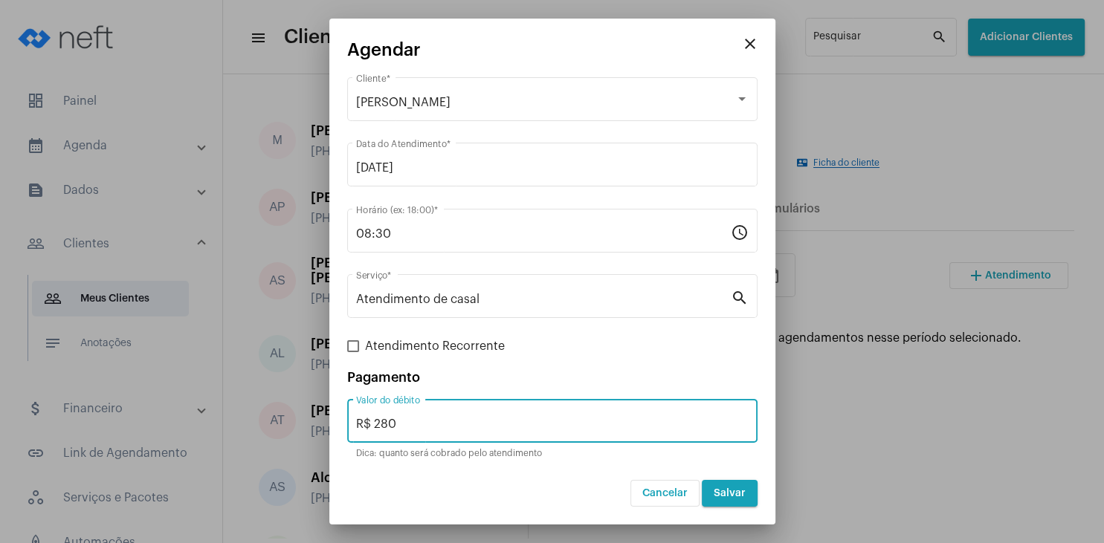
type input "R$ 280"
click at [734, 497] on span "Salvar" at bounding box center [730, 493] width 32 height 10
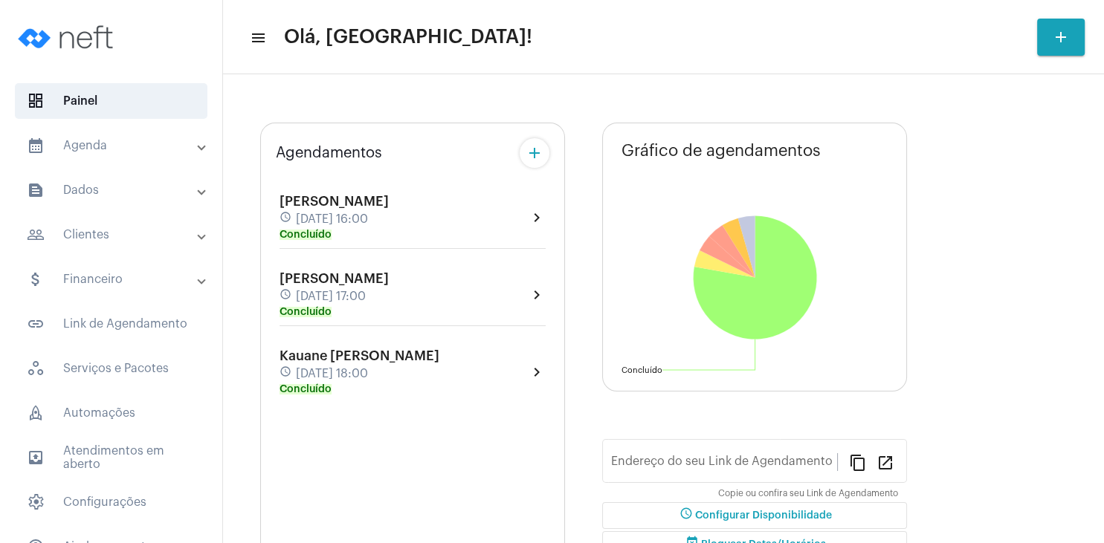
type input "[URL][DOMAIN_NAME]"
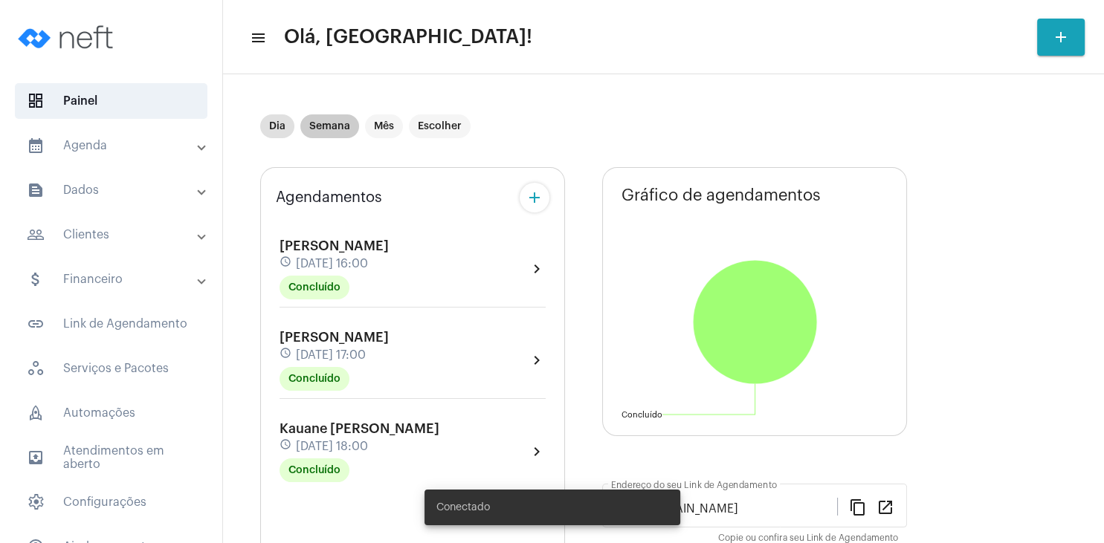
click at [334, 136] on mat-chip "Semana" at bounding box center [329, 126] width 59 height 24
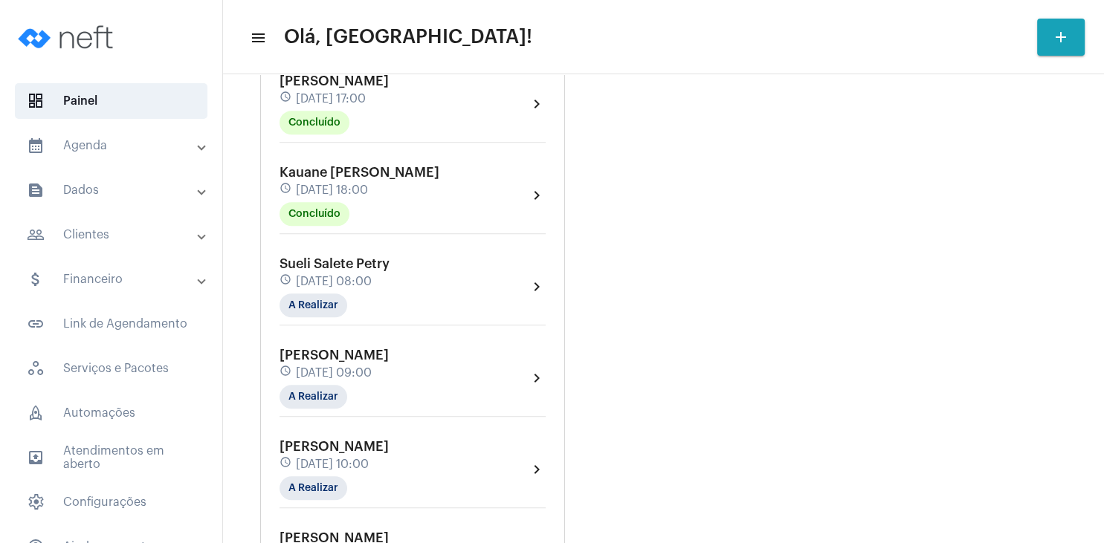
scroll to position [928, 0]
